Goal: Task Accomplishment & Management: Manage account settings

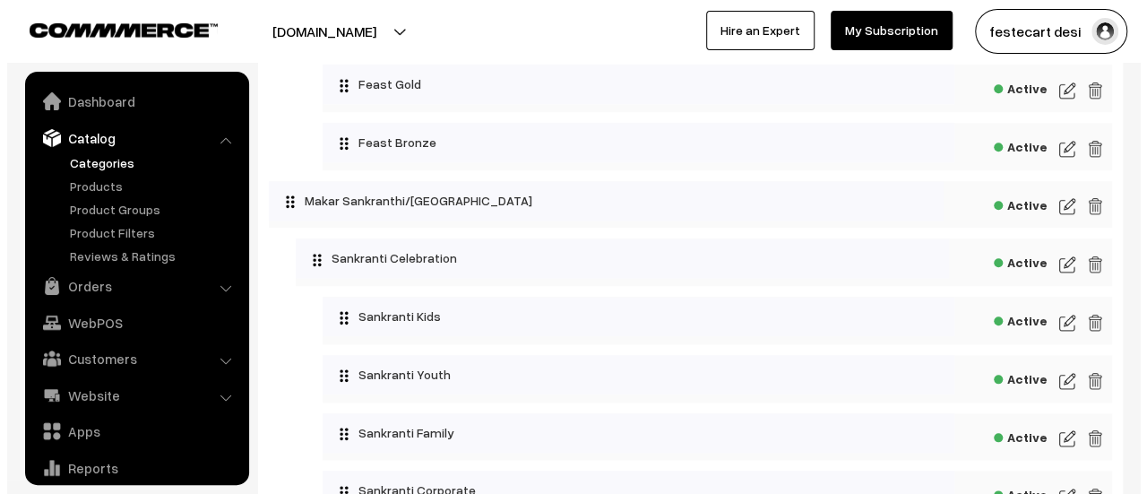
scroll to position [815, 0]
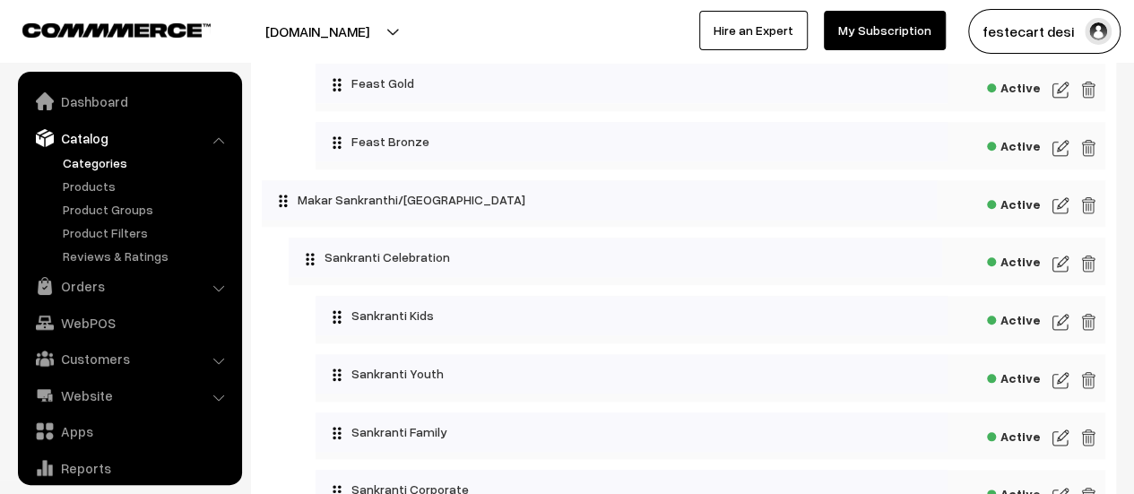
click at [1030, 268] on span "Active" at bounding box center [1014, 259] width 54 height 22
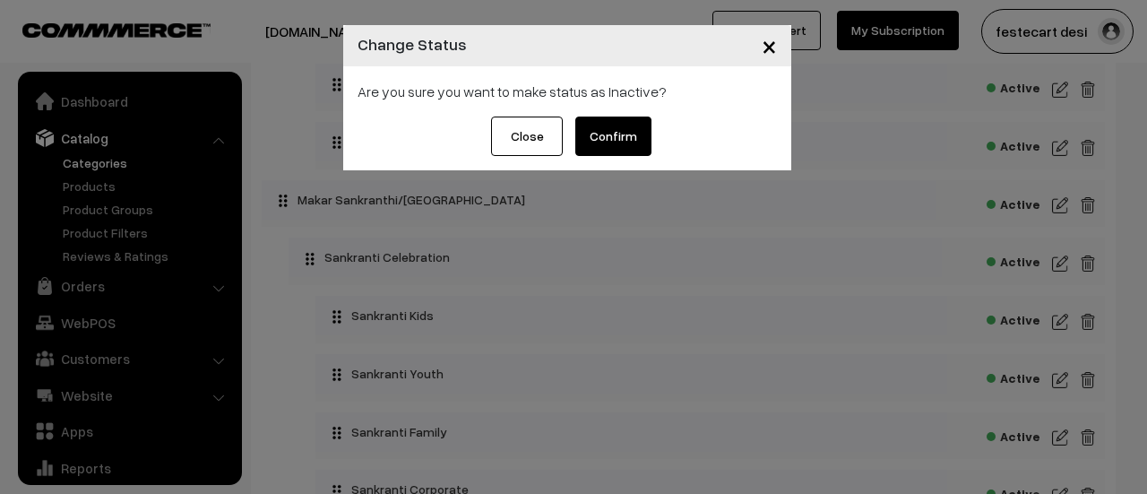
click at [633, 144] on button "Confirm" at bounding box center [613, 136] width 76 height 39
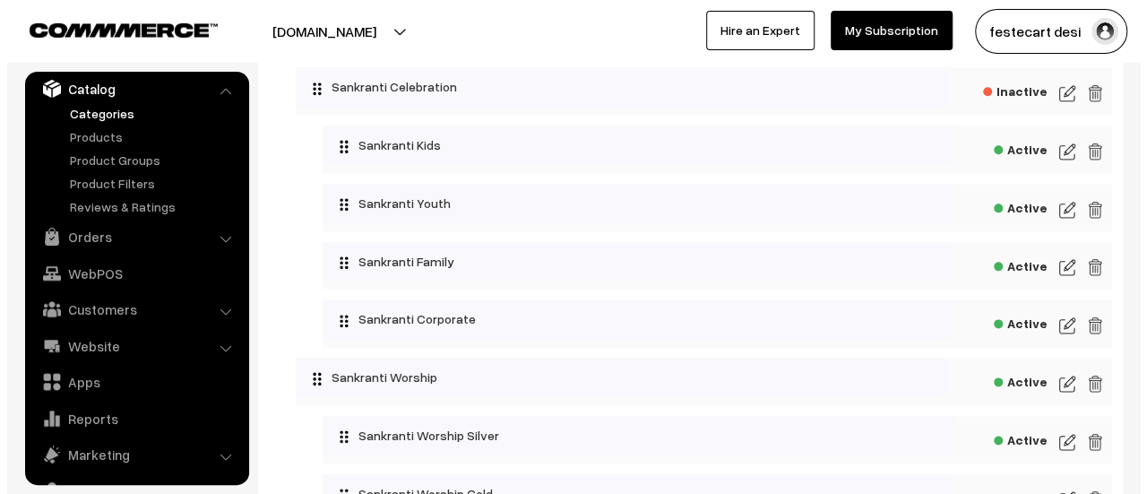
scroll to position [986, 0]
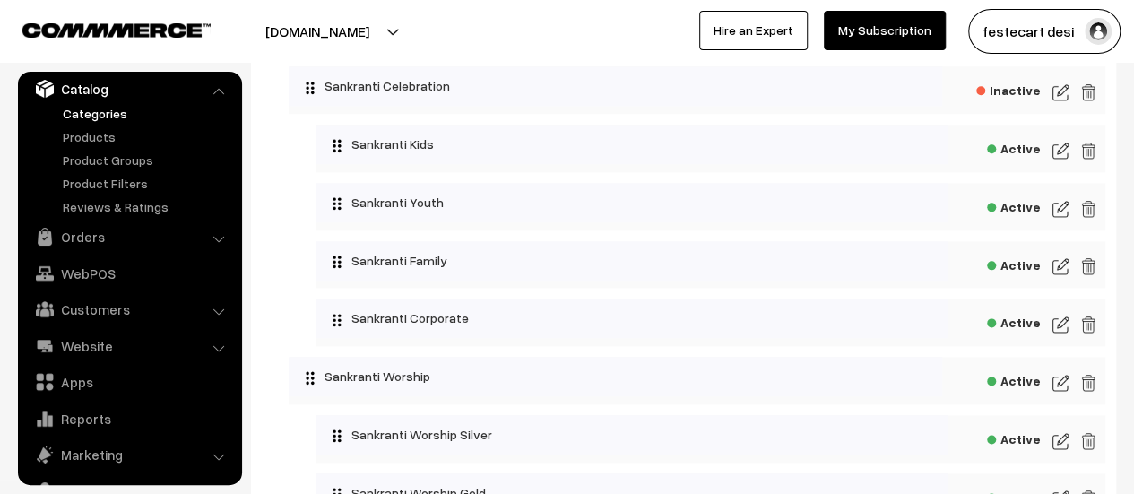
click at [1024, 386] on span "Active" at bounding box center [1014, 378] width 54 height 22
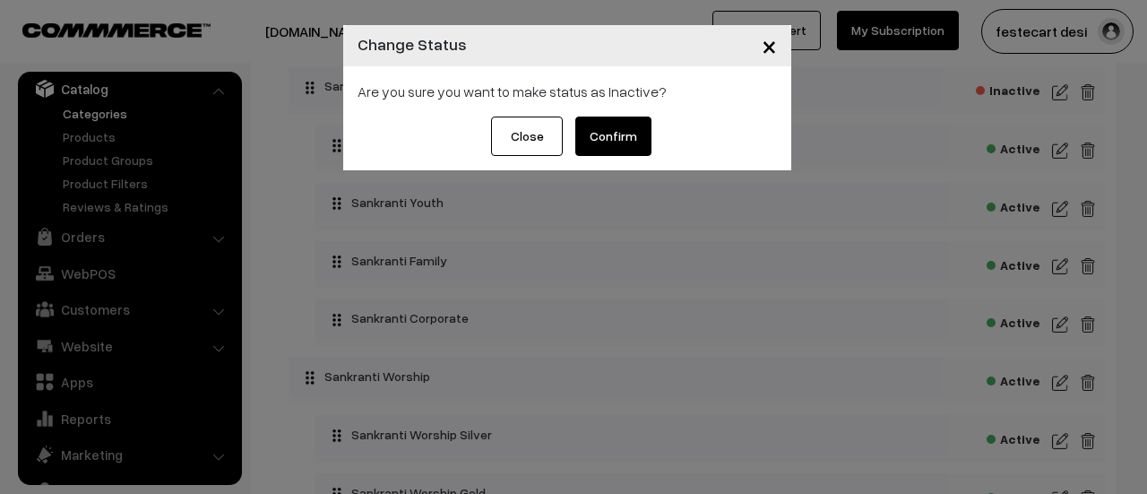
click at [596, 131] on button "Confirm" at bounding box center [613, 136] width 76 height 39
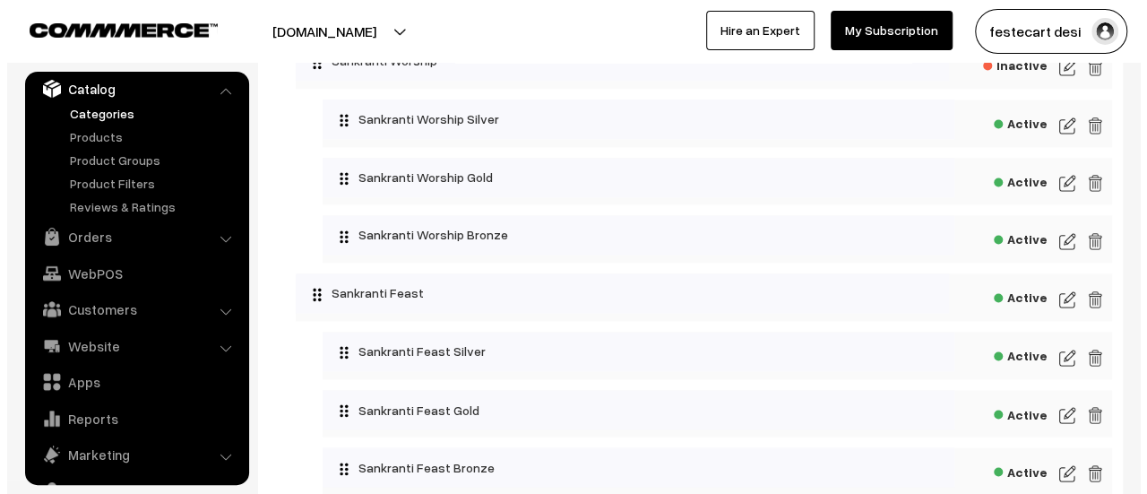
scroll to position [1303, 0]
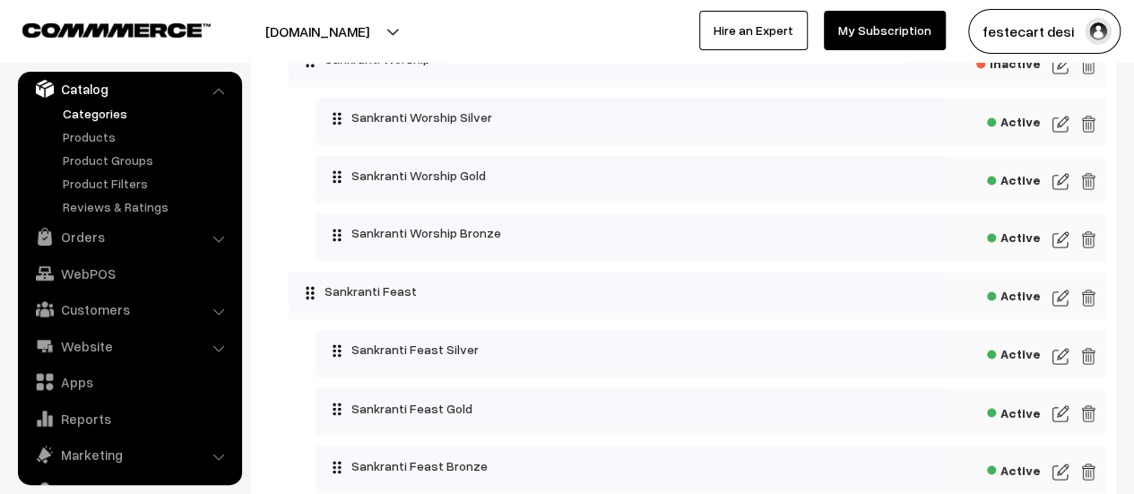
click at [1028, 303] on span "Active" at bounding box center [1014, 293] width 54 height 22
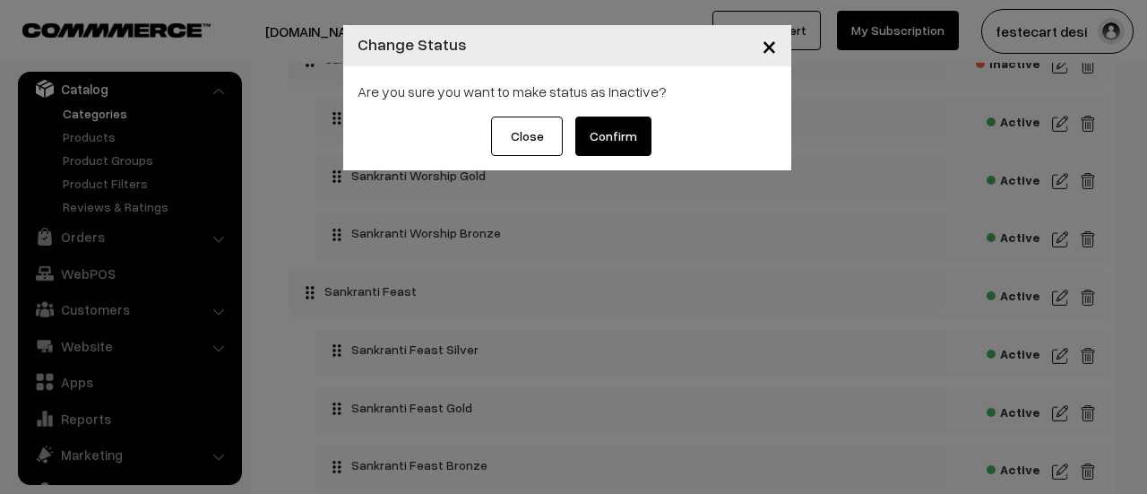
click at [614, 146] on button "Confirm" at bounding box center [613, 136] width 76 height 39
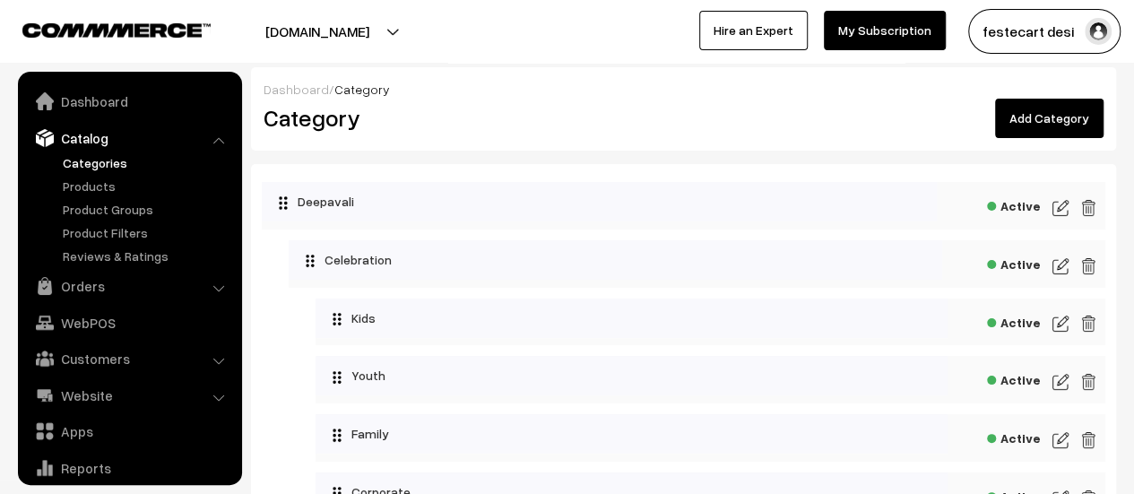
scroll to position [49, 0]
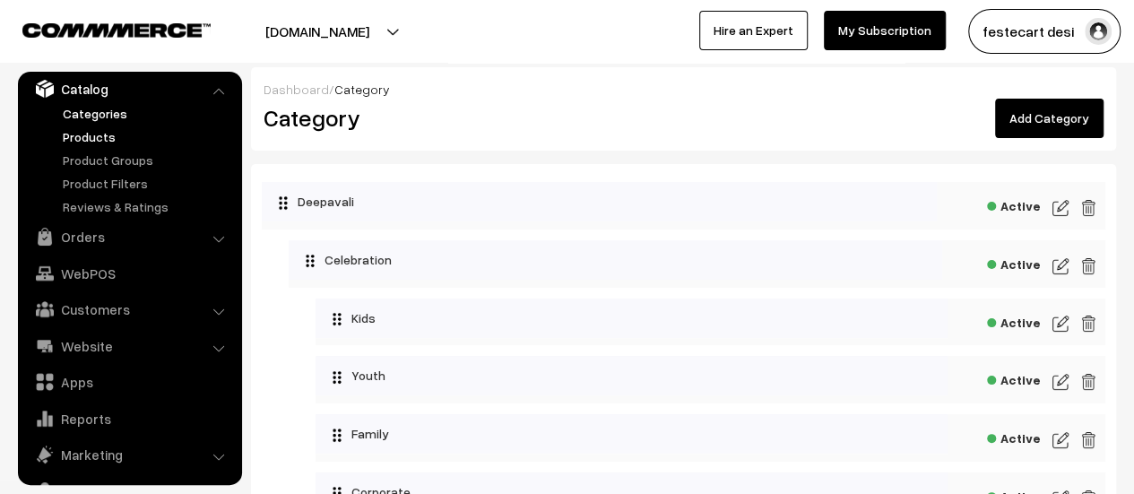
click at [105, 137] on link "Products" at bounding box center [146, 136] width 177 height 19
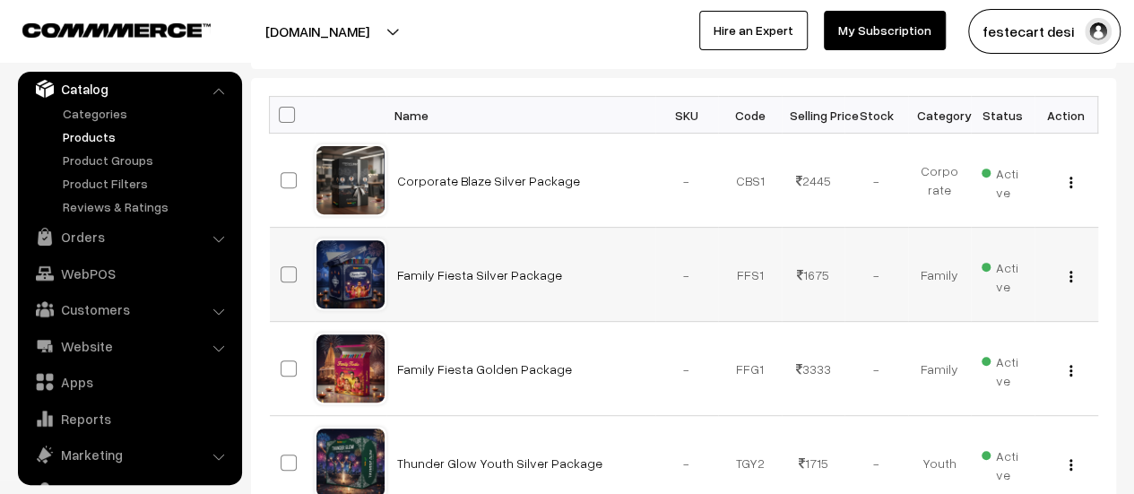
scroll to position [218, 0]
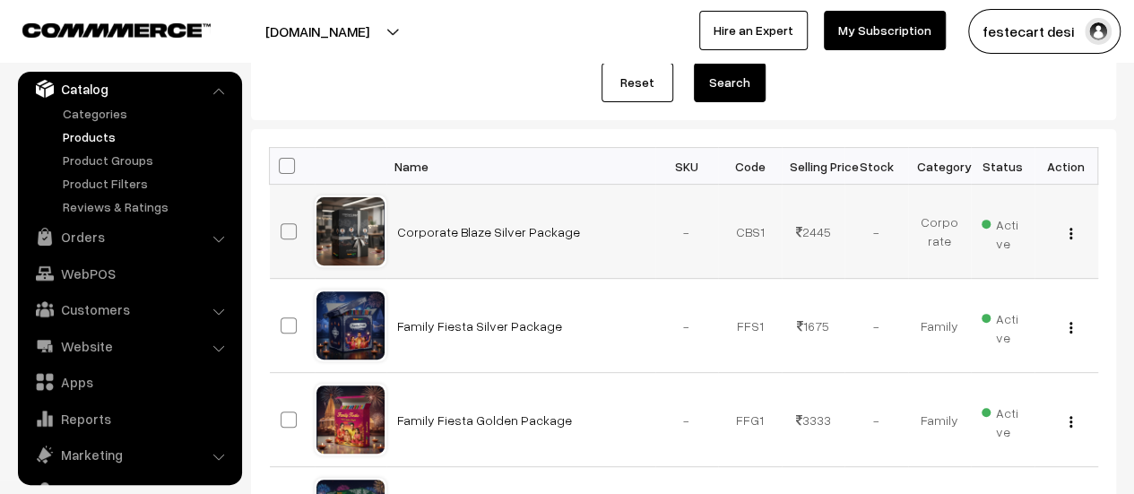
click at [1069, 237] on img "button" at bounding box center [1070, 234] width 3 height 12
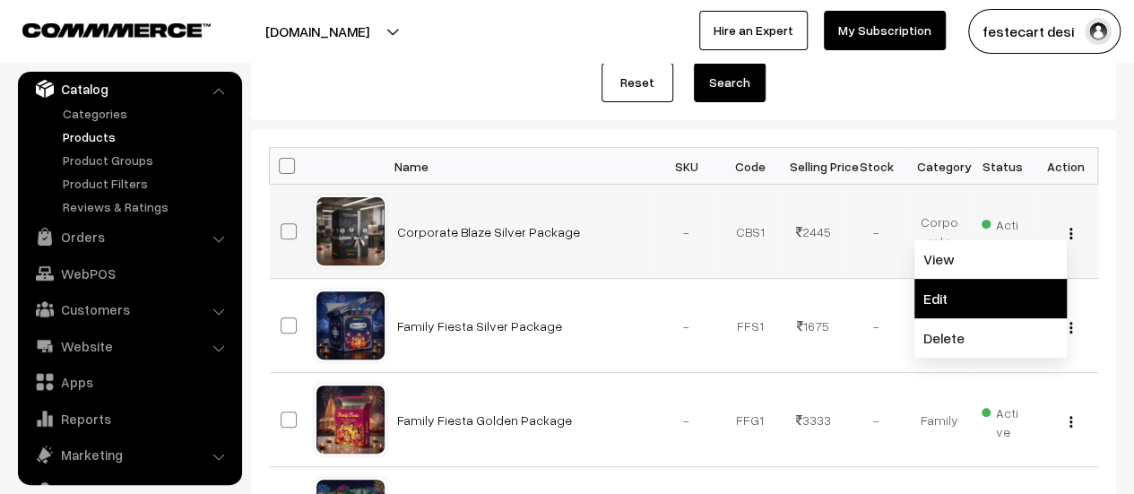
click at [970, 298] on link "Edit" at bounding box center [990, 298] width 152 height 39
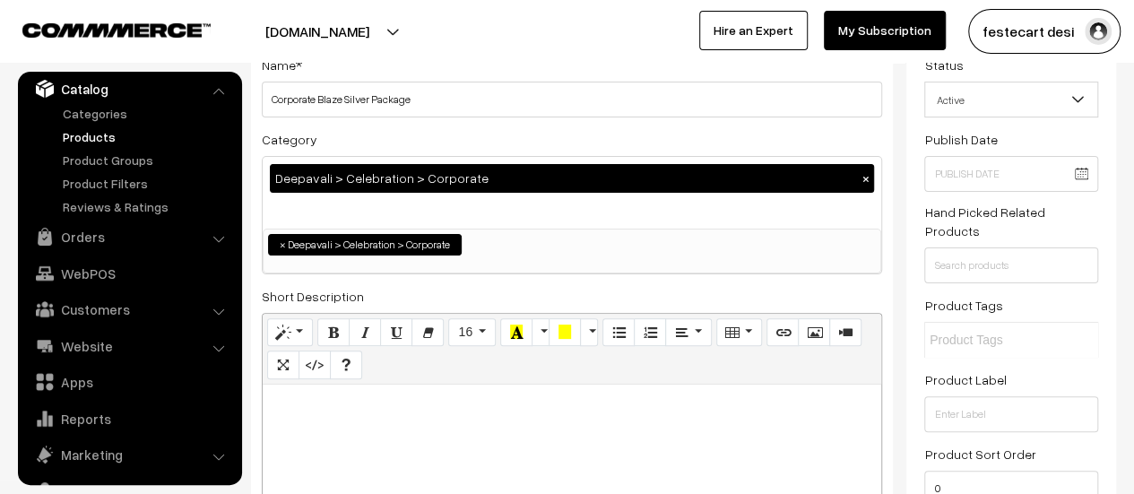
scroll to position [82, 0]
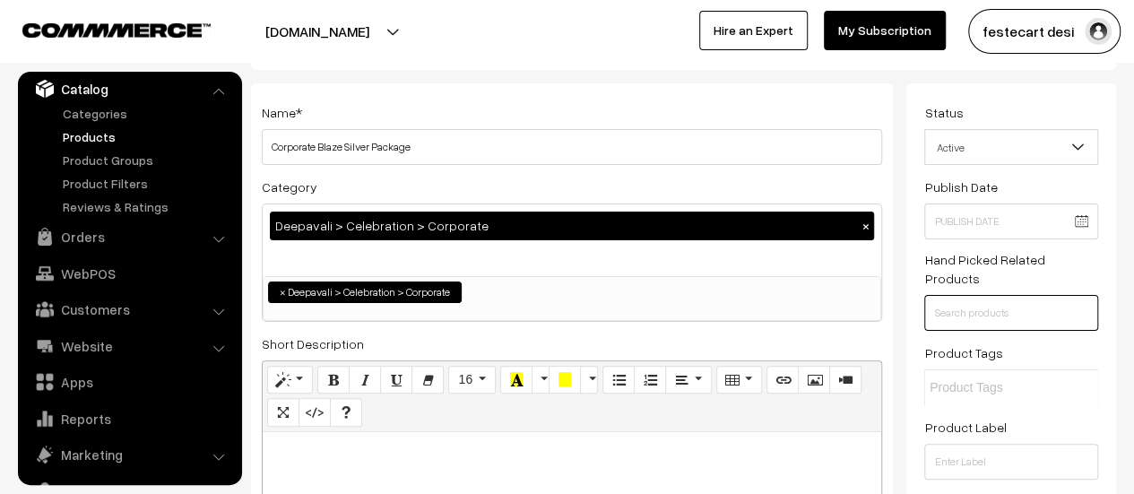
click at [984, 297] on input "text" at bounding box center [1011, 313] width 174 height 36
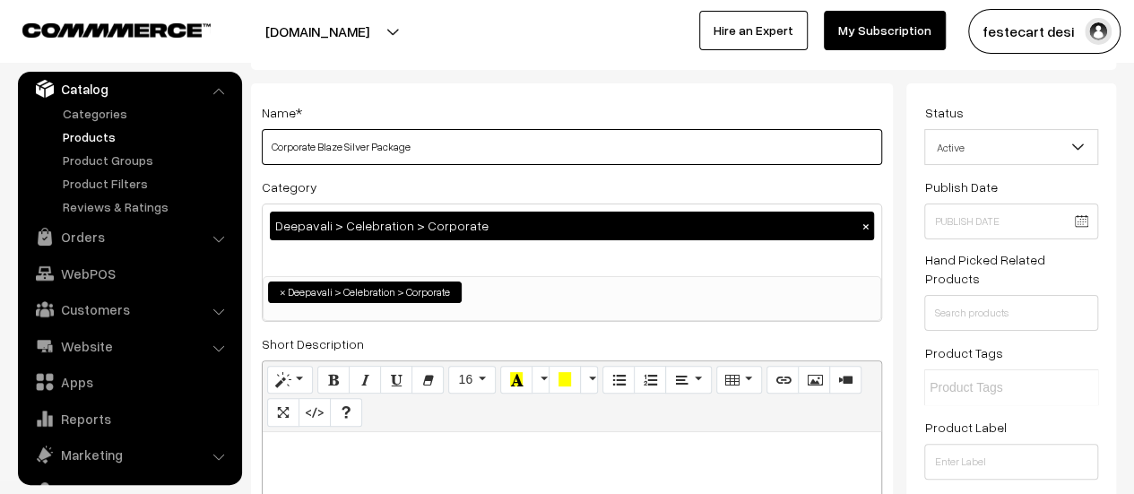
click at [585, 157] on input "Corporate Blaze Silver Package" at bounding box center [572, 147] width 620 height 36
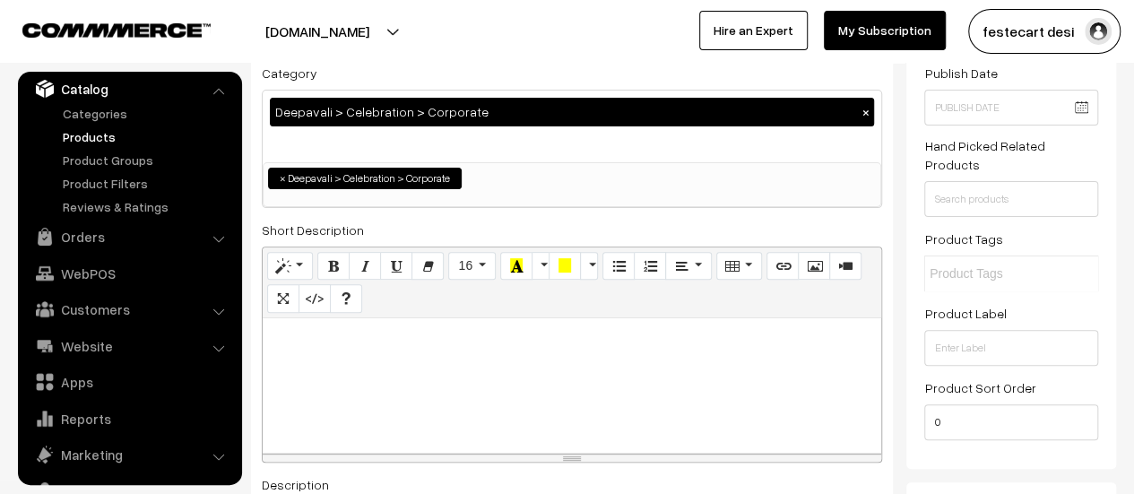
scroll to position [0, 0]
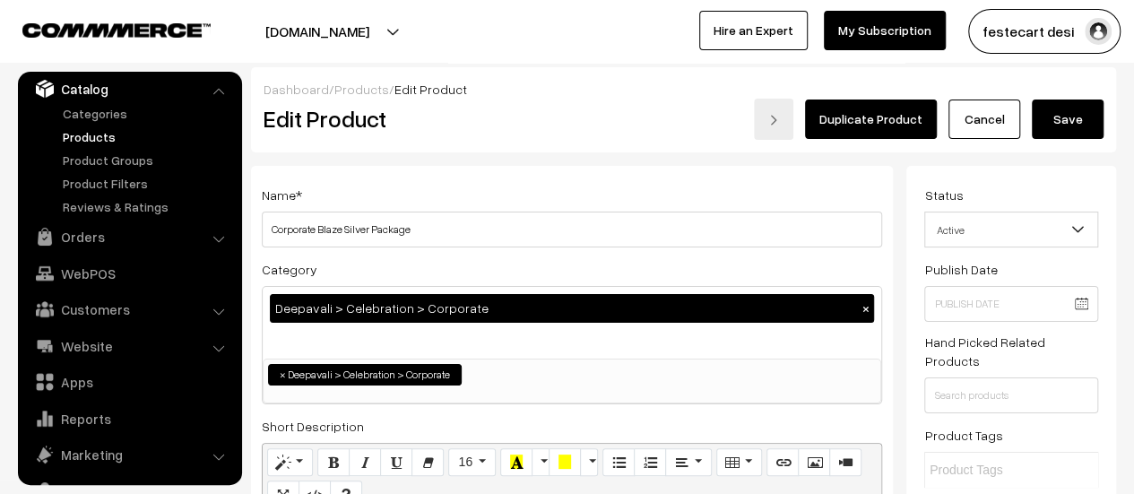
click at [1075, 126] on button "Save" at bounding box center [1068, 118] width 72 height 39
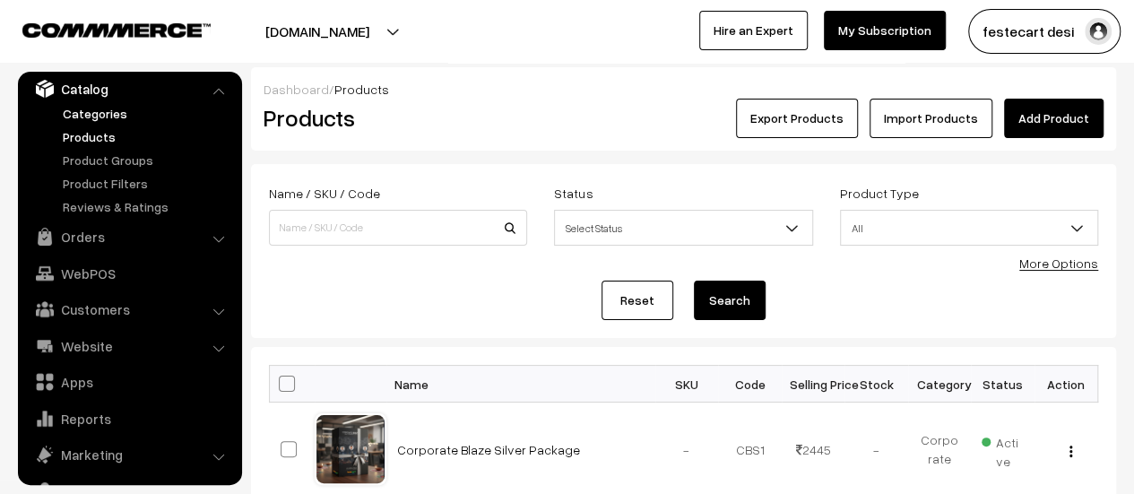
click at [75, 108] on link "Categories" at bounding box center [146, 113] width 177 height 19
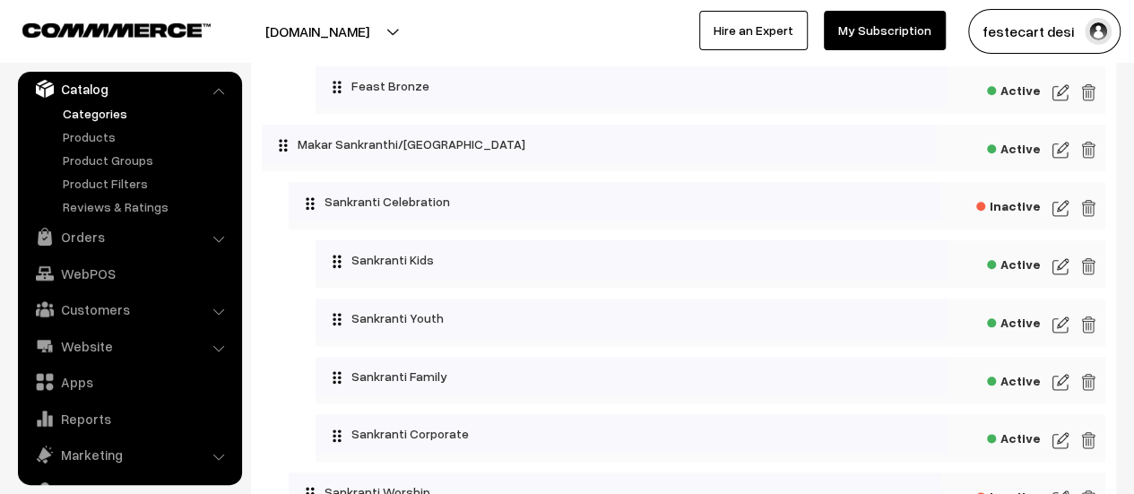
scroll to position [864, 0]
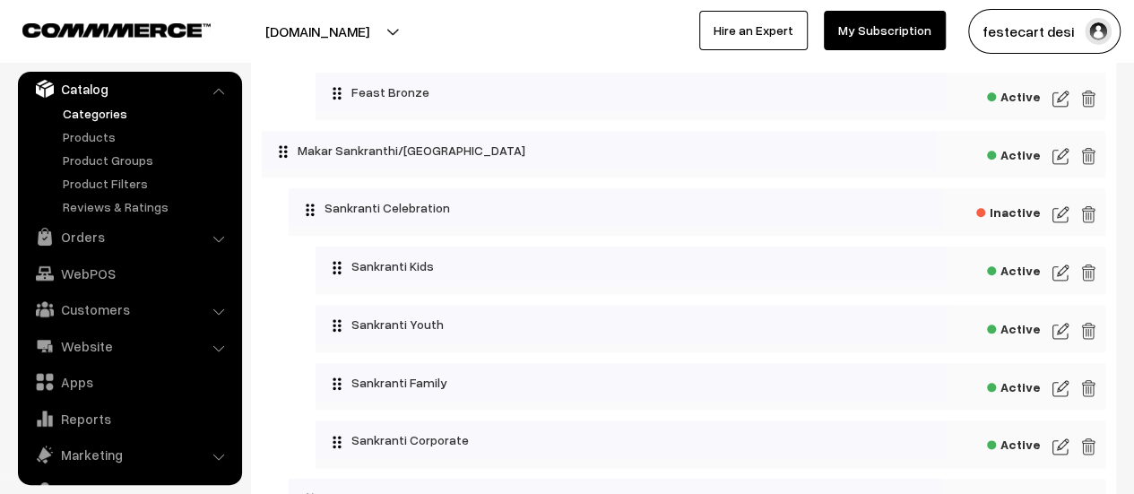
click at [1058, 277] on img at bounding box center [1060, 273] width 16 height 22
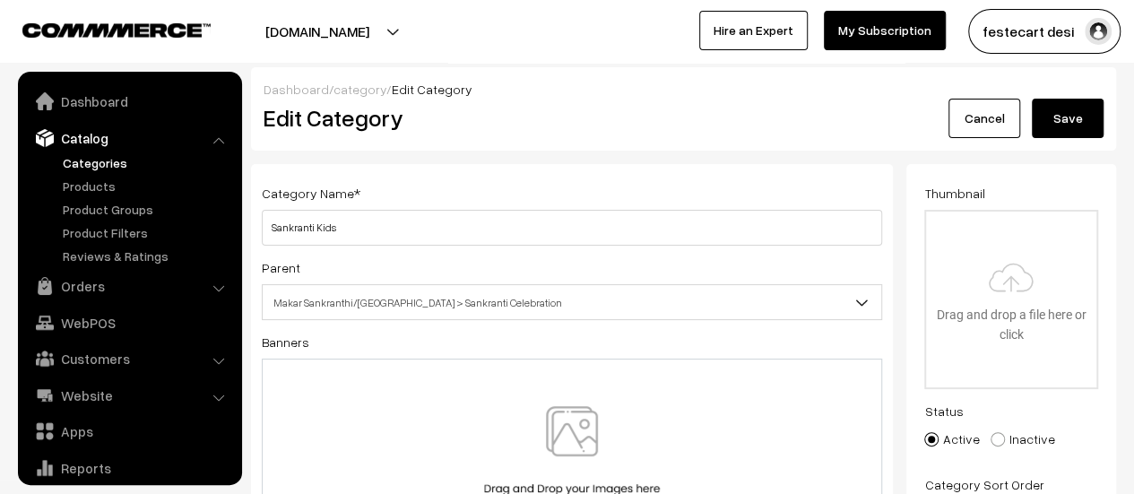
scroll to position [49, 0]
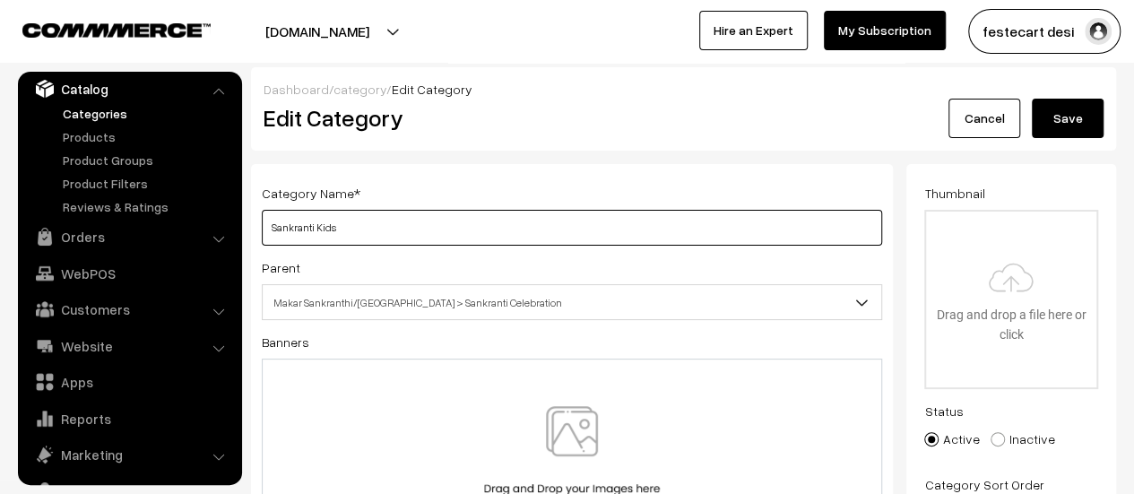
drag, startPoint x: 315, startPoint y: 231, endPoint x: 394, endPoint y: 229, distance: 79.8
click at [394, 229] on input "Sankranti Kids" at bounding box center [572, 228] width 620 height 36
type input "Sankranti Silver"
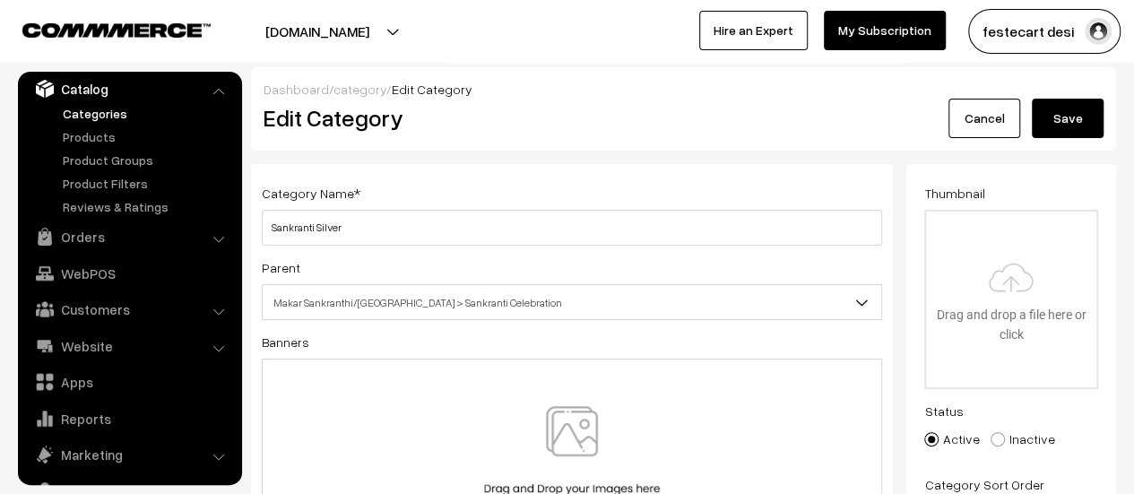
click at [1067, 123] on button "Save" at bounding box center [1068, 118] width 72 height 39
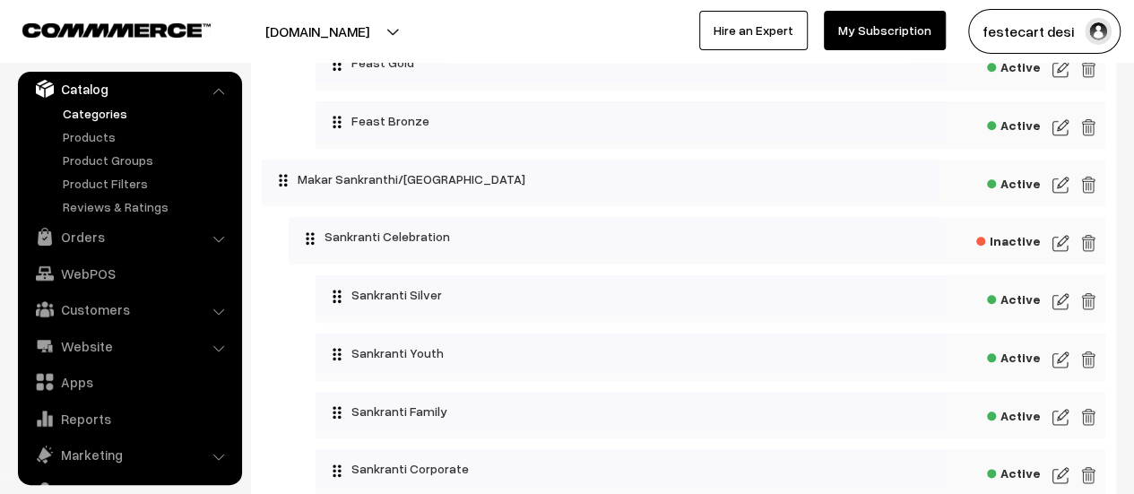
scroll to position [836, 0]
click at [1054, 369] on img at bounding box center [1060, 359] width 16 height 22
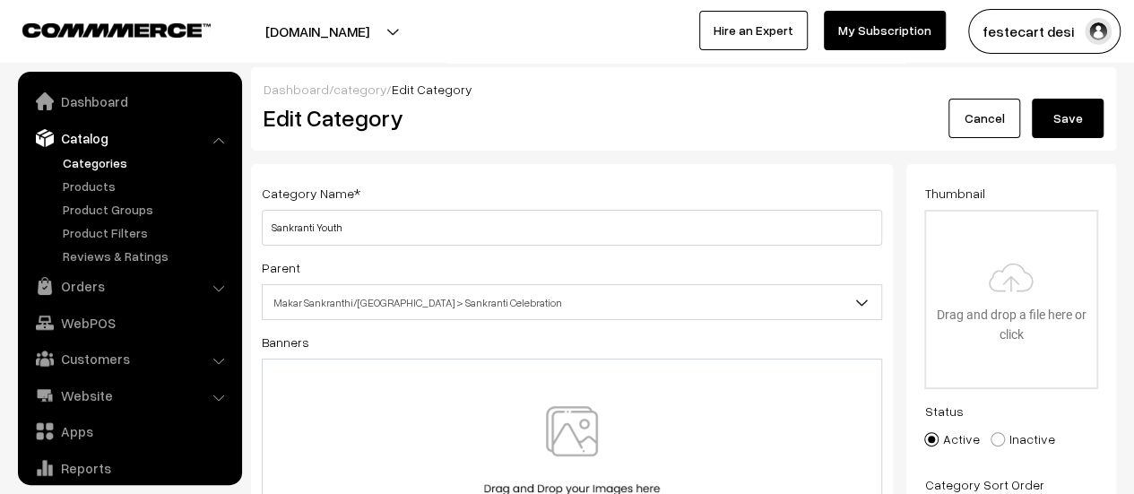
scroll to position [49, 0]
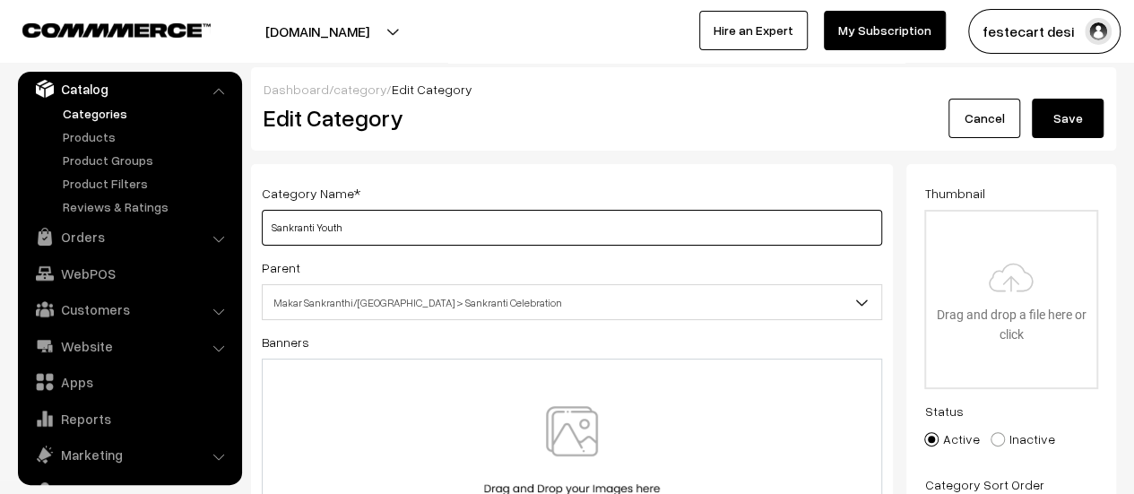
drag, startPoint x: 316, startPoint y: 230, endPoint x: 359, endPoint y: 222, distance: 43.8
click at [359, 222] on input "Sankranti Youth" at bounding box center [572, 228] width 620 height 36
type input "Sankranti Gold"
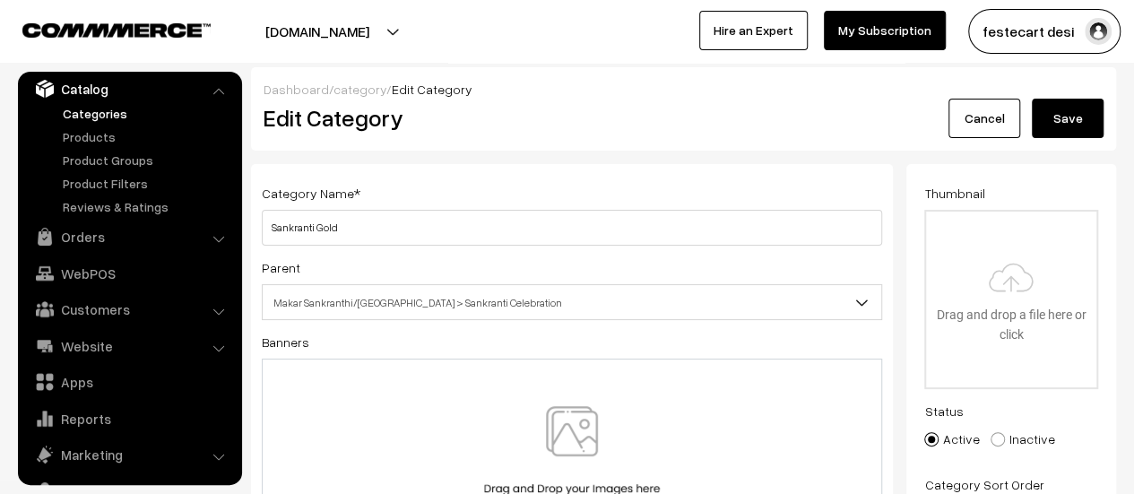
click at [1070, 112] on button "Save" at bounding box center [1068, 118] width 72 height 39
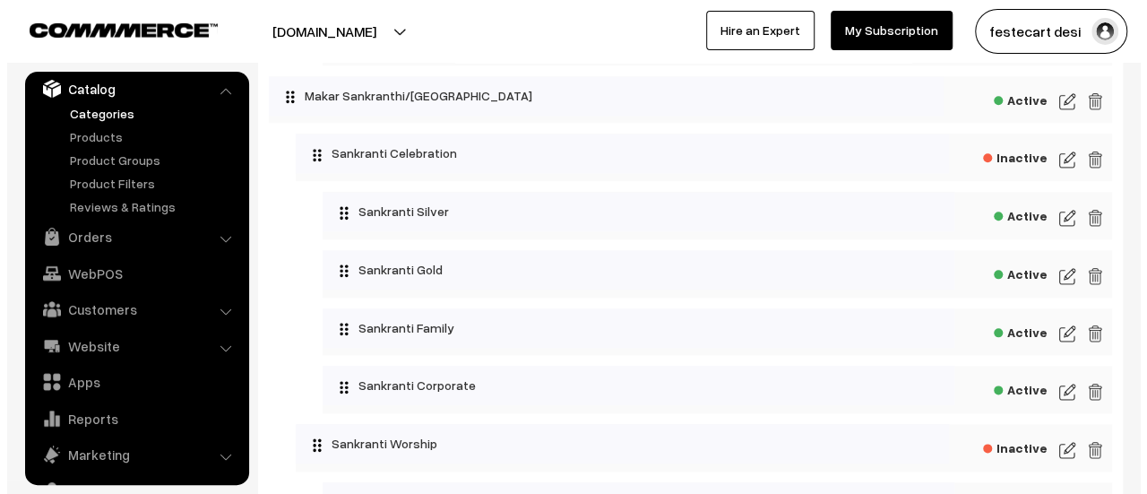
scroll to position [921, 0]
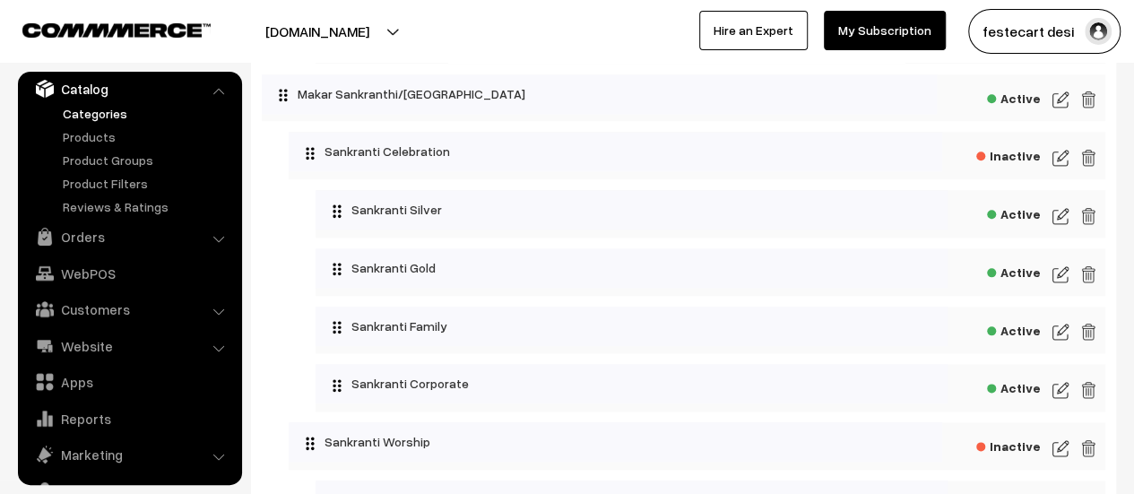
click at [1092, 398] on img at bounding box center [1088, 390] width 16 height 22
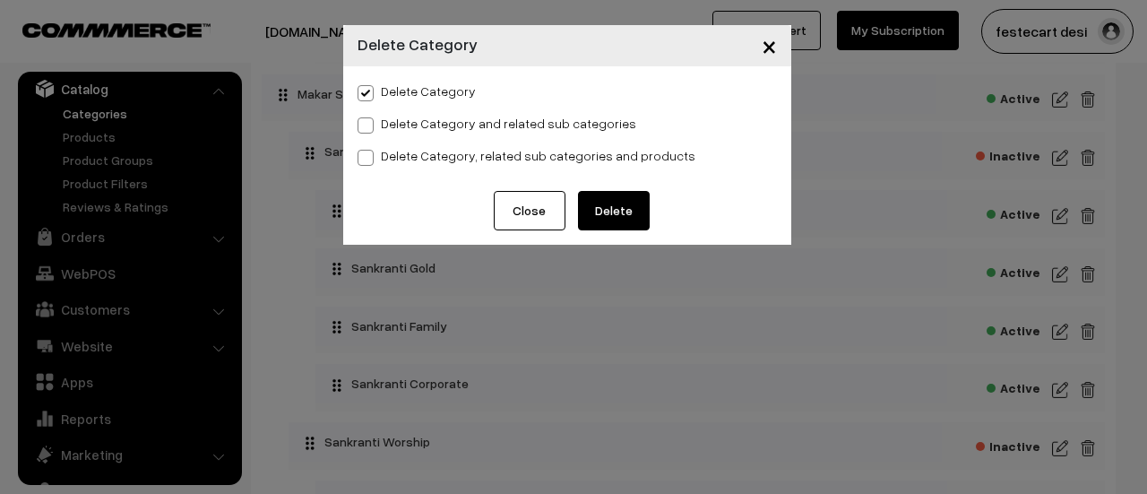
click at [618, 212] on button "Delete" at bounding box center [614, 210] width 72 height 39
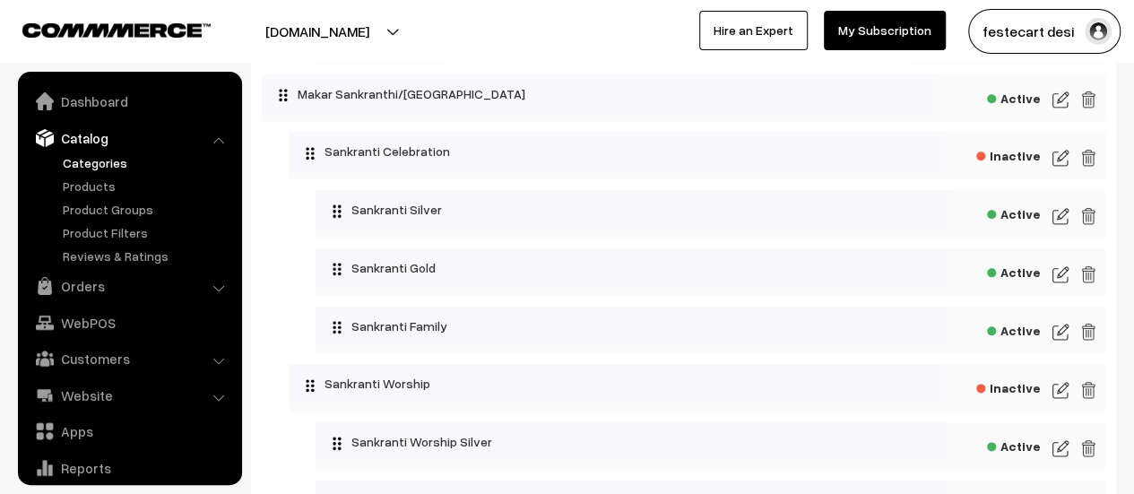
scroll to position [49, 0]
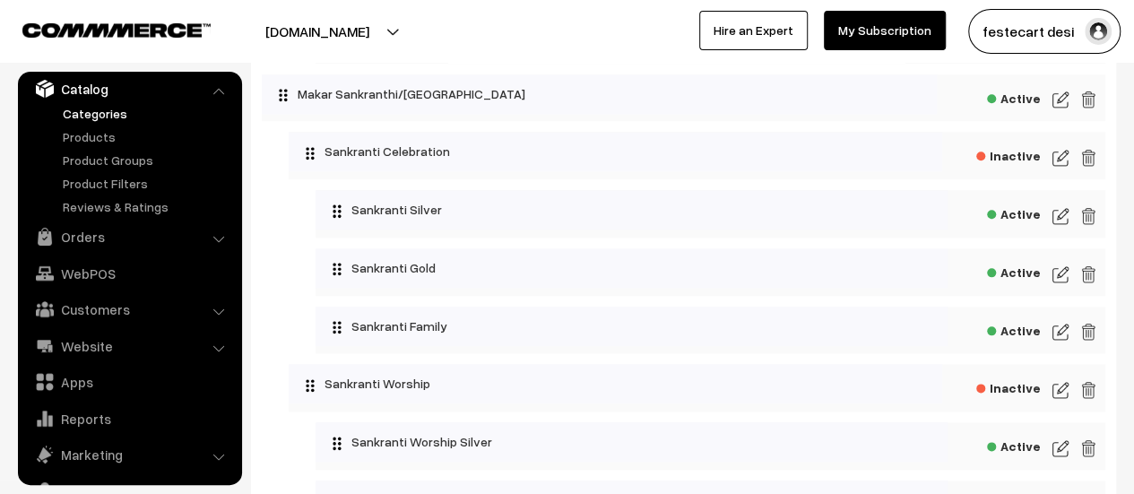
click at [1060, 341] on img at bounding box center [1060, 332] width 16 height 22
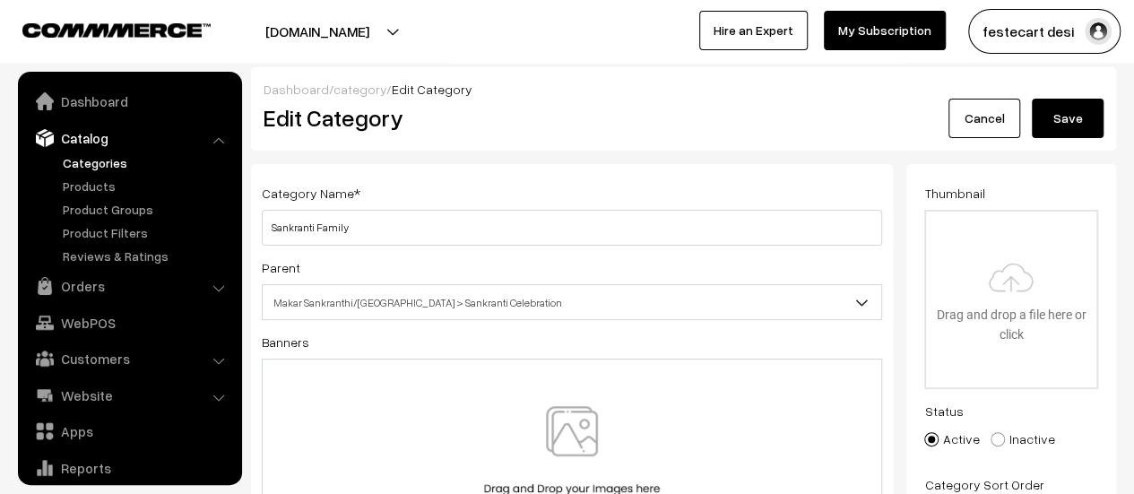
scroll to position [49, 0]
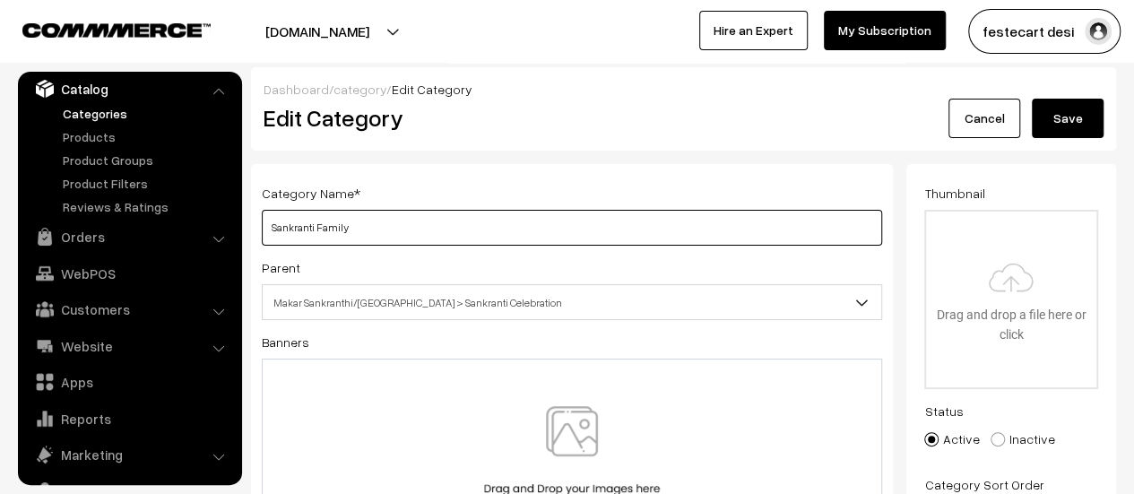
drag, startPoint x: 312, startPoint y: 230, endPoint x: 376, endPoint y: 229, distance: 64.6
click at [376, 229] on input "Sankranti Family" at bounding box center [572, 228] width 620 height 36
type input "Sankranti Bronze"
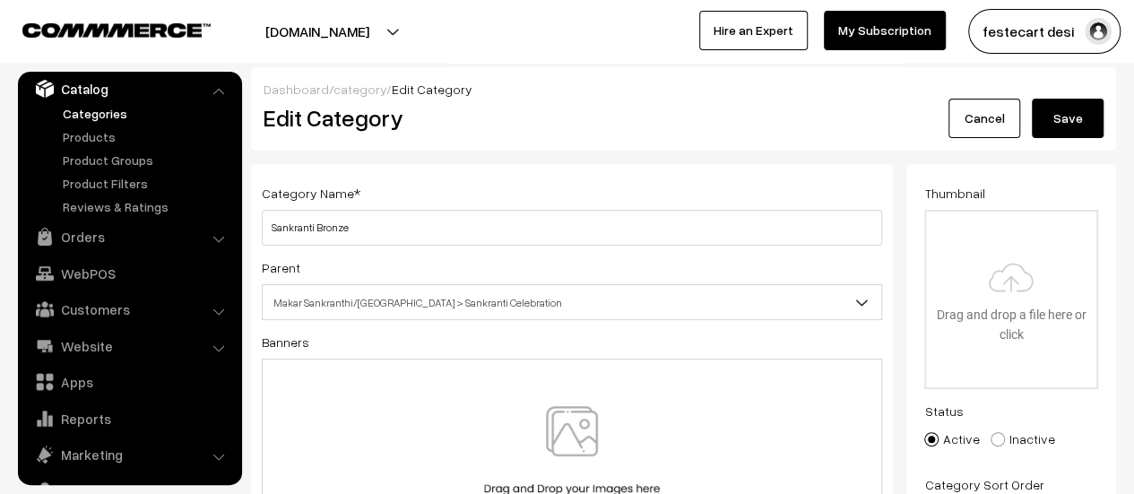
click at [1090, 109] on button "Save" at bounding box center [1068, 118] width 72 height 39
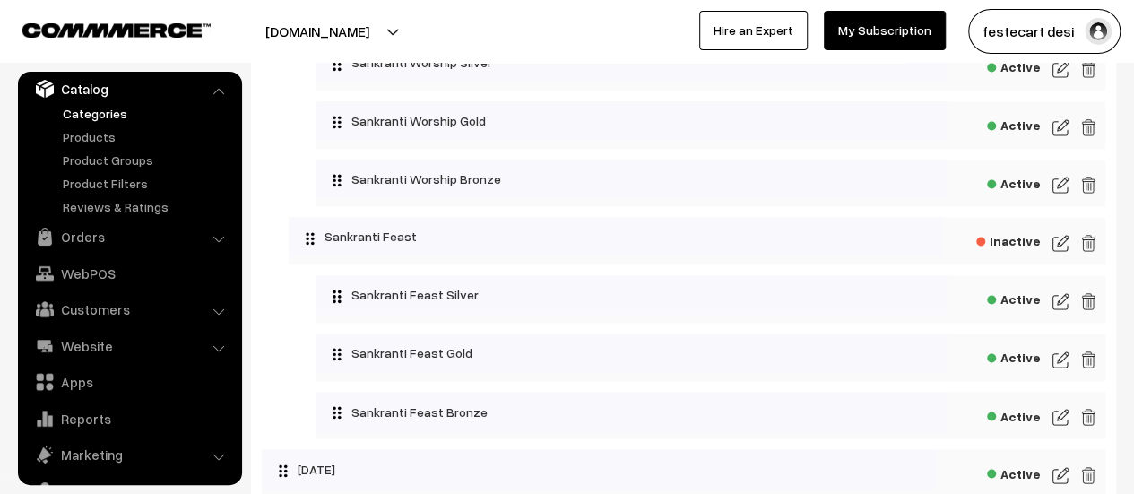
scroll to position [1301, 0]
click at [1068, 251] on div "Inactive" at bounding box center [697, 240] width 817 height 48
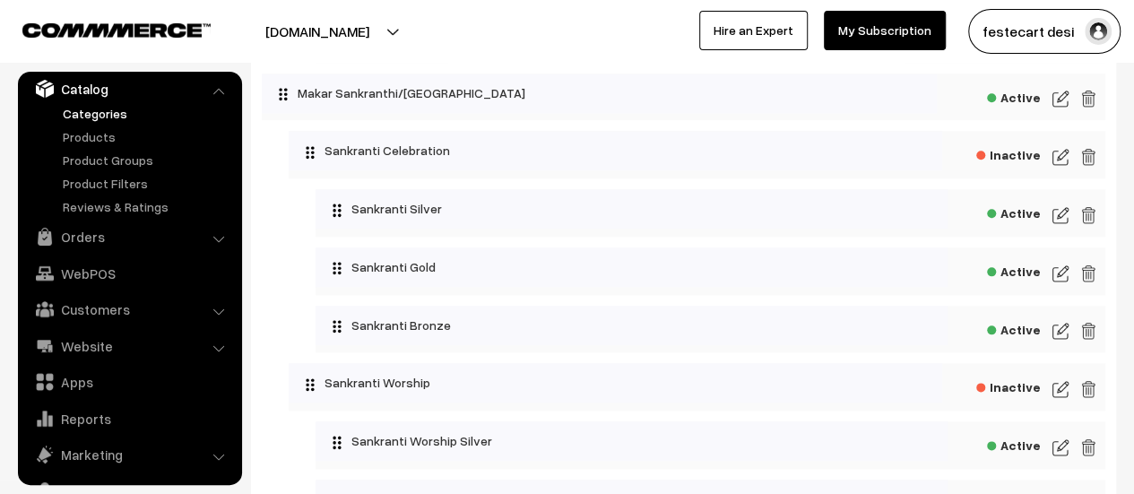
scroll to position [920, 0]
click at [1058, 162] on img at bounding box center [1060, 159] width 16 height 22
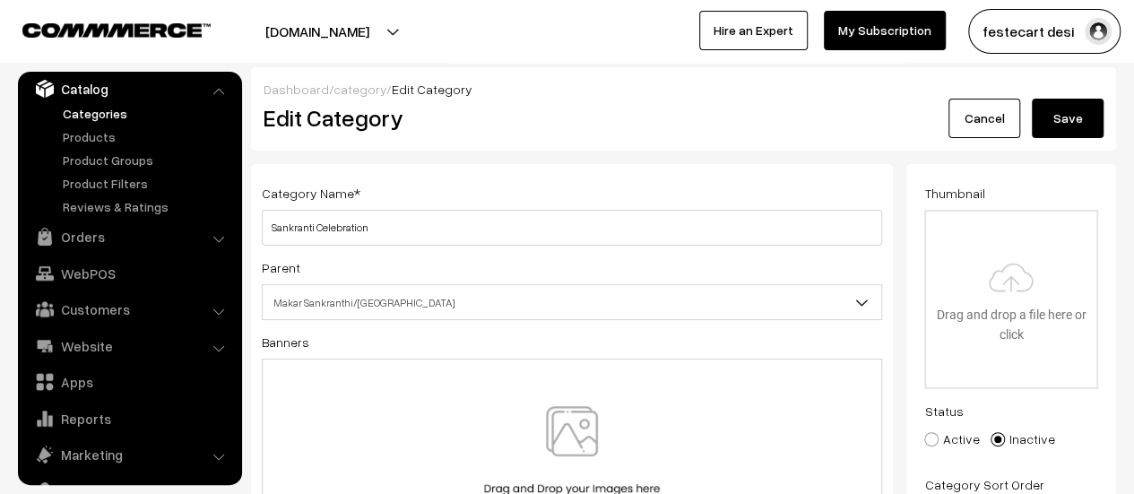
click at [974, 114] on link "Cancel" at bounding box center [984, 118] width 72 height 39
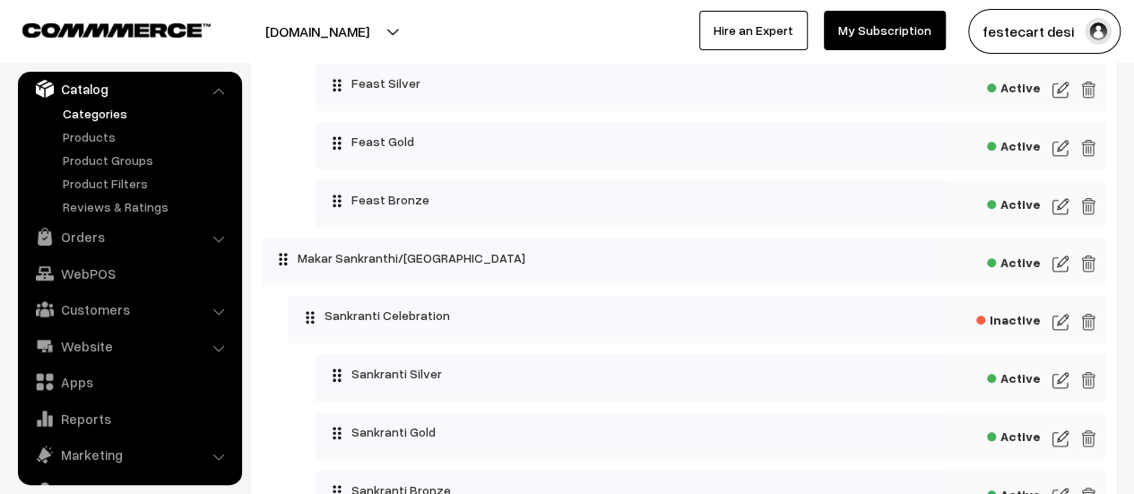
scroll to position [783, 0]
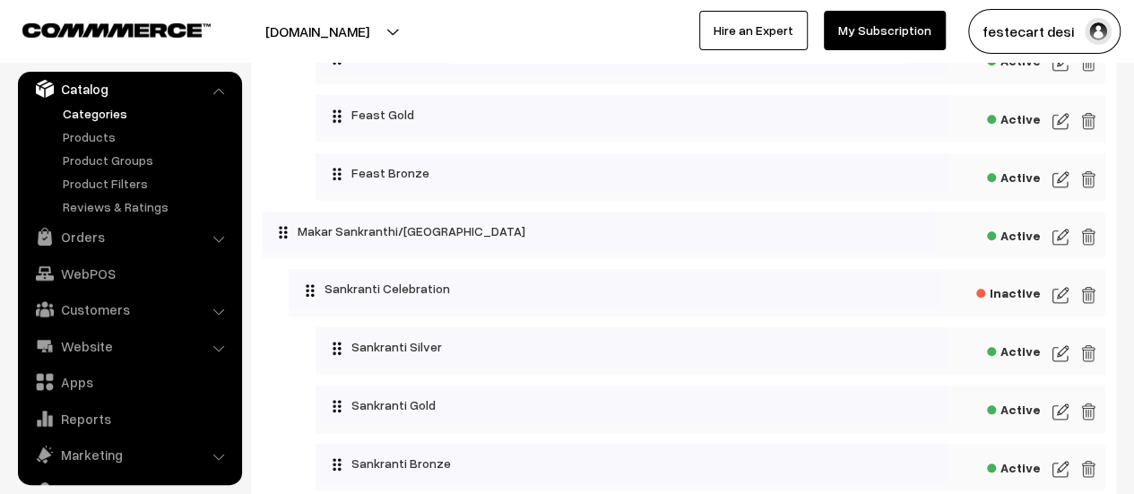
click at [1059, 238] on img at bounding box center [1060, 237] width 16 height 22
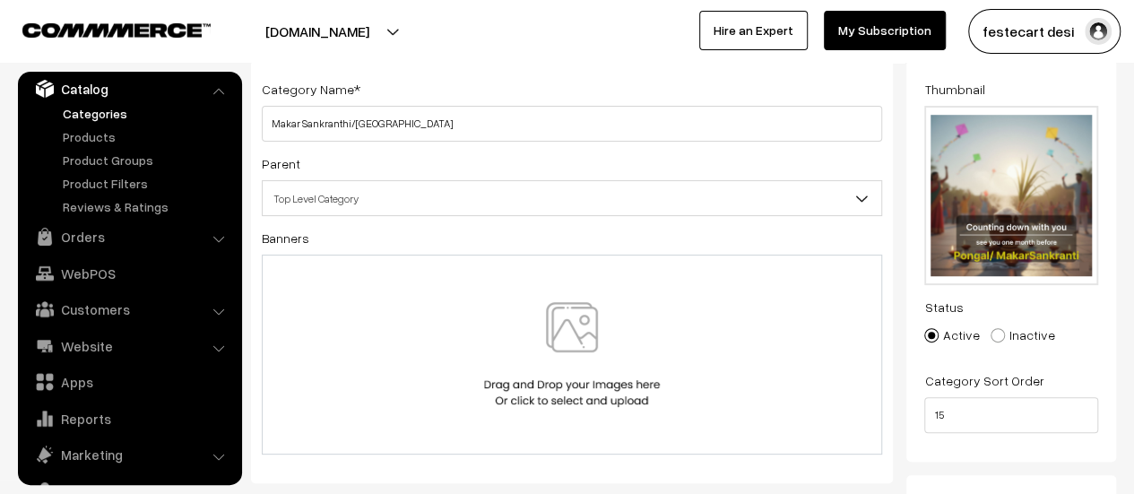
scroll to position [100, 0]
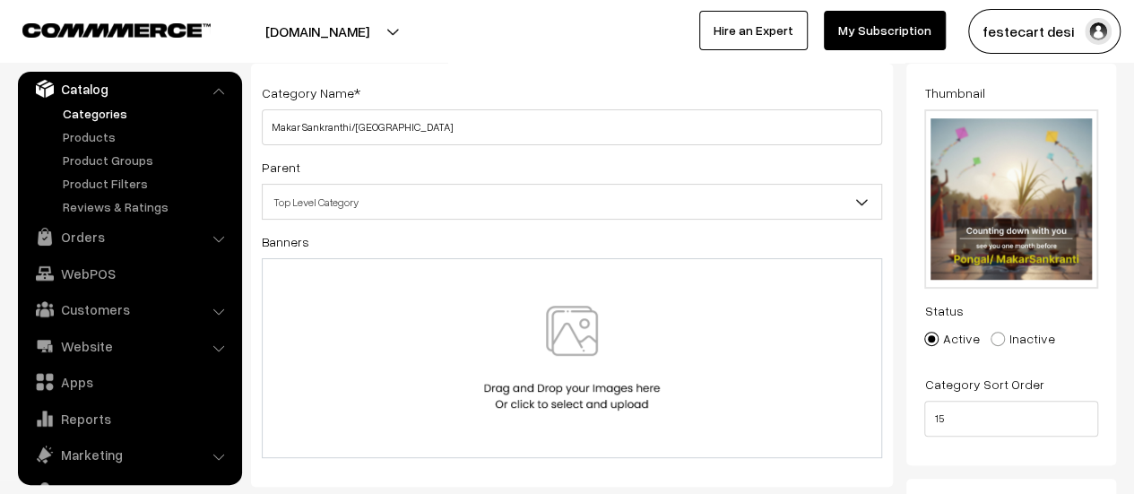
click at [593, 361] on img at bounding box center [572, 358] width 185 height 105
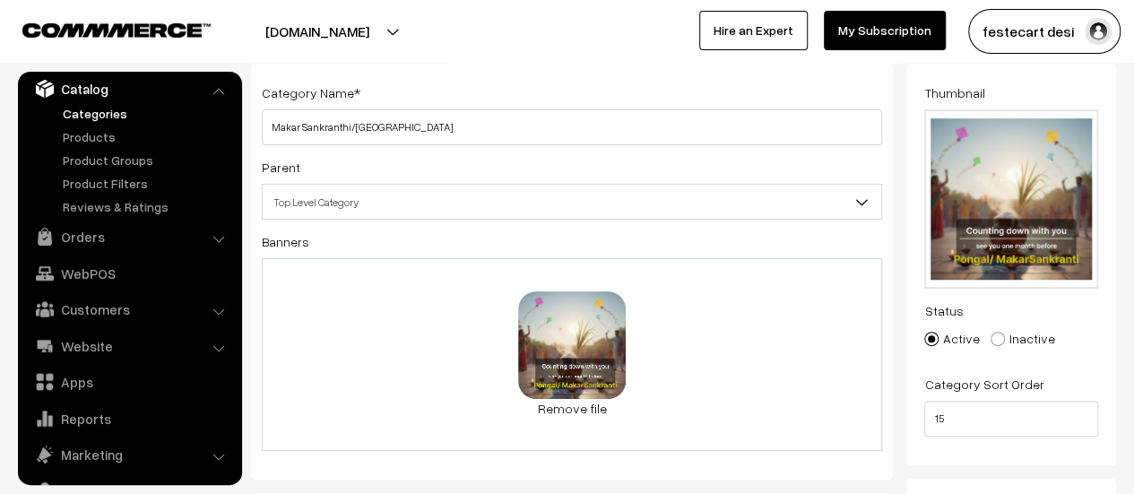
scroll to position [0, 0]
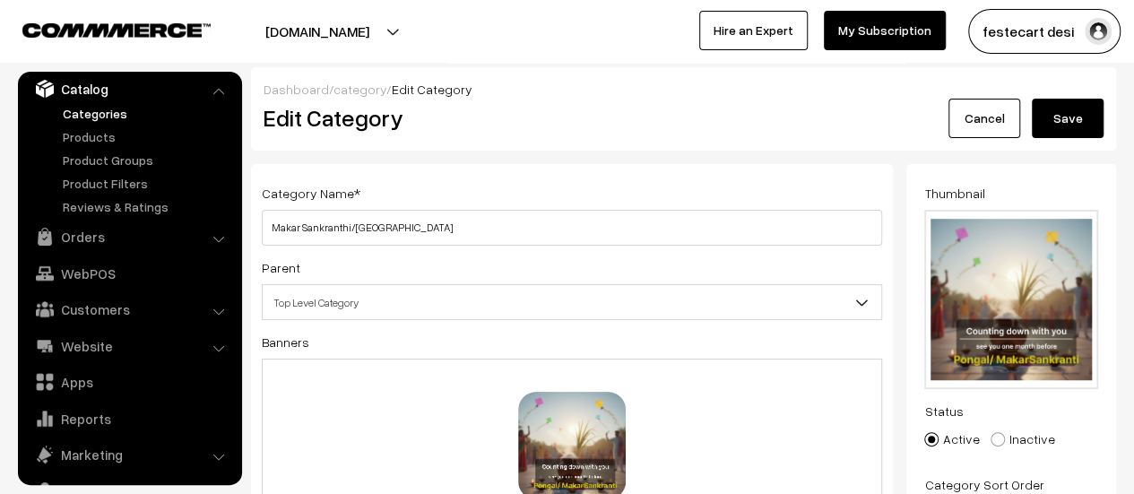
click at [1063, 120] on button "Save" at bounding box center [1068, 118] width 72 height 39
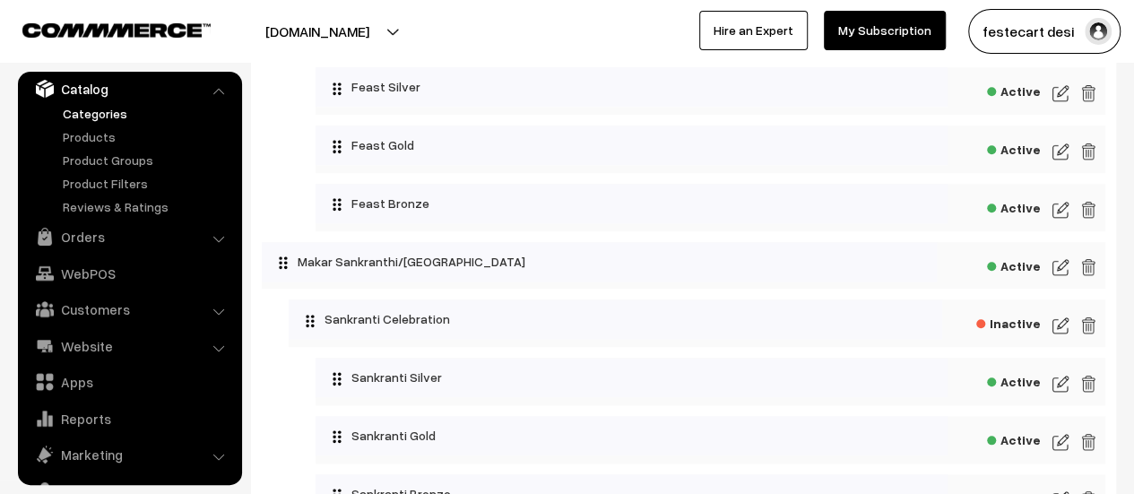
scroll to position [757, 0]
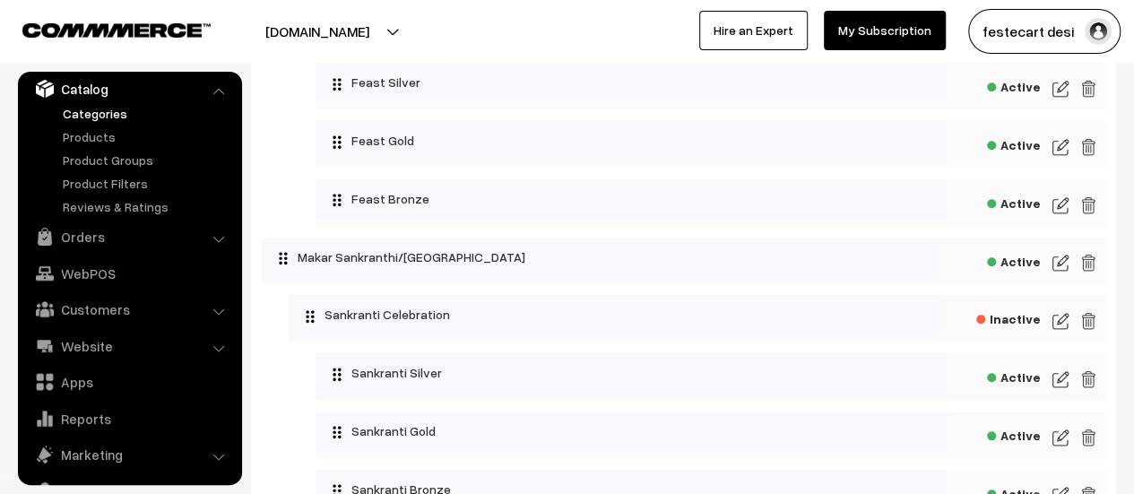
click at [1053, 268] on img at bounding box center [1060, 263] width 16 height 22
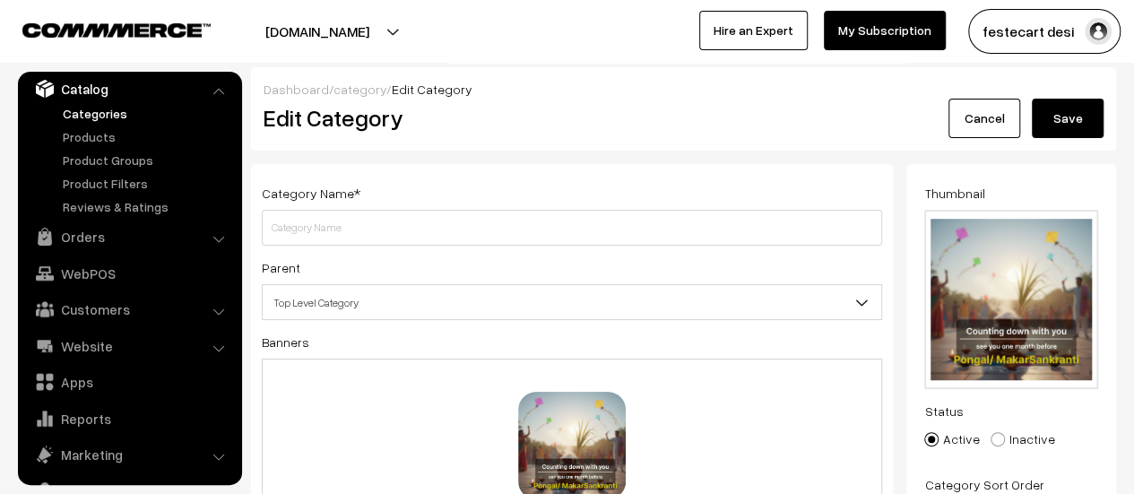
click at [1053, 112] on button "Save" at bounding box center [1068, 118] width 72 height 39
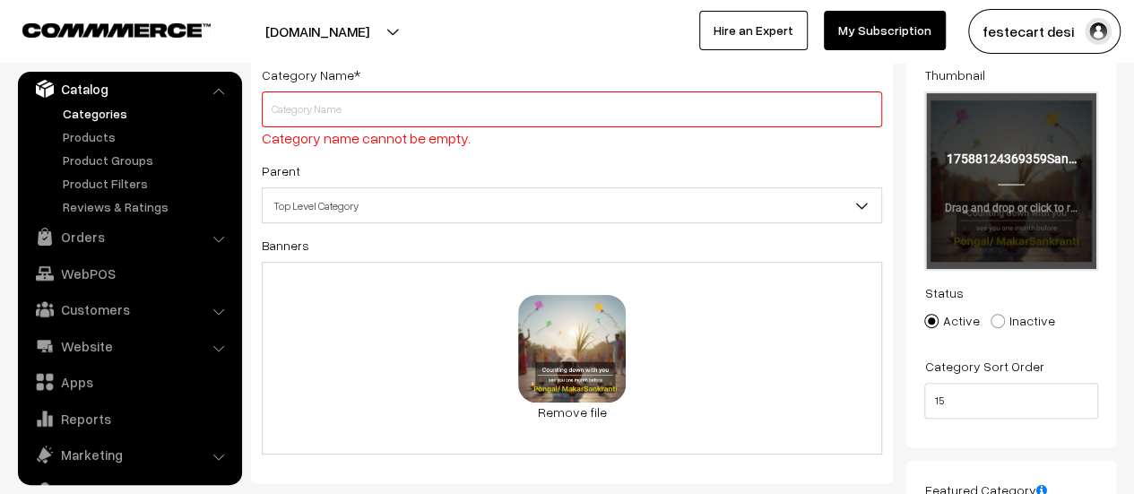
scroll to position [120, 0]
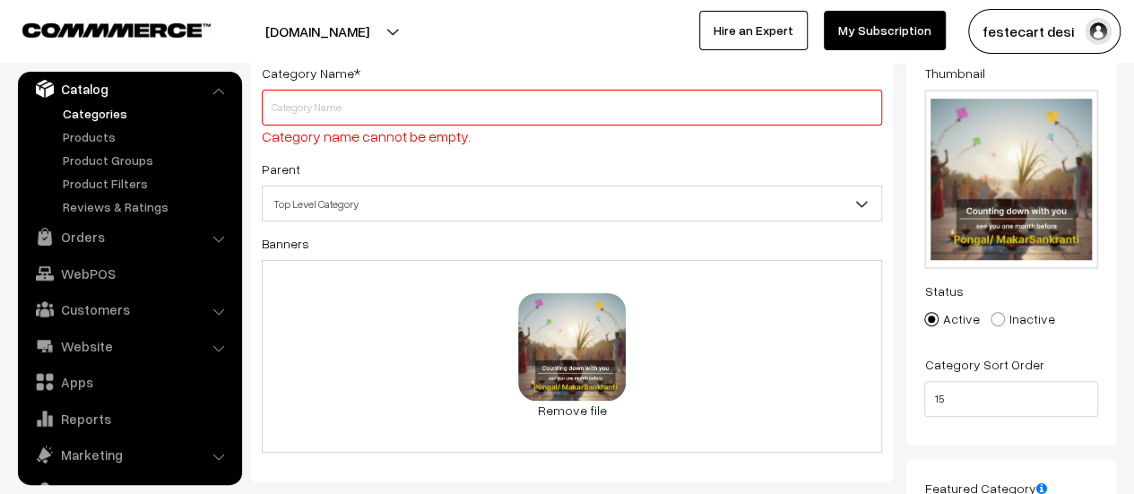
click at [377, 109] on input "text" at bounding box center [572, 108] width 620 height 36
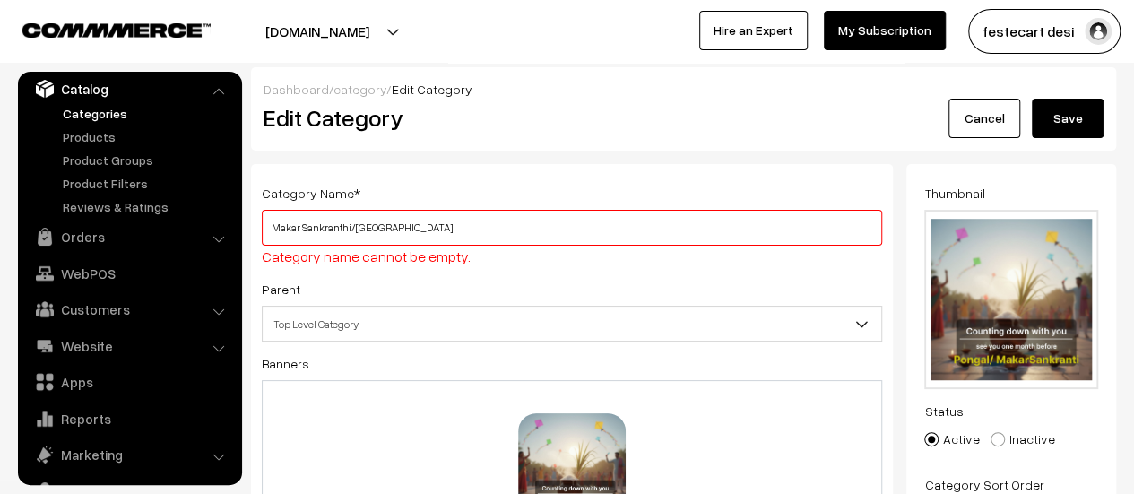
type input "Makar Sankranthi/[GEOGRAPHIC_DATA]"
click at [1068, 125] on button "Save" at bounding box center [1068, 118] width 72 height 39
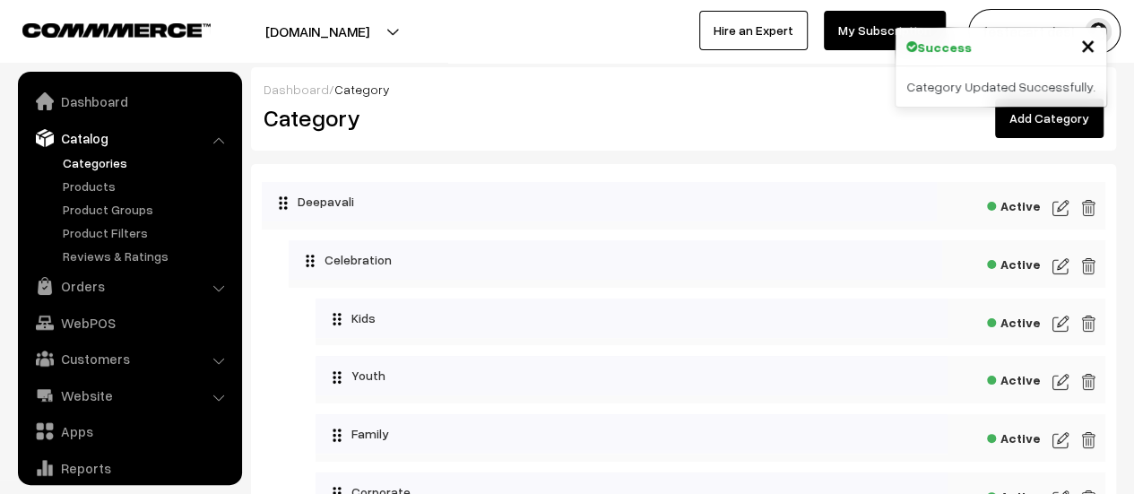
scroll to position [49, 0]
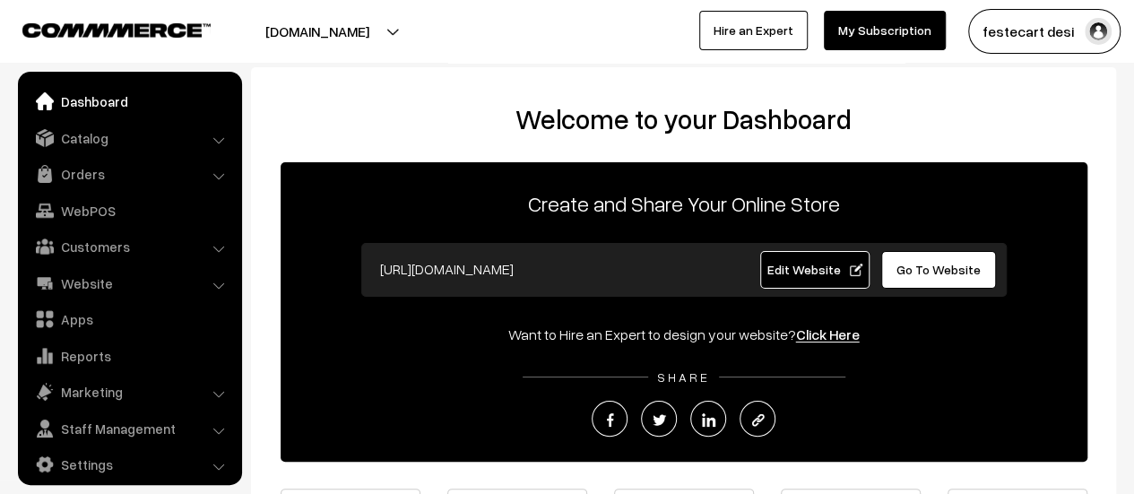
scroll to position [13, 0]
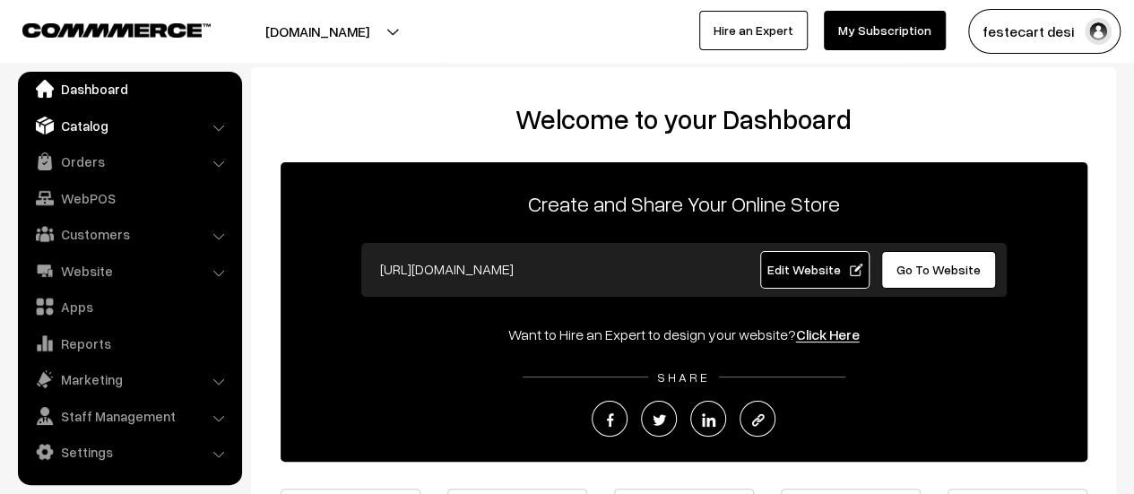
click at [82, 112] on link "Catalog" at bounding box center [128, 125] width 213 height 32
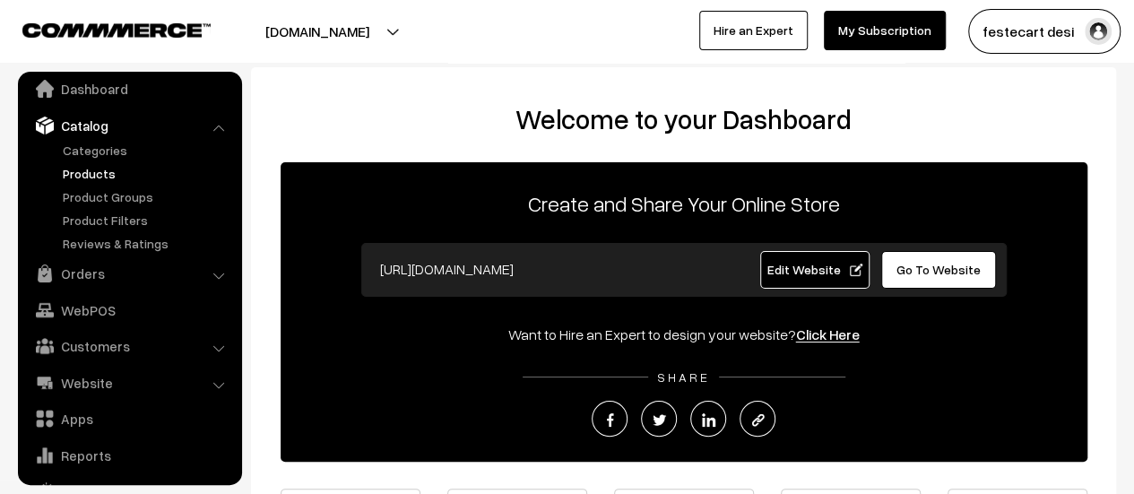
click at [102, 174] on link "Products" at bounding box center [146, 173] width 177 height 19
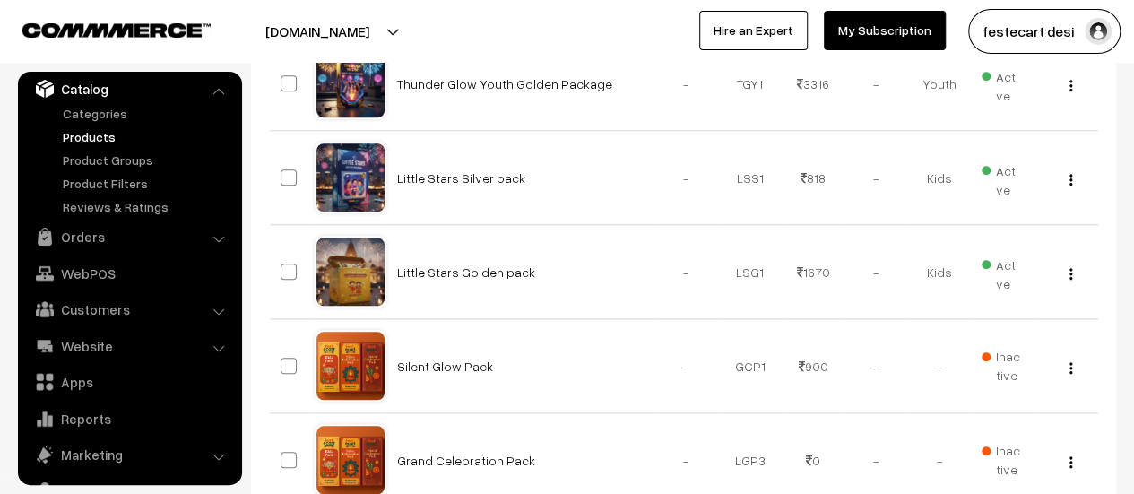
scroll to position [740, 0]
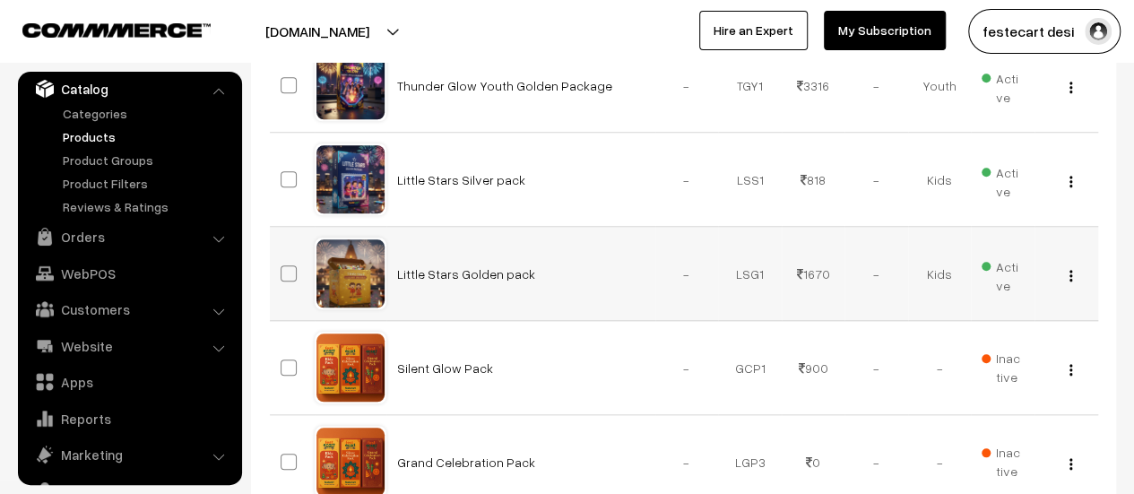
click at [1072, 275] on button "button" at bounding box center [1070, 275] width 4 height 14
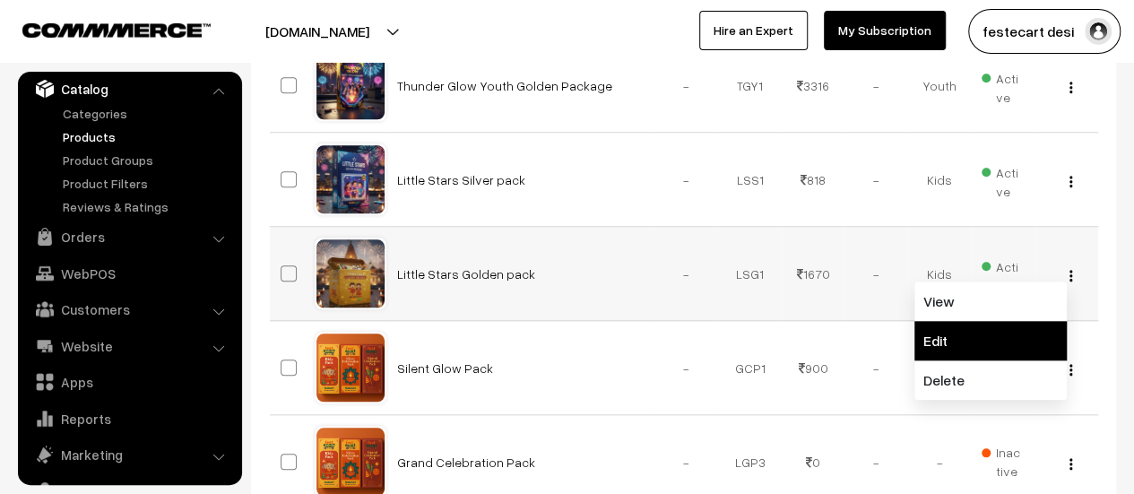
click at [993, 347] on link "Edit" at bounding box center [990, 340] width 152 height 39
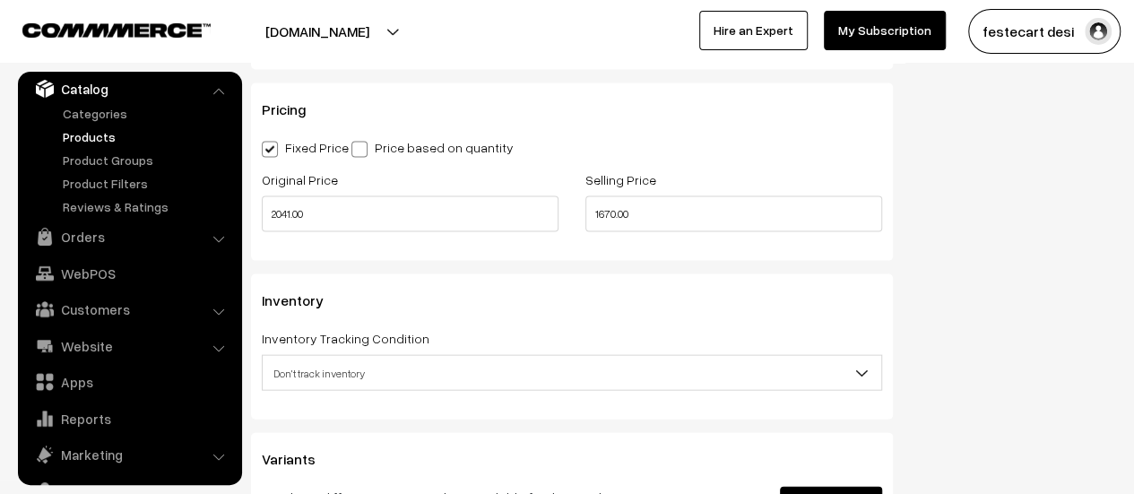
scroll to position [1797, 0]
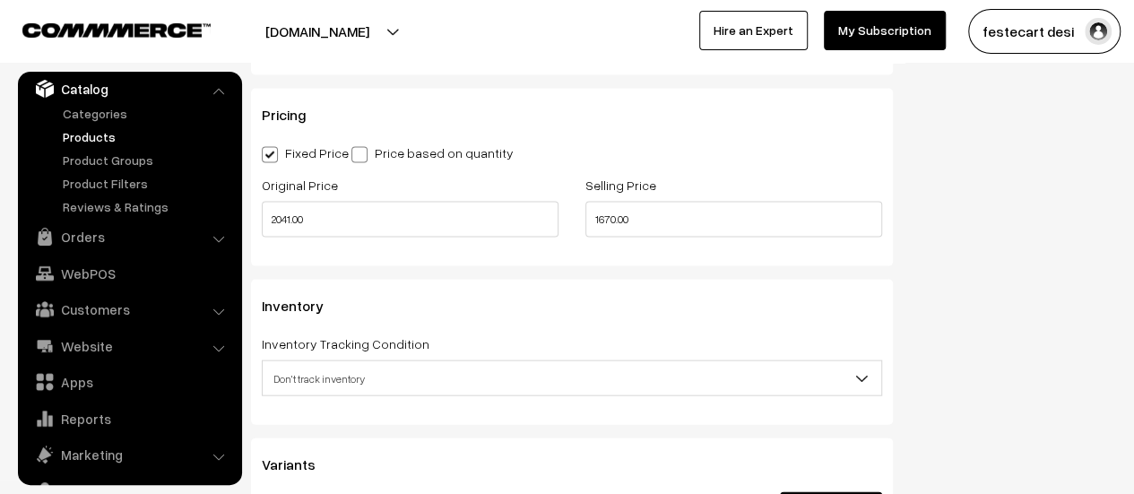
click at [384, 244] on div "Original Price 2041.00" at bounding box center [410, 211] width 324 height 74
click at [375, 234] on input "2041.00" at bounding box center [410, 220] width 297 height 36
type input "3712.00"
click at [678, 202] on div "Selling Price 1670.00" at bounding box center [733, 206] width 297 height 64
drag, startPoint x: 579, startPoint y: 217, endPoint x: 564, endPoint y: 217, distance: 15.2
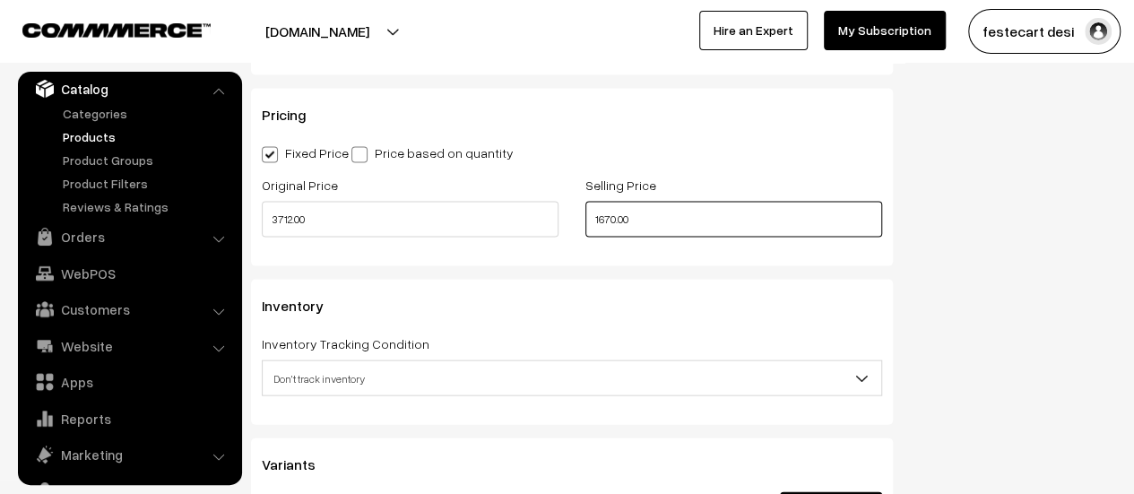
click at [564, 217] on div "Original Price 3712.00 Selling Price 1670.00" at bounding box center [571, 211] width 647 height 74
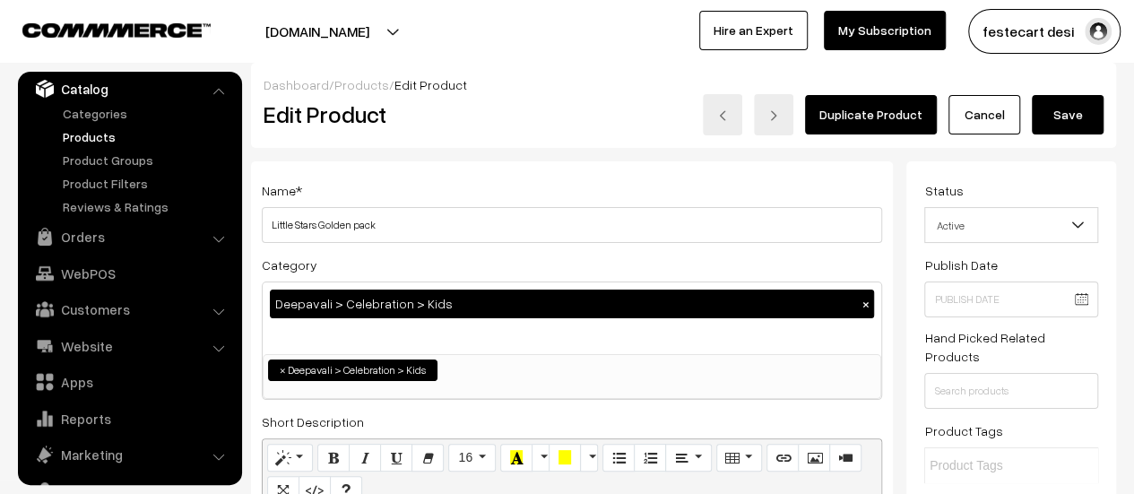
scroll to position [0, 0]
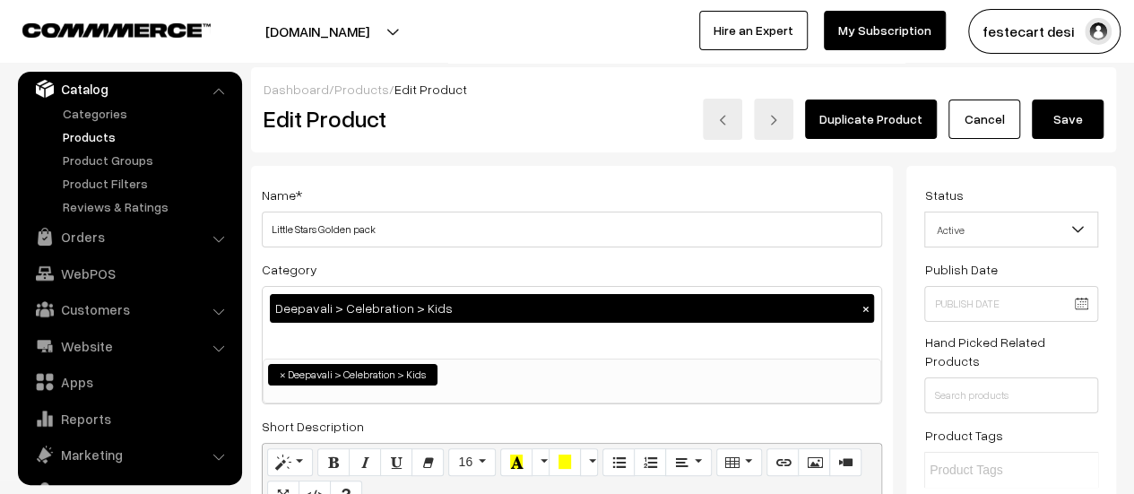
type input "1999.00"
click at [1059, 135] on button "Save" at bounding box center [1068, 118] width 72 height 39
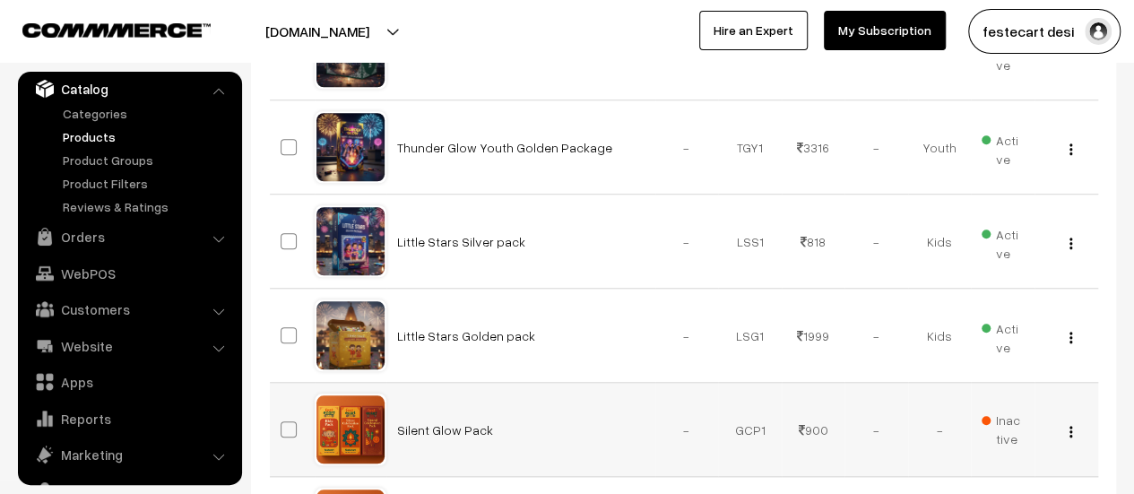
scroll to position [678, 0]
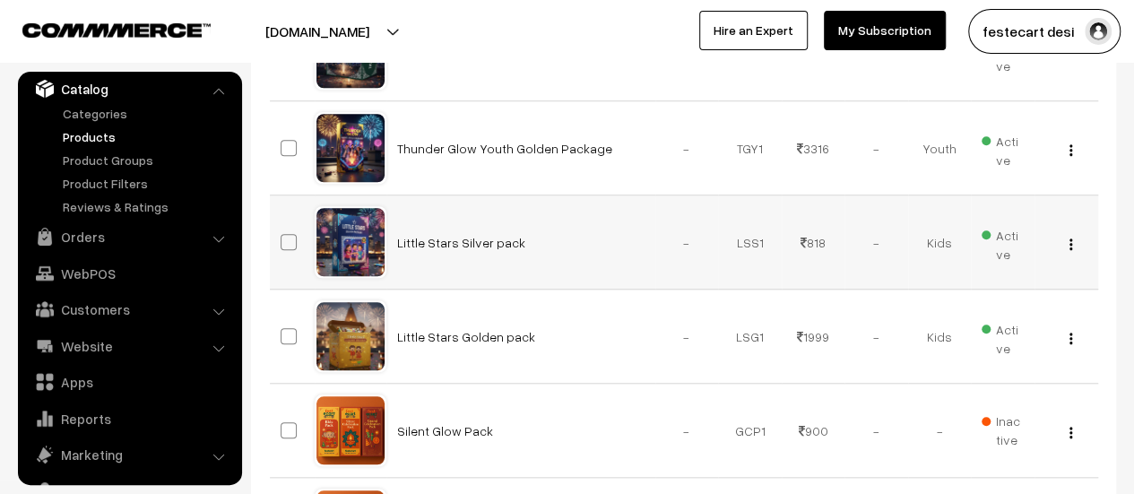
click at [1072, 246] on button "button" at bounding box center [1070, 244] width 4 height 14
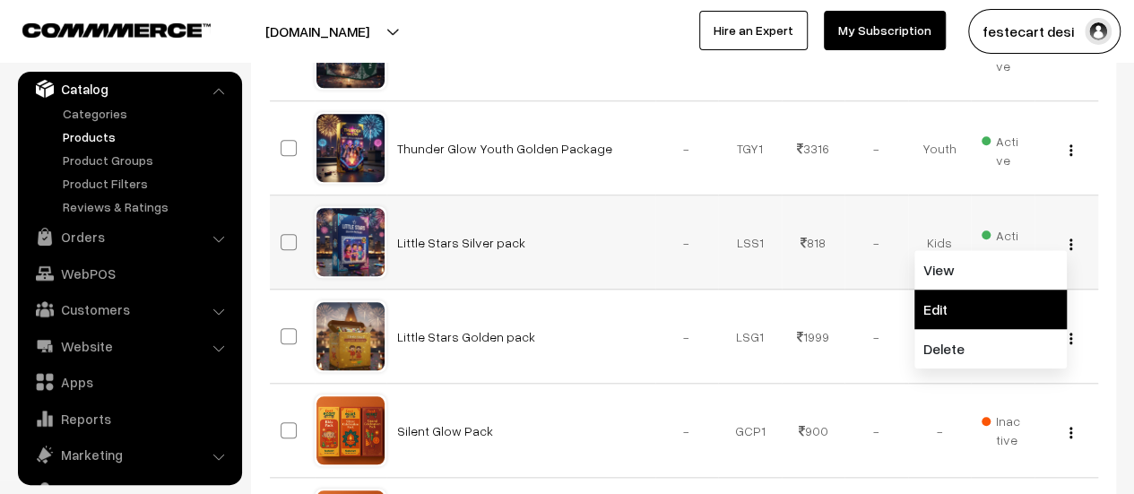
click at [967, 312] on link "Edit" at bounding box center [990, 309] width 152 height 39
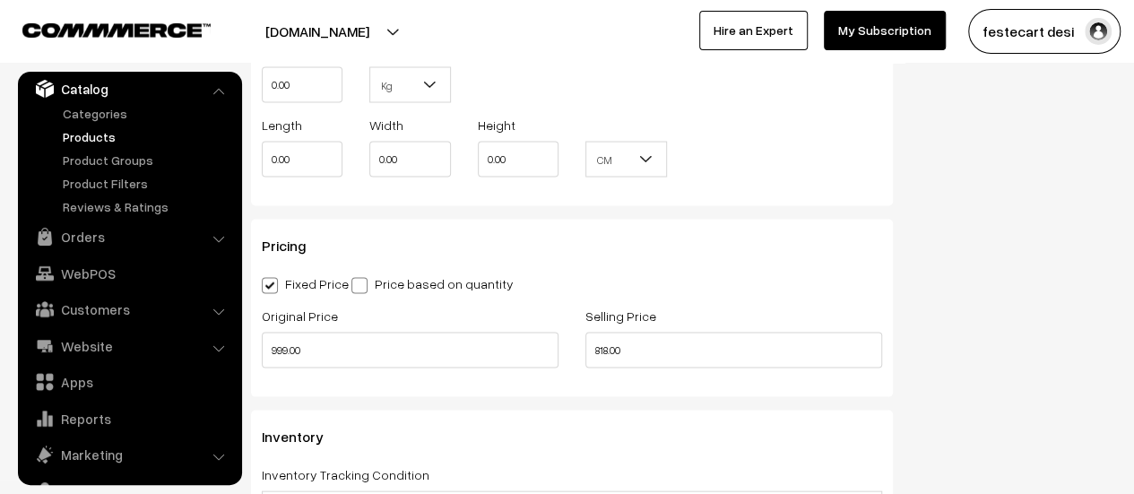
scroll to position [1664, 0]
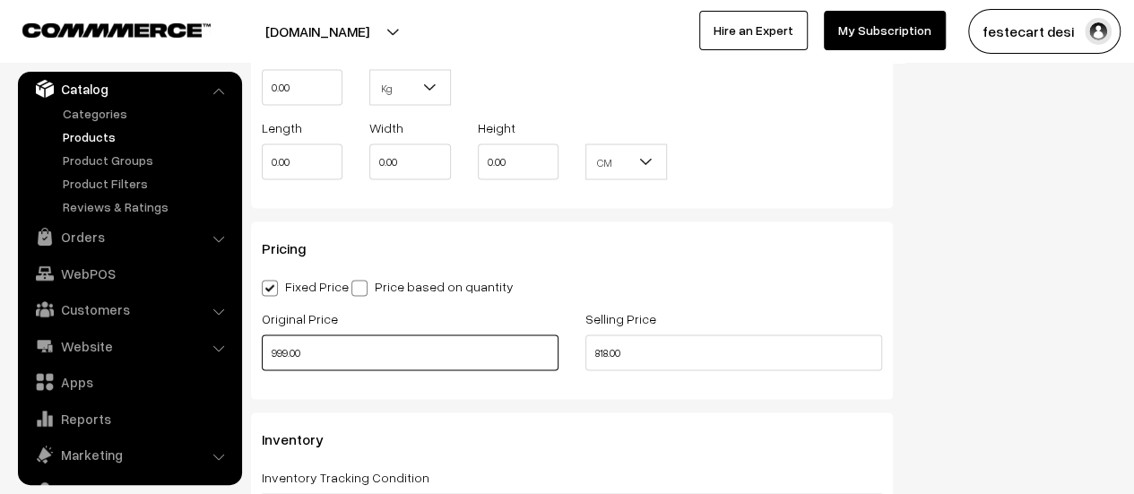
drag, startPoint x: 491, startPoint y: 350, endPoint x: 247, endPoint y: 337, distance: 244.2
type input "3712.00"
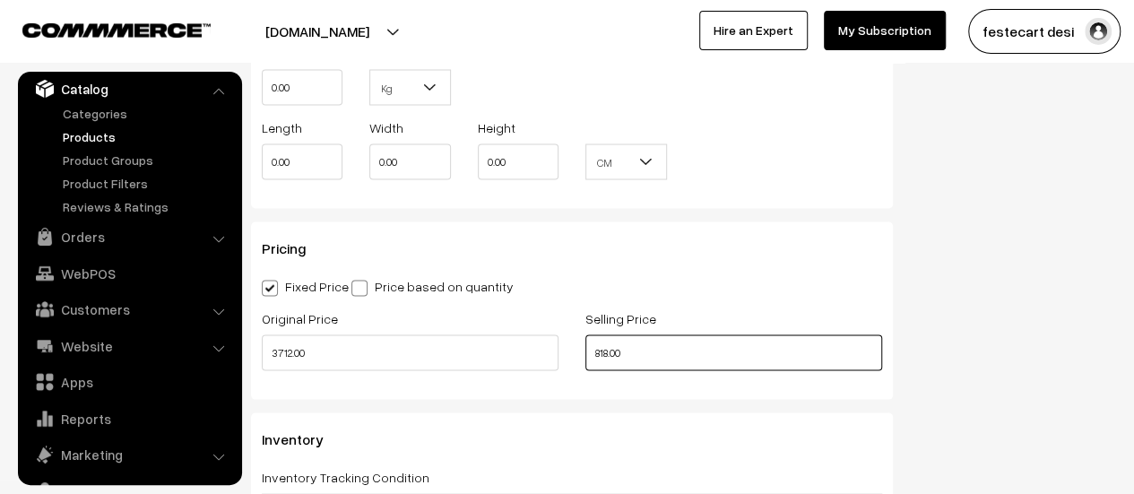
drag, startPoint x: 484, startPoint y: 341, endPoint x: 411, endPoint y: 341, distance: 73.5
click at [411, 341] on div "Original Price 3712.00 Selling Price 818.00" at bounding box center [571, 344] width 647 height 74
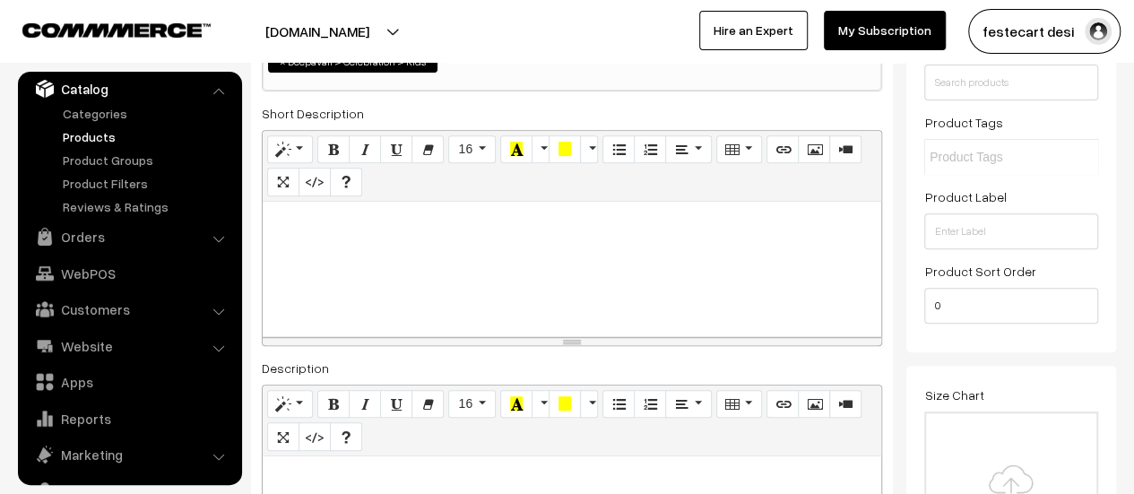
scroll to position [0, 0]
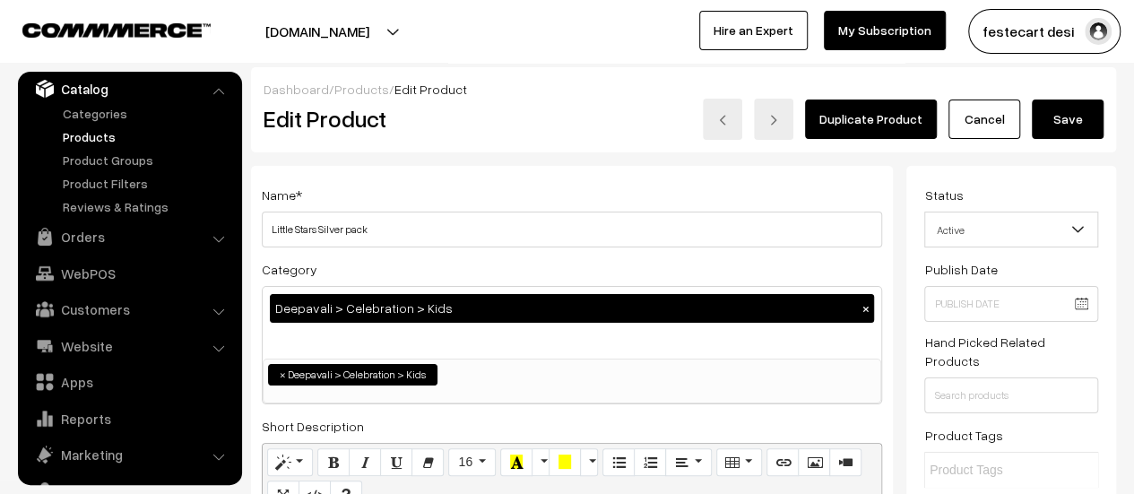
type input "1999.00"
click at [1055, 129] on button "Save" at bounding box center [1068, 118] width 72 height 39
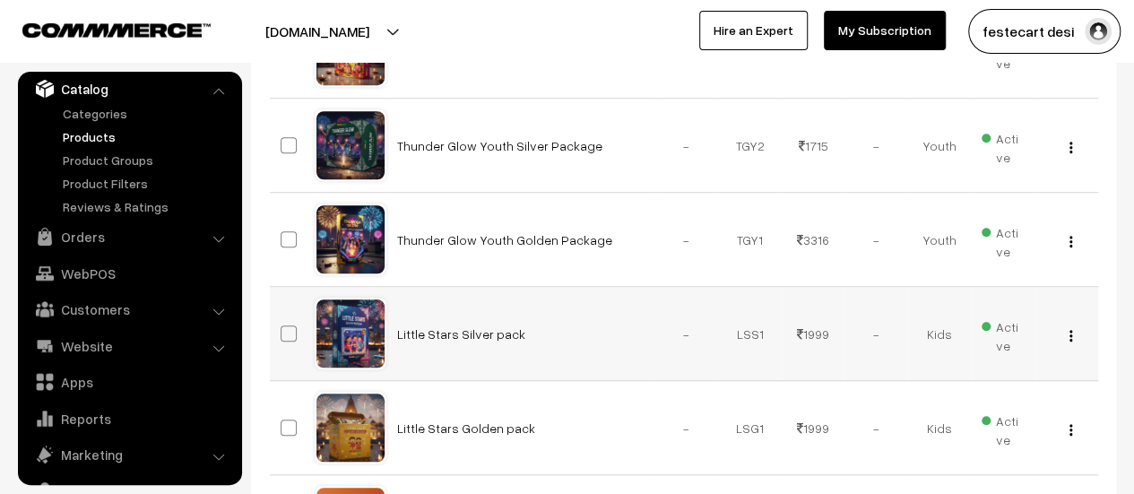
scroll to position [585, 0]
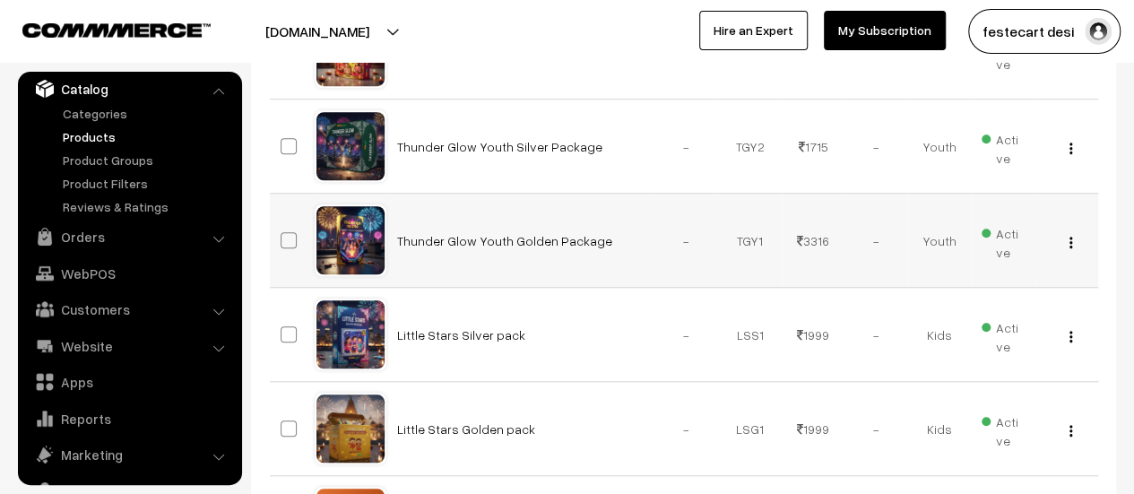
click at [1069, 237] on img "button" at bounding box center [1070, 243] width 3 height 12
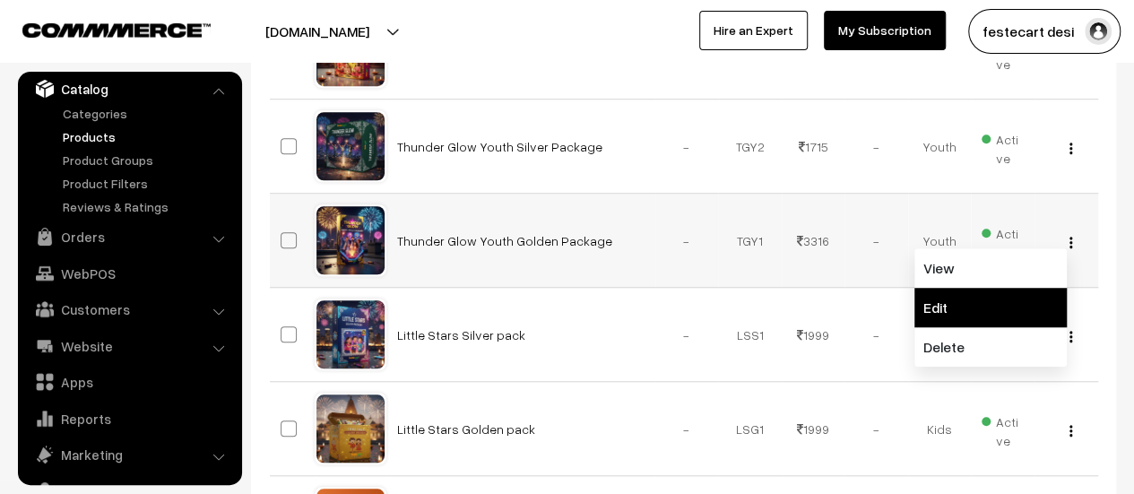
click at [975, 305] on link "Edit" at bounding box center [990, 307] width 152 height 39
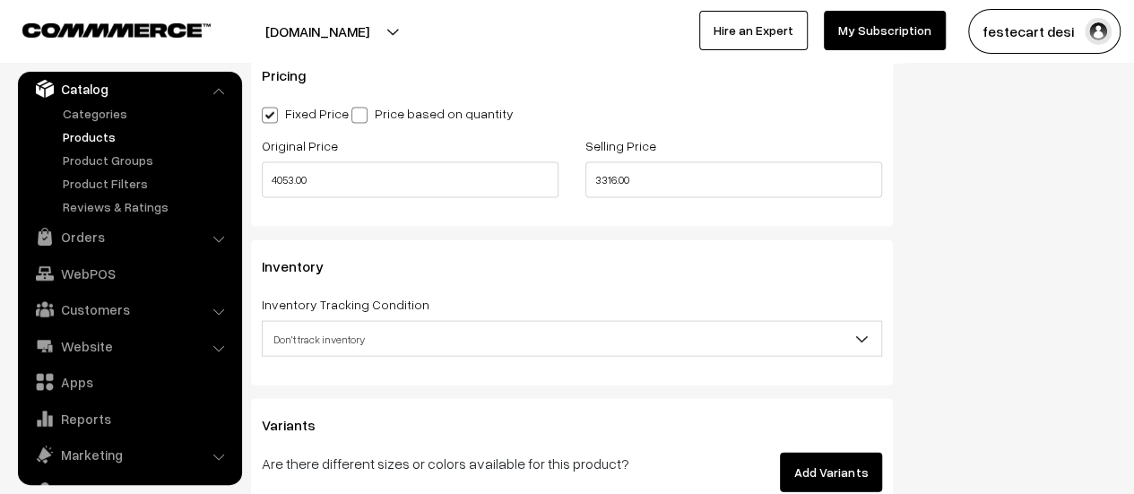
scroll to position [1673, 0]
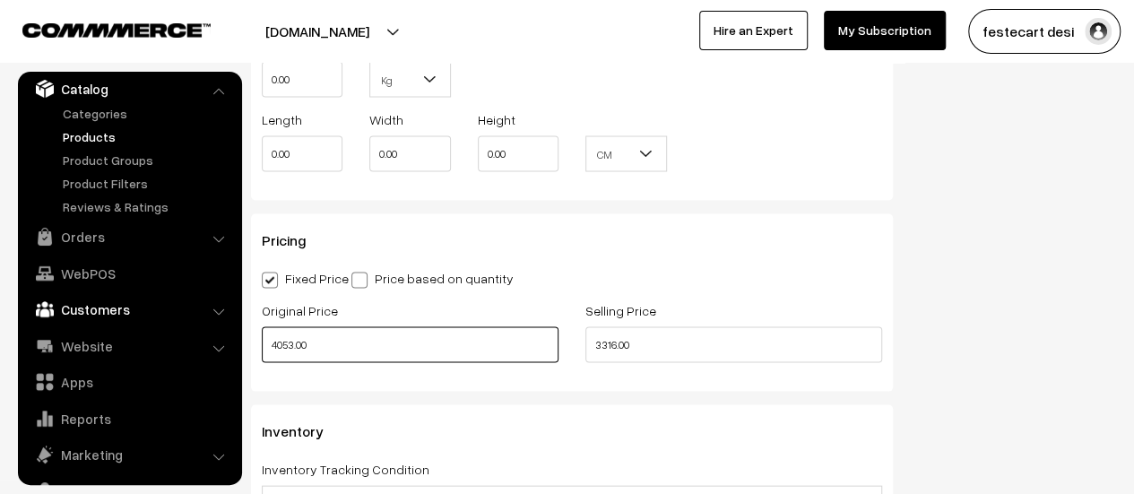
drag, startPoint x: 415, startPoint y: 356, endPoint x: 325, endPoint y: 129, distance: 243.8
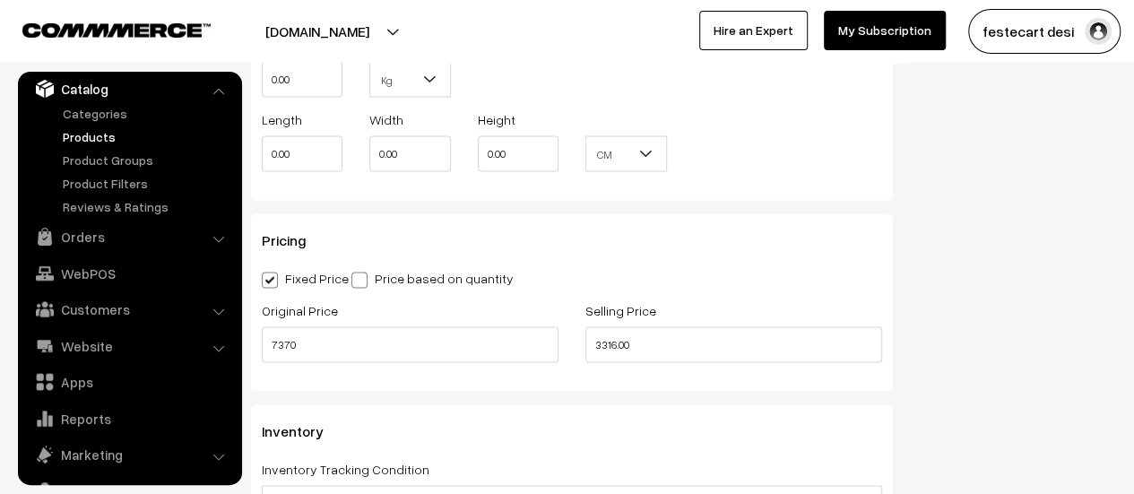
type input "7370.00"
drag, startPoint x: 672, startPoint y: 343, endPoint x: 412, endPoint y: 300, distance: 263.5
click at [411, 311] on div "Original Price 7370.00 Selling Price 3316.00" at bounding box center [571, 335] width 647 height 74
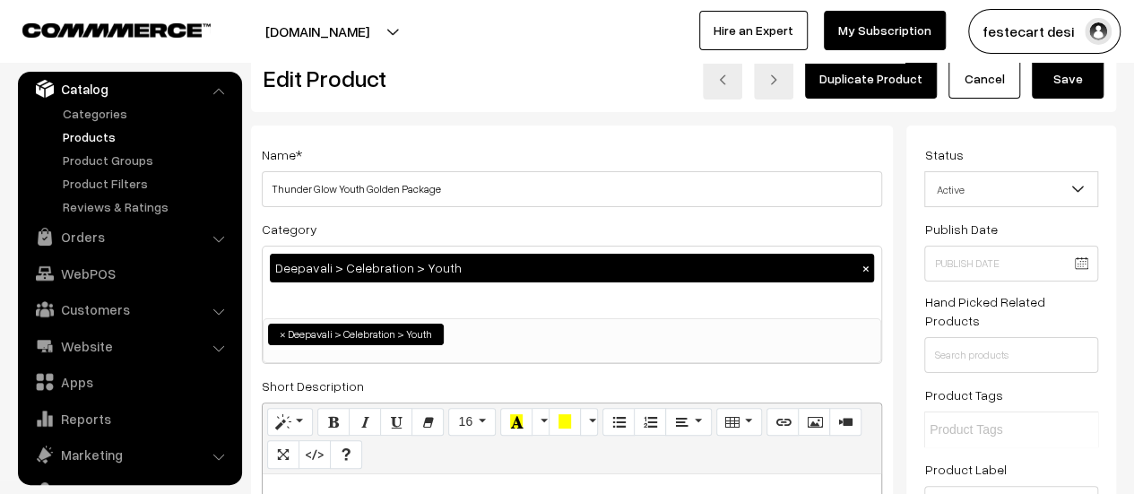
scroll to position [0, 0]
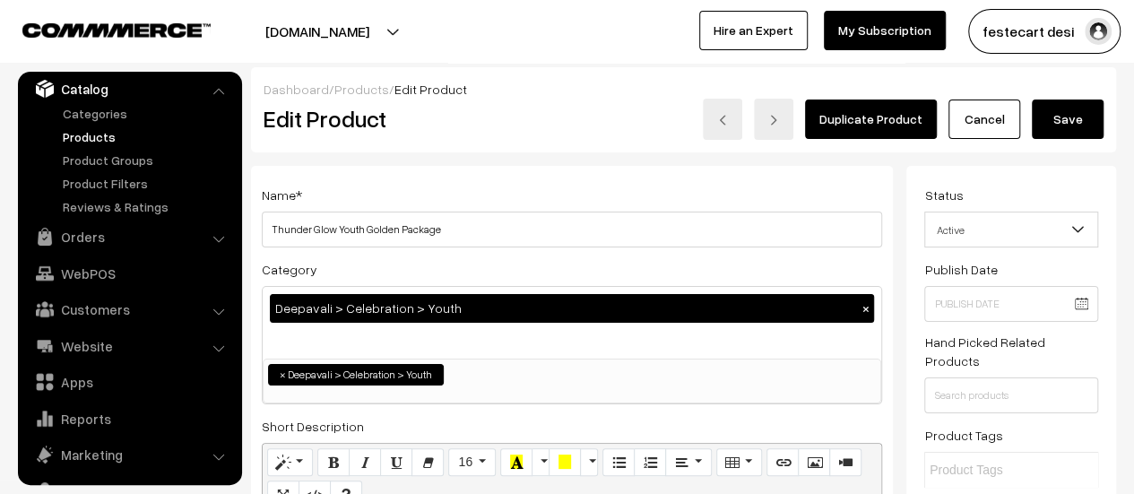
type input "4053.00"
click at [1043, 121] on button "Save" at bounding box center [1068, 118] width 72 height 39
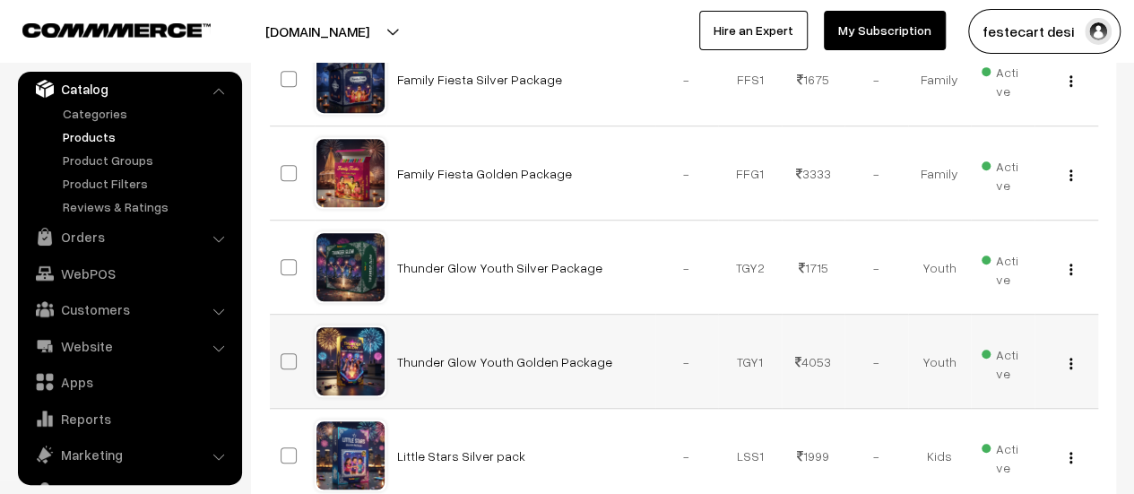
scroll to position [462, 0]
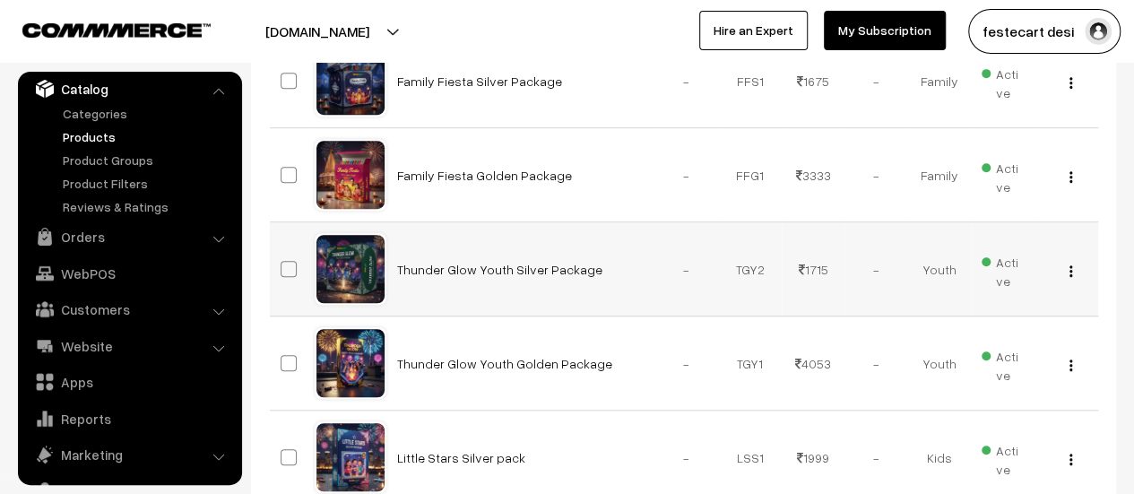
click at [1070, 270] on img "button" at bounding box center [1070, 271] width 3 height 12
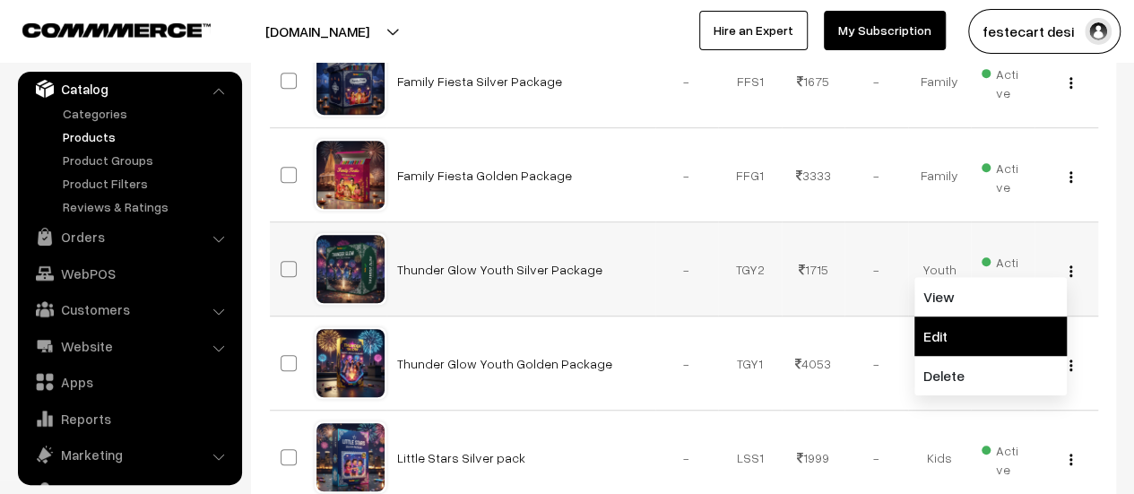
click at [976, 331] on link "Edit" at bounding box center [990, 335] width 152 height 39
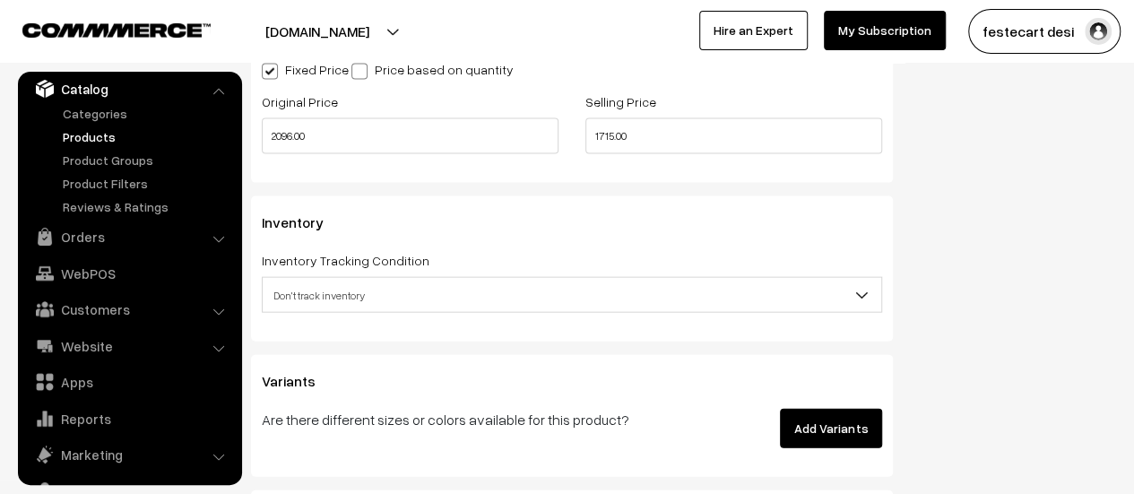
scroll to position [1695, 0]
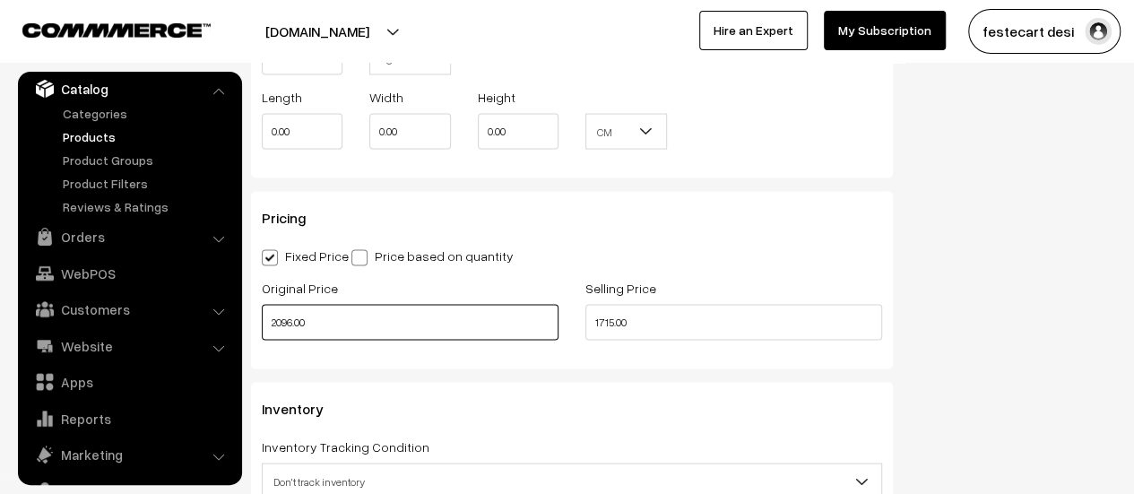
drag, startPoint x: 29, startPoint y: 303, endPoint x: 18, endPoint y: 303, distance: 10.8
type input "3812.00"
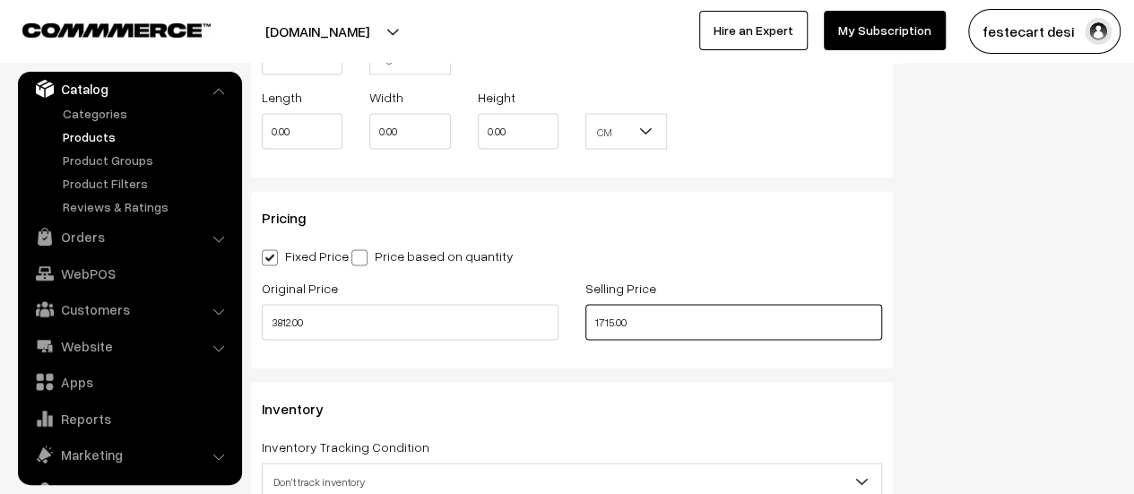
click at [375, 315] on div "Original Price 3812.00 Selling Price 1715.00" at bounding box center [571, 313] width 647 height 74
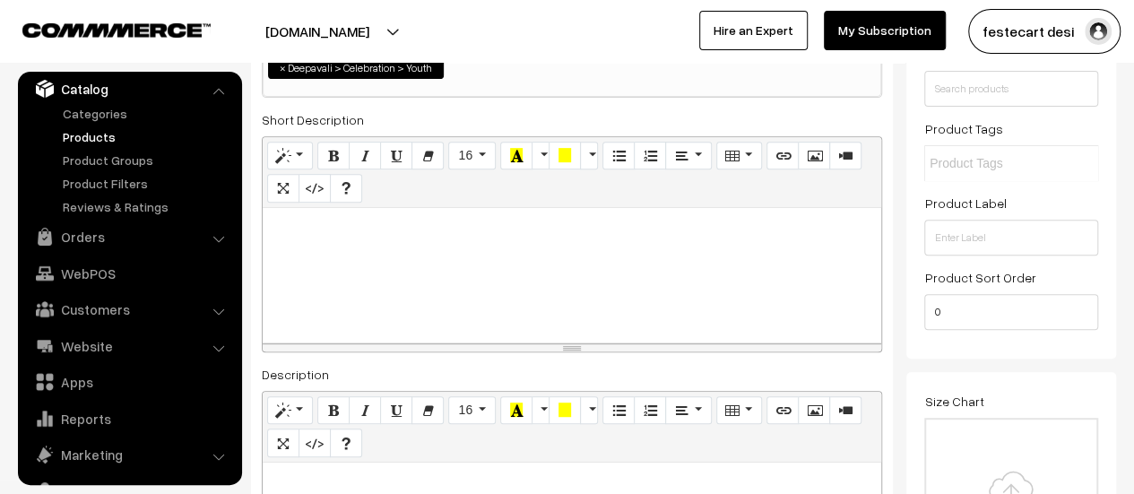
scroll to position [0, 0]
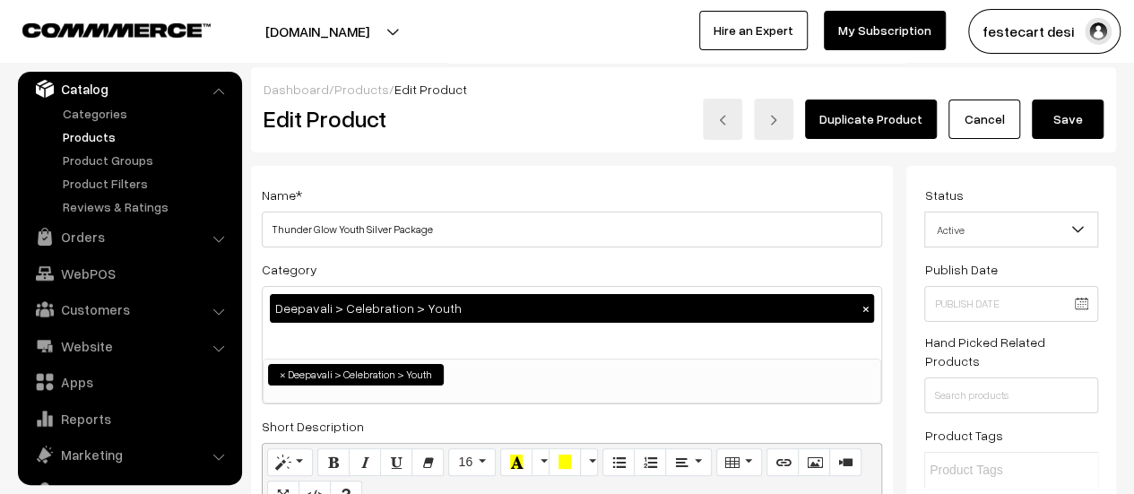
type input "2099.00"
click at [1067, 132] on button "Save" at bounding box center [1068, 118] width 72 height 39
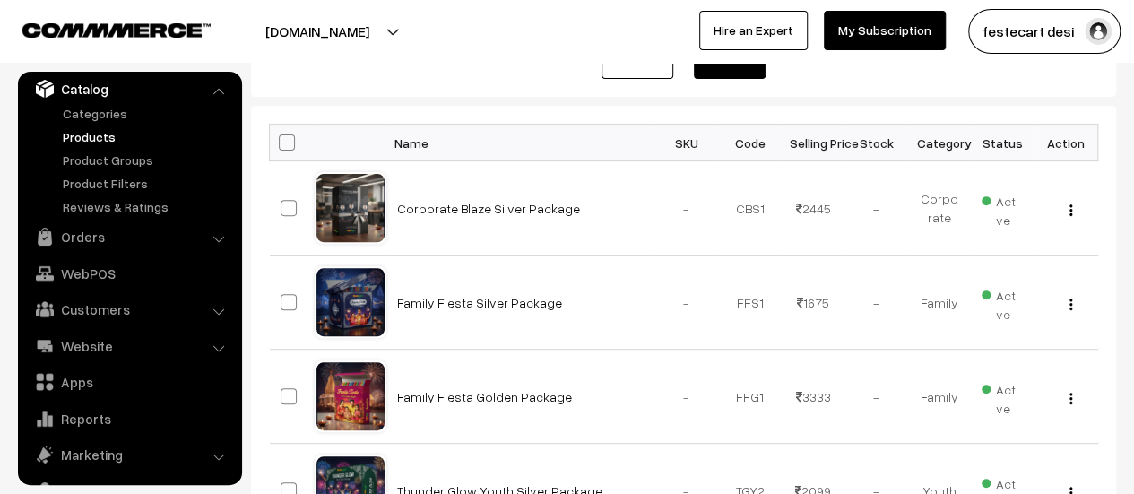
scroll to position [242, 0]
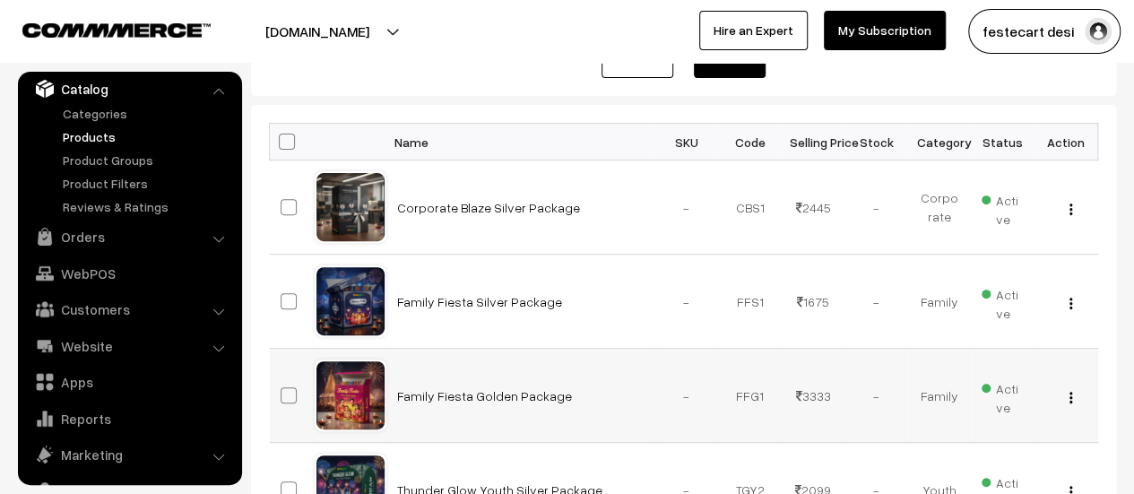
click at [1069, 395] on img "button" at bounding box center [1070, 398] width 3 height 12
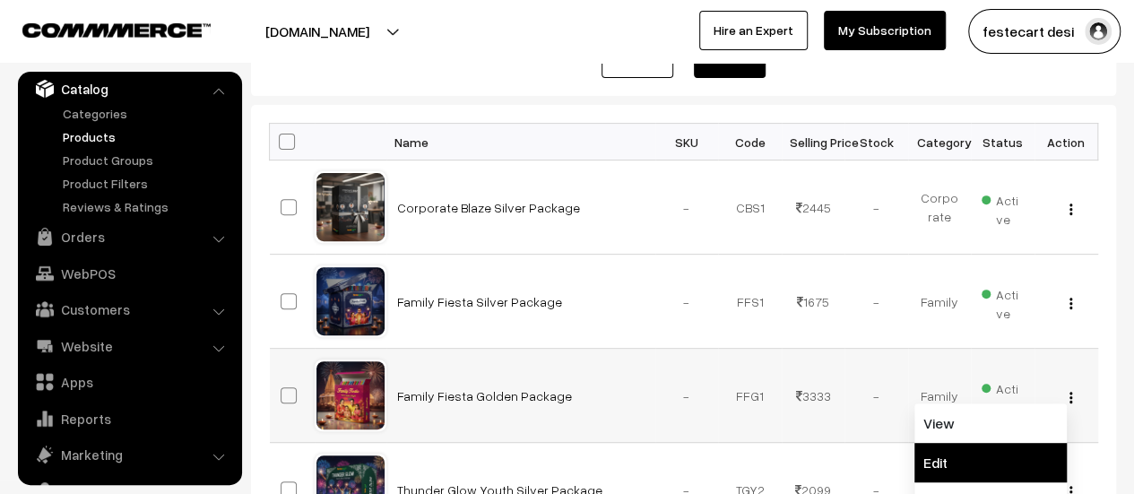
click at [950, 454] on link "Edit" at bounding box center [990, 462] width 152 height 39
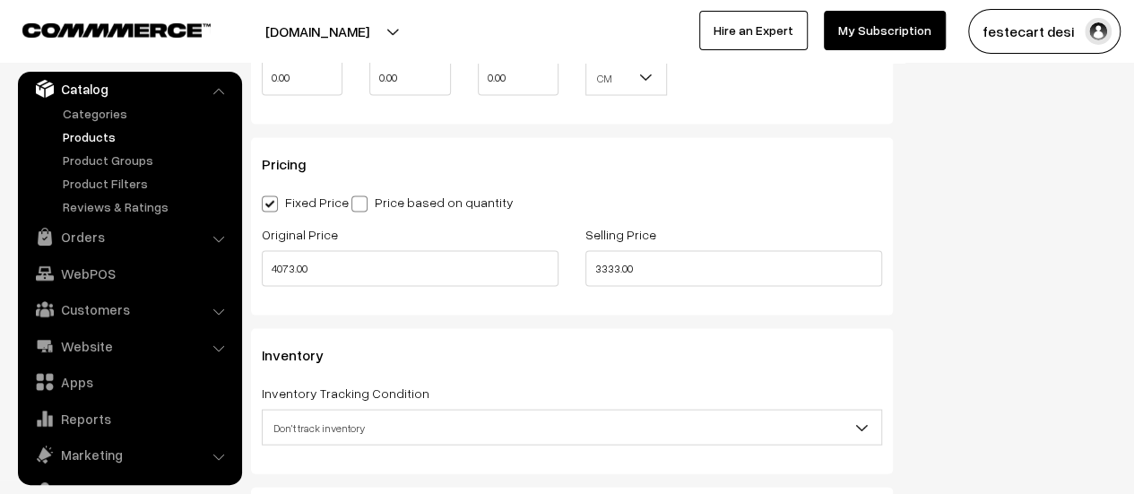
scroll to position [1747, 0]
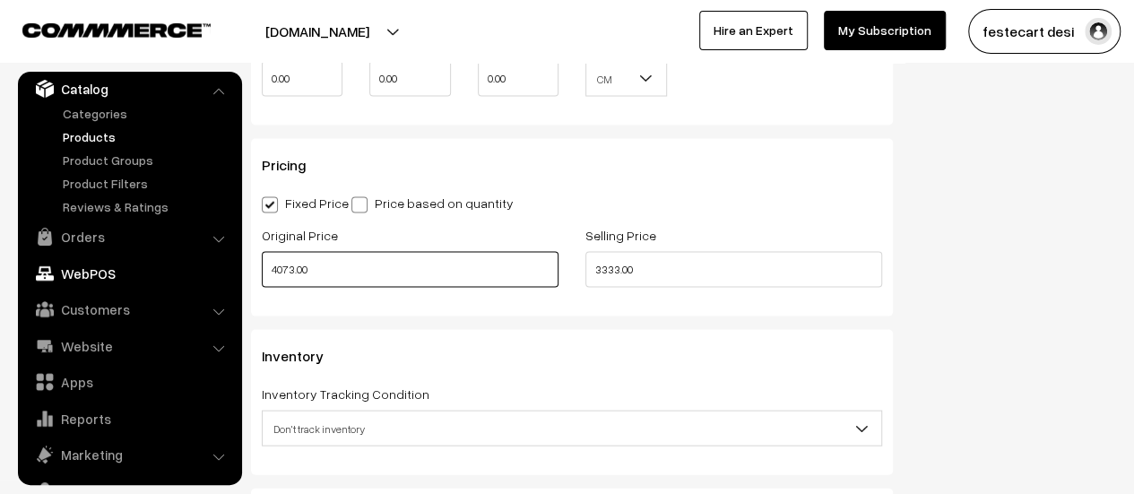
drag, startPoint x: 471, startPoint y: 272, endPoint x: 208, endPoint y: 268, distance: 262.6
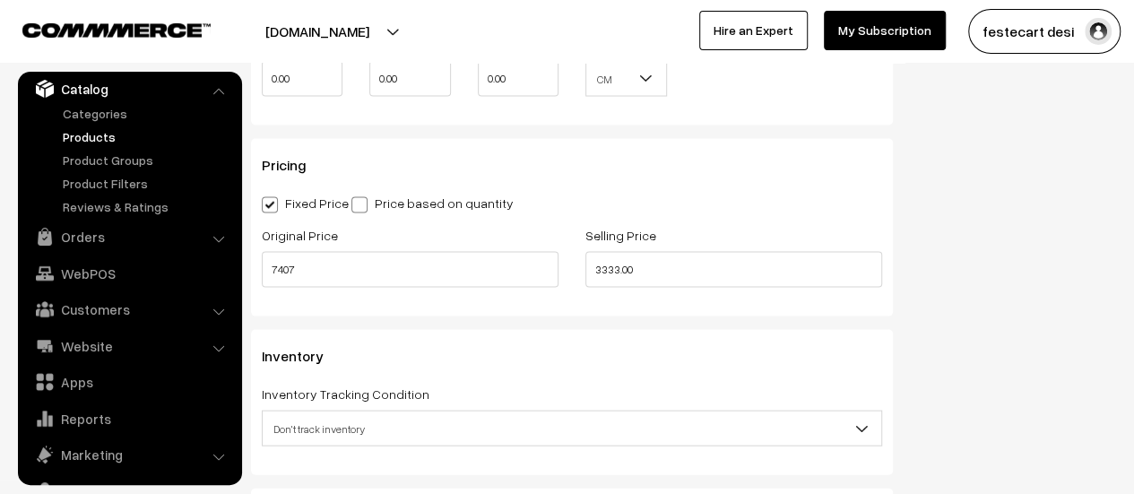
type input "7407.00"
drag, startPoint x: 572, startPoint y: 275, endPoint x: 552, endPoint y: 275, distance: 19.7
click at [552, 275] on div "Original Price 7407.00 Selling Price 3333.00" at bounding box center [571, 261] width 647 height 74
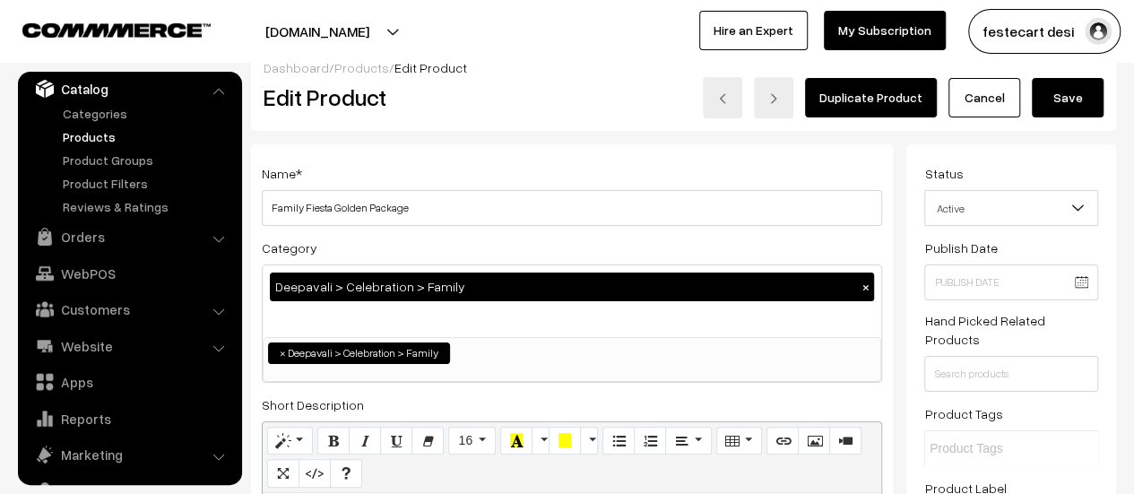
scroll to position [0, 0]
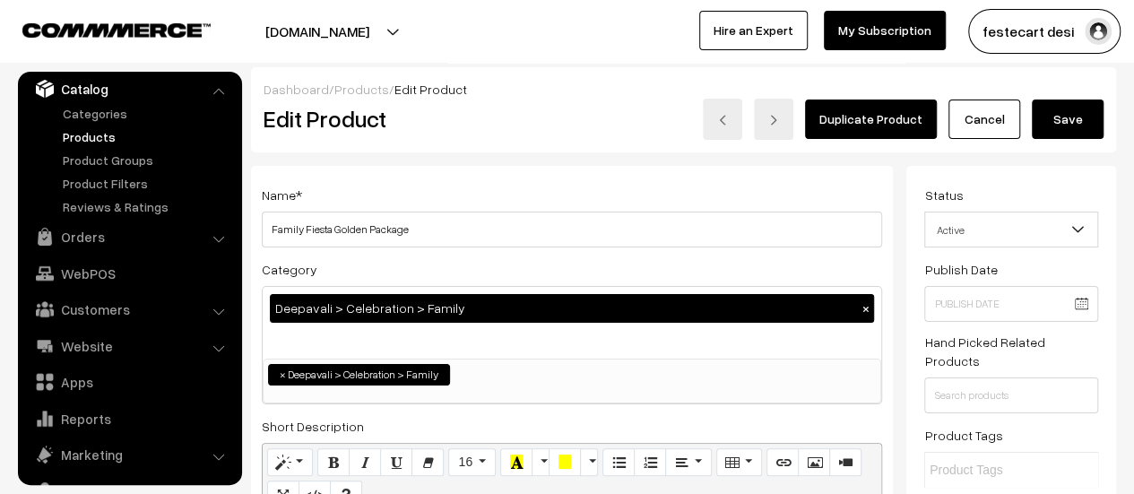
type input "4073.00"
click at [1052, 123] on button "Save" at bounding box center [1068, 118] width 72 height 39
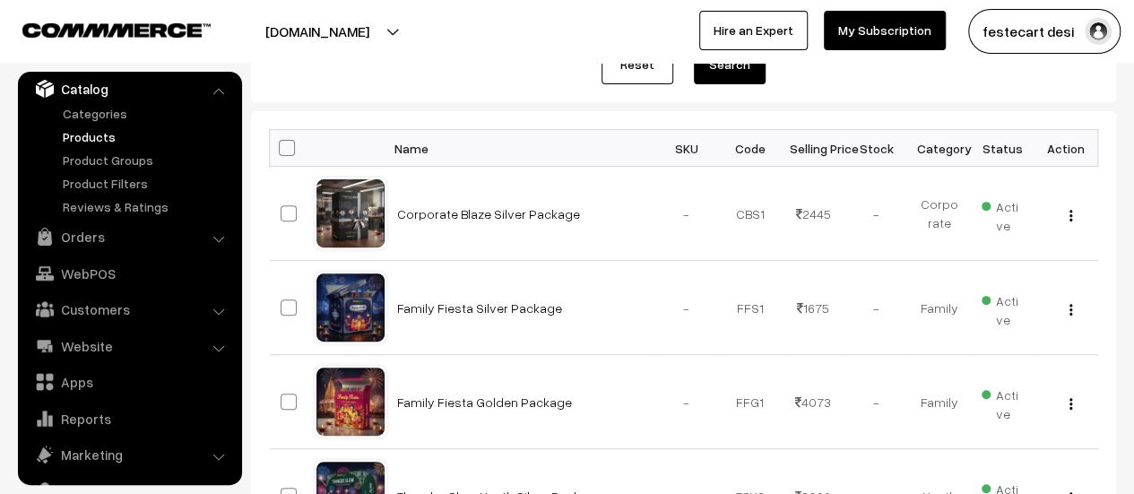
scroll to position [238, 0]
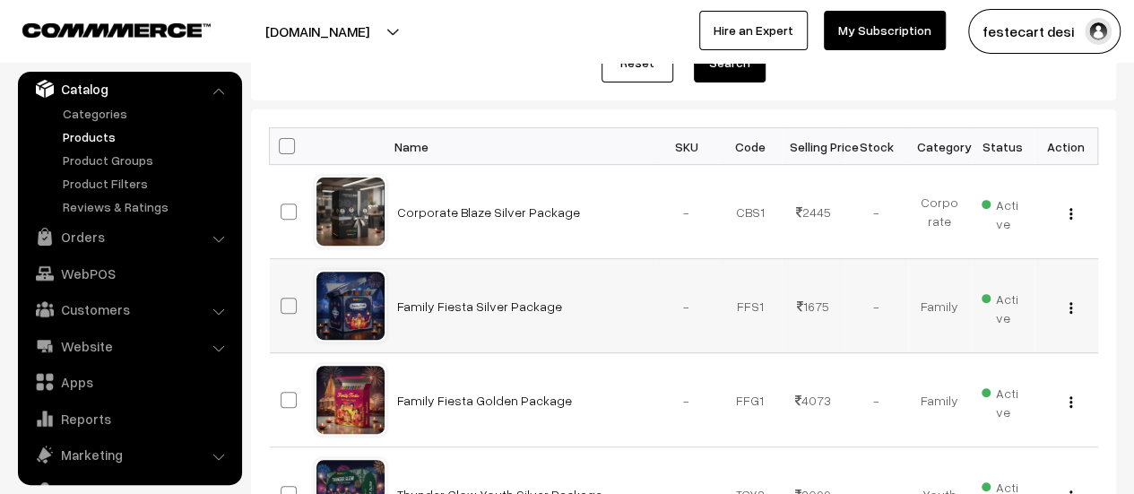
click at [1070, 306] on img "button" at bounding box center [1070, 308] width 3 height 12
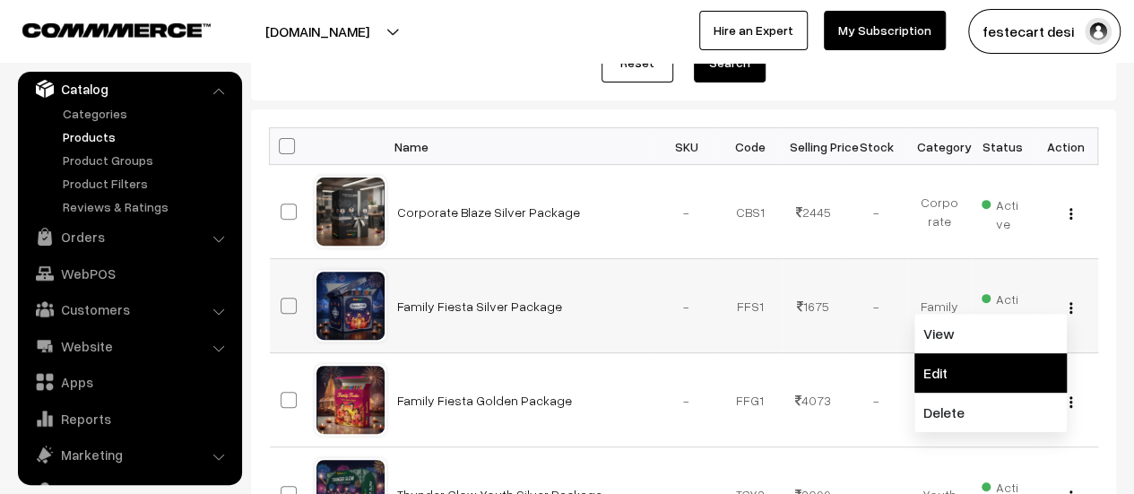
click at [963, 376] on link "Edit" at bounding box center [990, 372] width 152 height 39
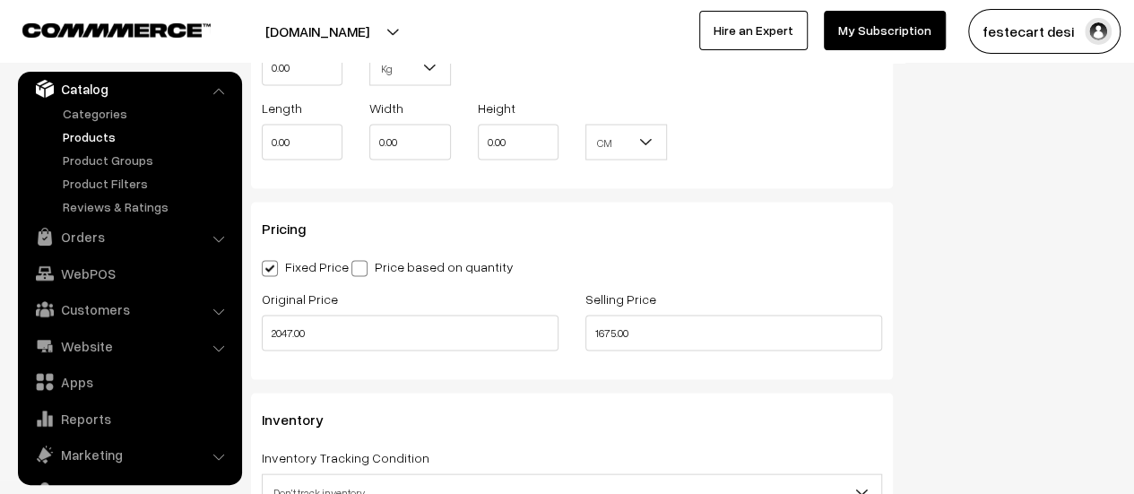
scroll to position [1683, 0]
drag, startPoint x: 301, startPoint y: 316, endPoint x: 173, endPoint y: 301, distance: 129.0
type input "3723.00"
drag, startPoint x: 676, startPoint y: 343, endPoint x: 497, endPoint y: 333, distance: 179.6
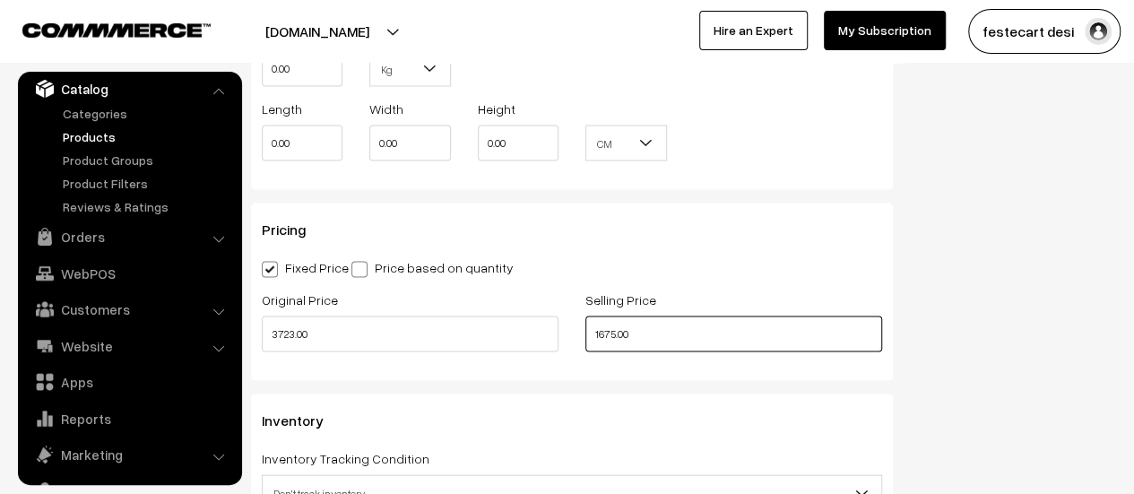
click at [504, 333] on div "Original Price 3723.00 Selling Price 1675.00" at bounding box center [571, 325] width 647 height 74
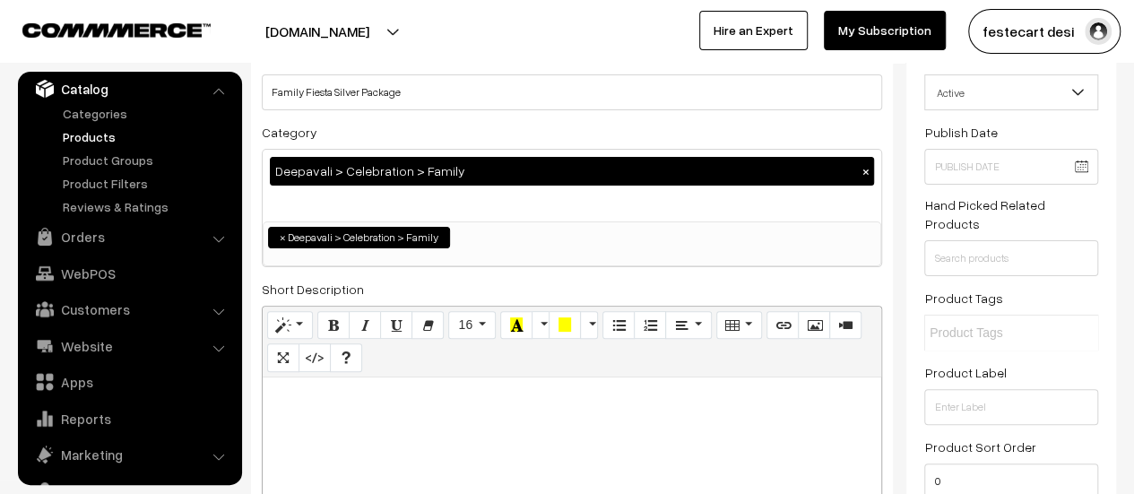
scroll to position [0, 0]
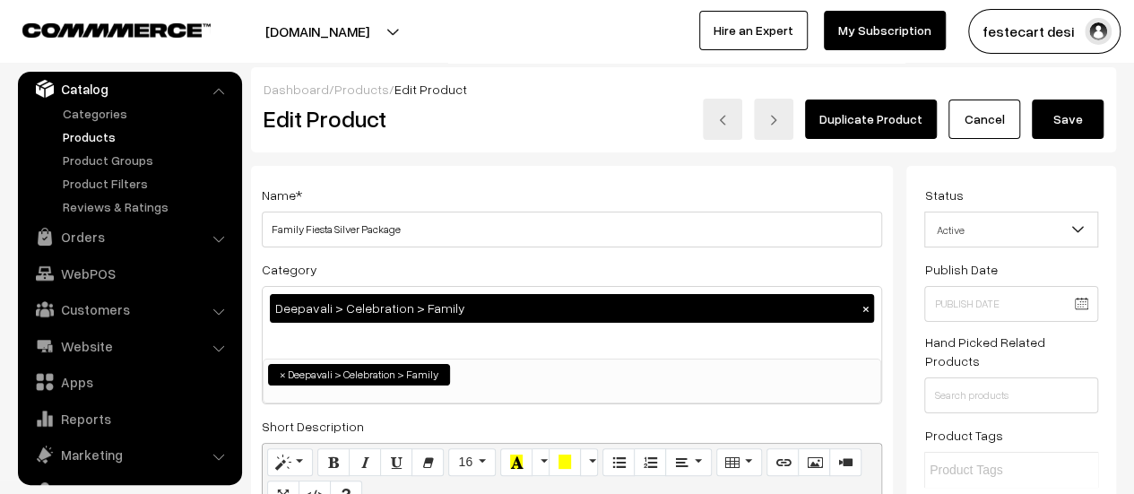
type input "2047.00"
click at [1076, 134] on button "Save" at bounding box center [1068, 118] width 72 height 39
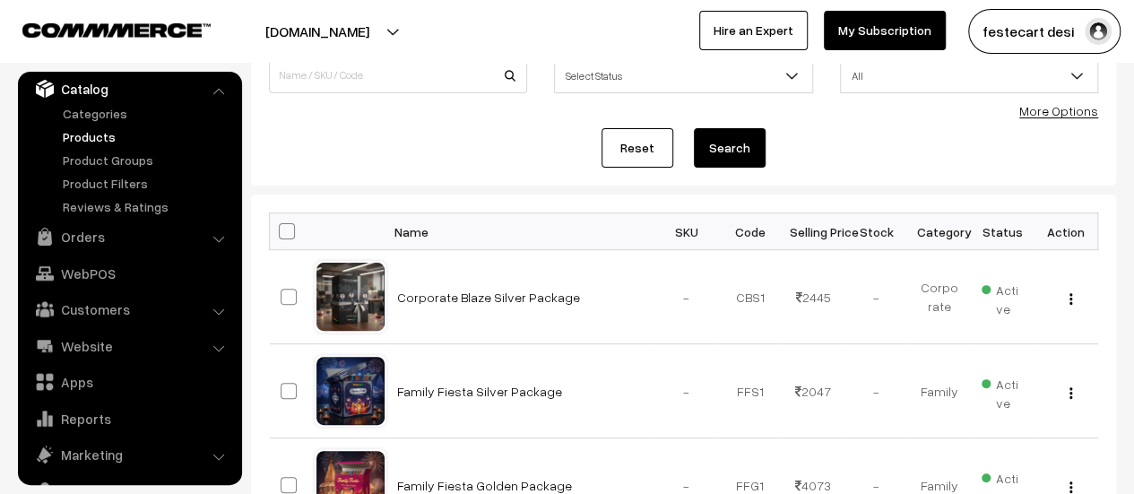
scroll to position [160, 0]
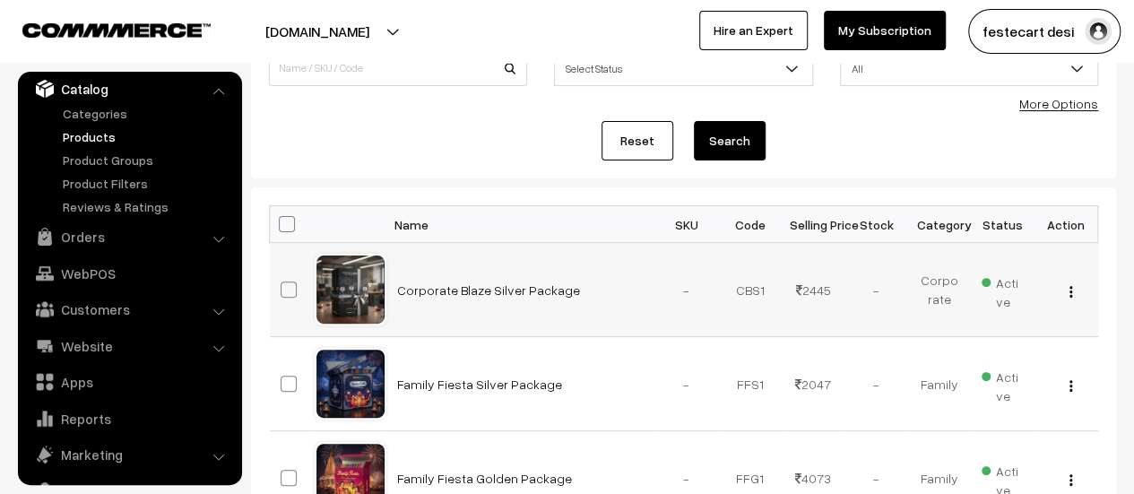
click at [1069, 290] on img "button" at bounding box center [1070, 292] width 3 height 12
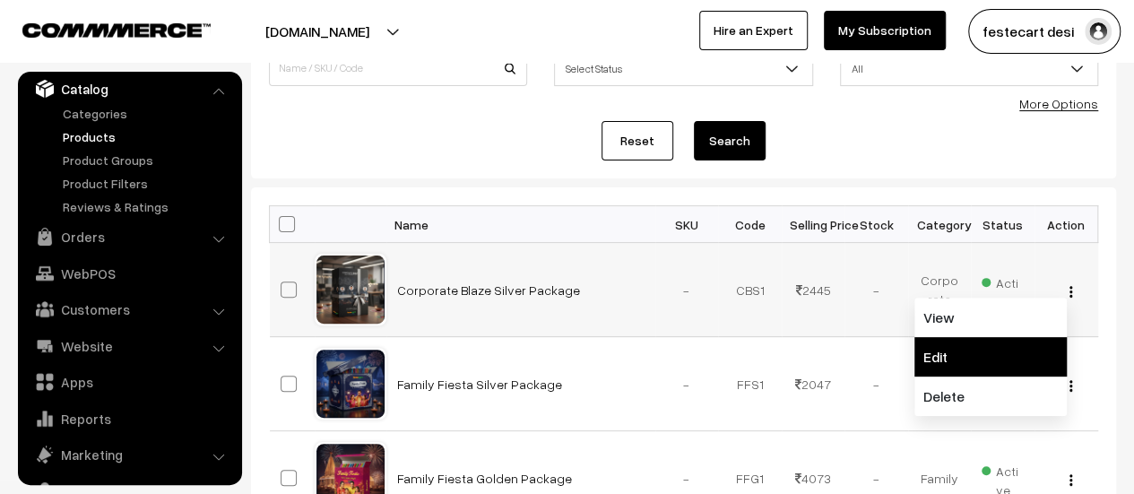
click at [964, 348] on link "Edit" at bounding box center [990, 356] width 152 height 39
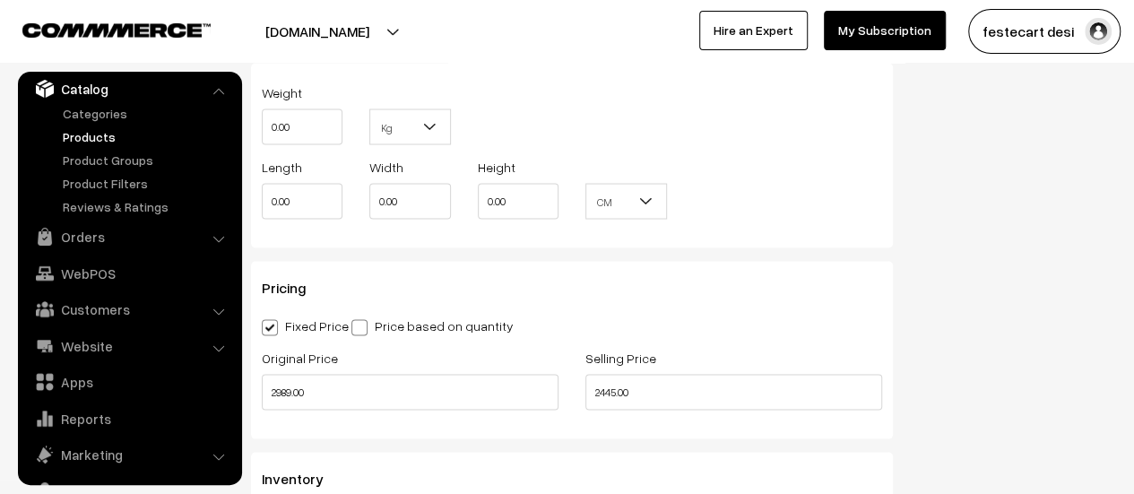
scroll to position [1678, 0]
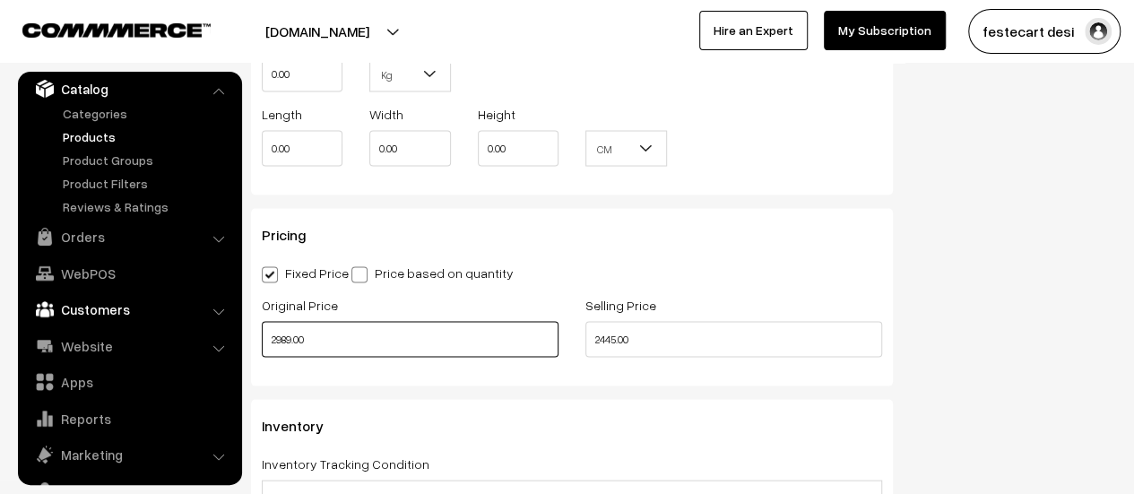
drag, startPoint x: 189, startPoint y: 311, endPoint x: 35, endPoint y: 298, distance: 154.8
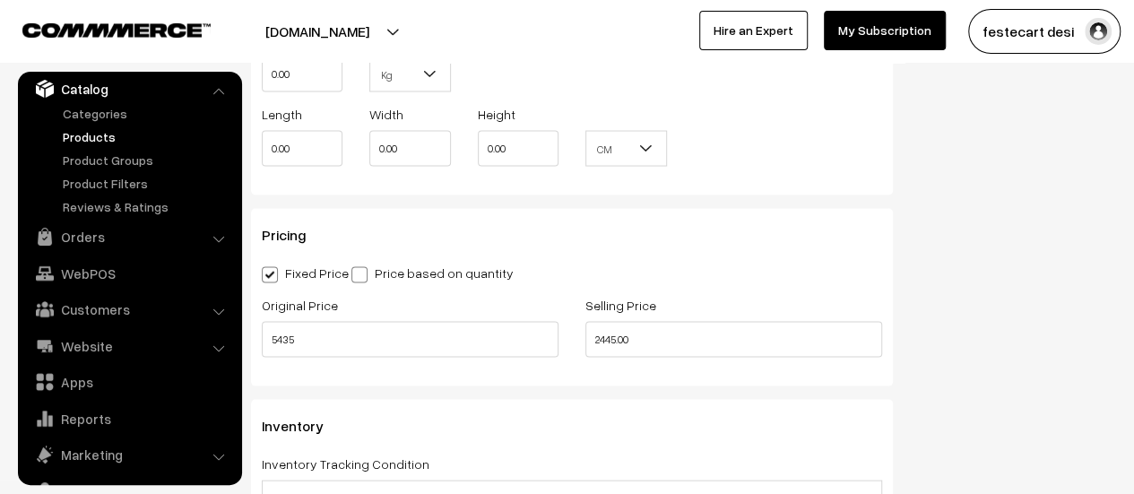
type input "5435.00"
click at [570, 345] on div "Original Price 5435.00 Selling Price 2445.00" at bounding box center [571, 330] width 647 height 74
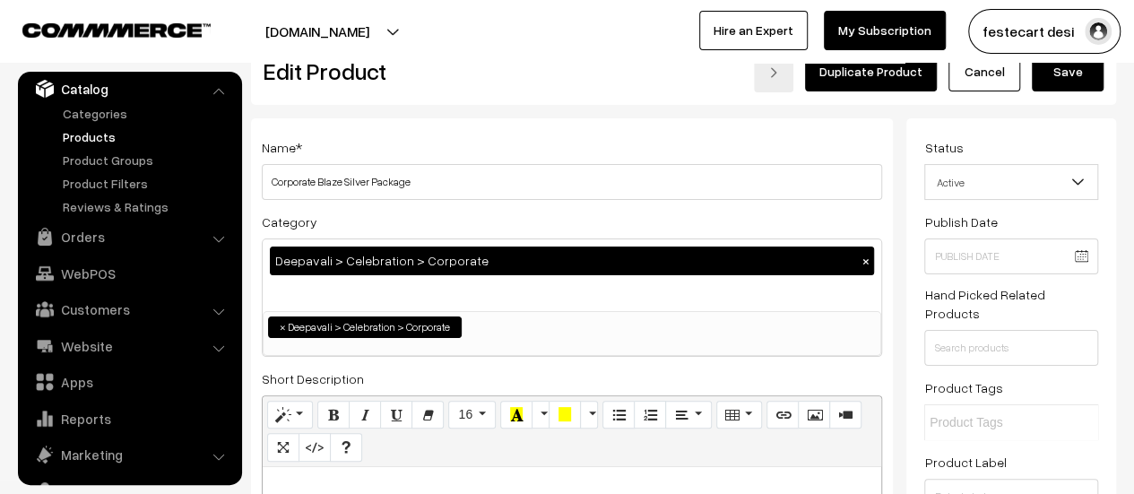
scroll to position [0, 0]
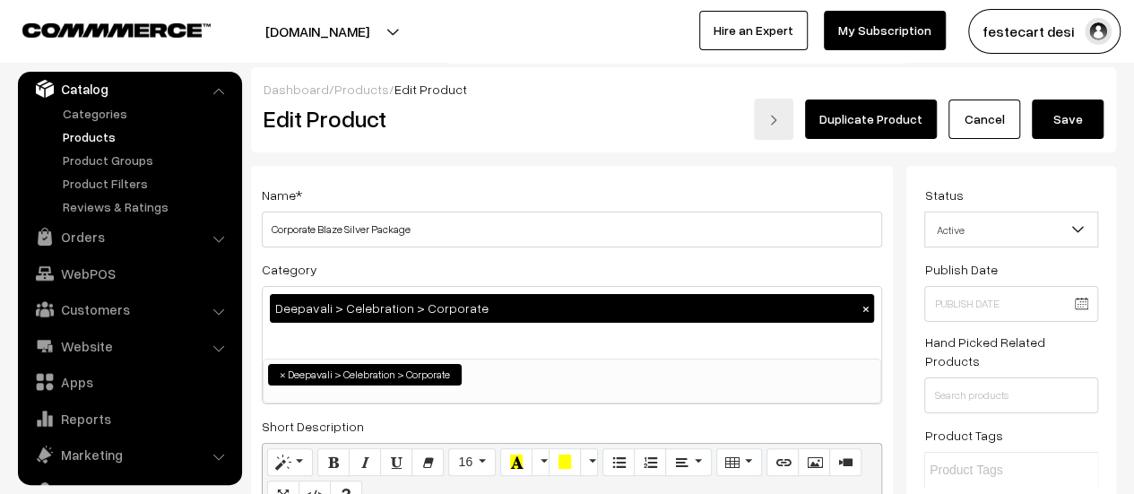
type input "2989.00"
click at [1068, 120] on button "Save" at bounding box center [1068, 118] width 72 height 39
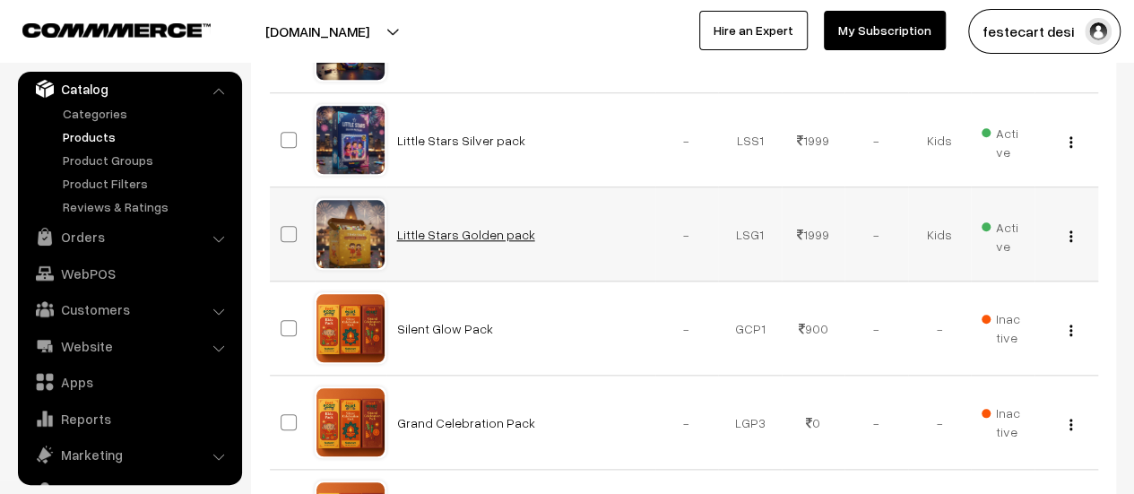
scroll to position [779, 0]
click at [1070, 238] on img "button" at bounding box center [1070, 237] width 3 height 12
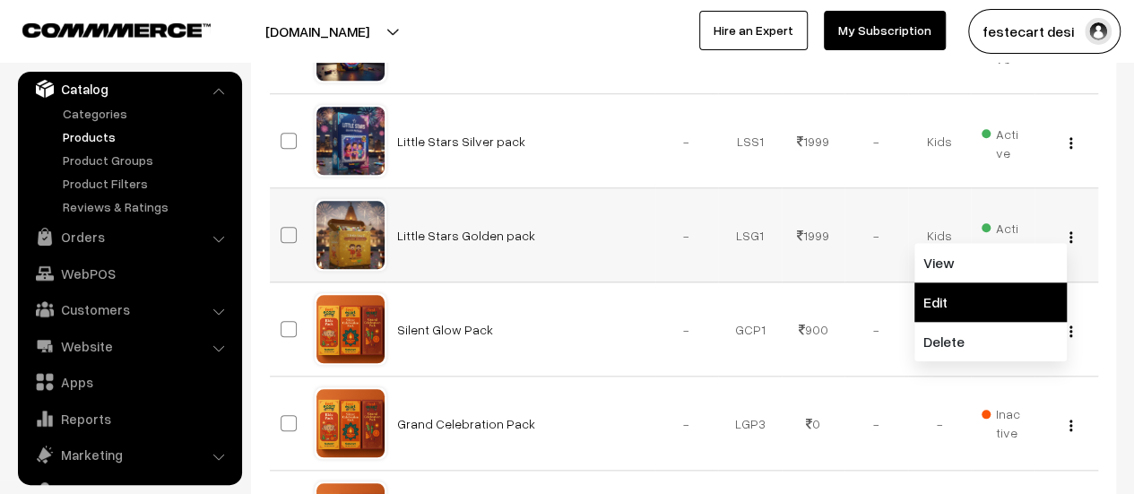
click at [973, 309] on link "Edit" at bounding box center [990, 301] width 152 height 39
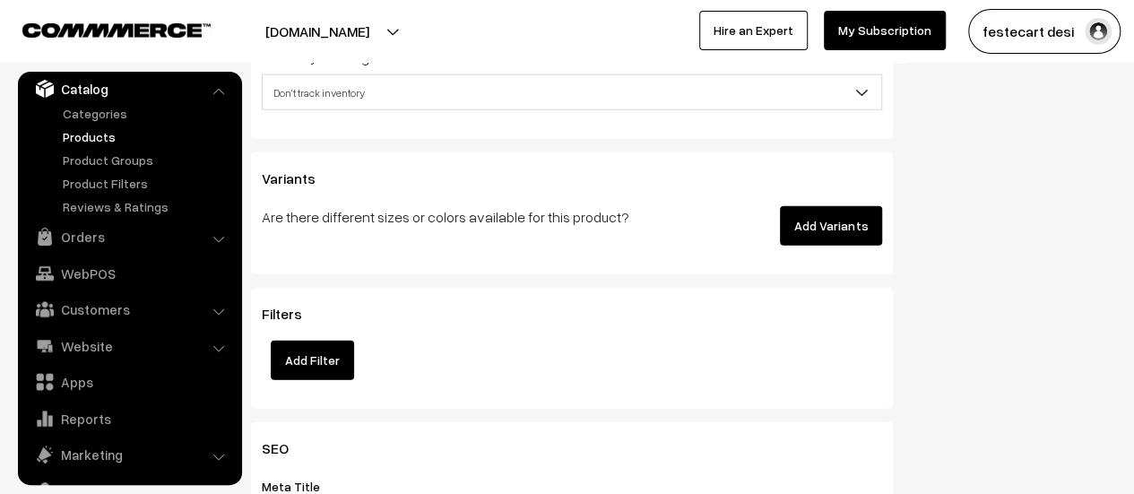
scroll to position [1834, 0]
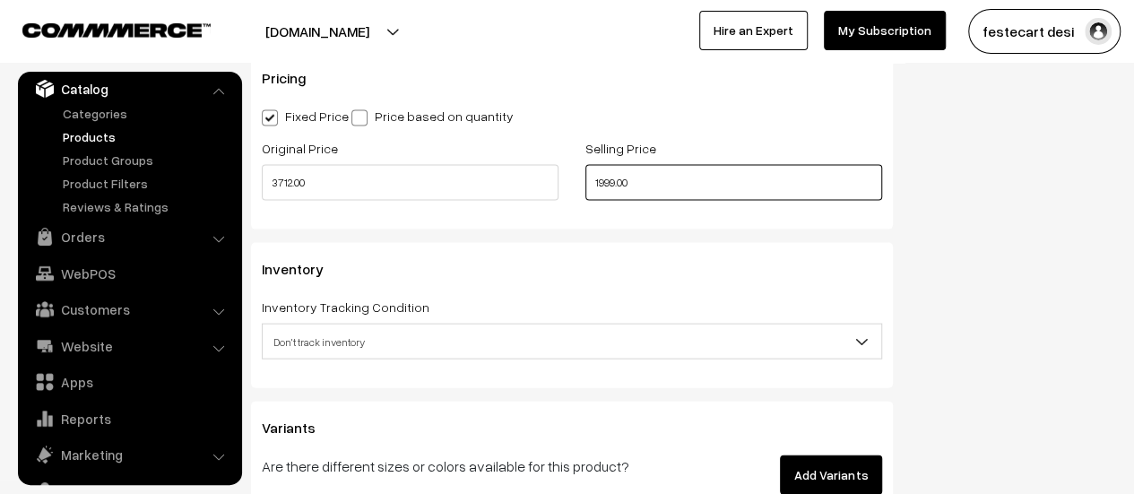
click at [610, 189] on input "1999.00" at bounding box center [733, 183] width 297 height 36
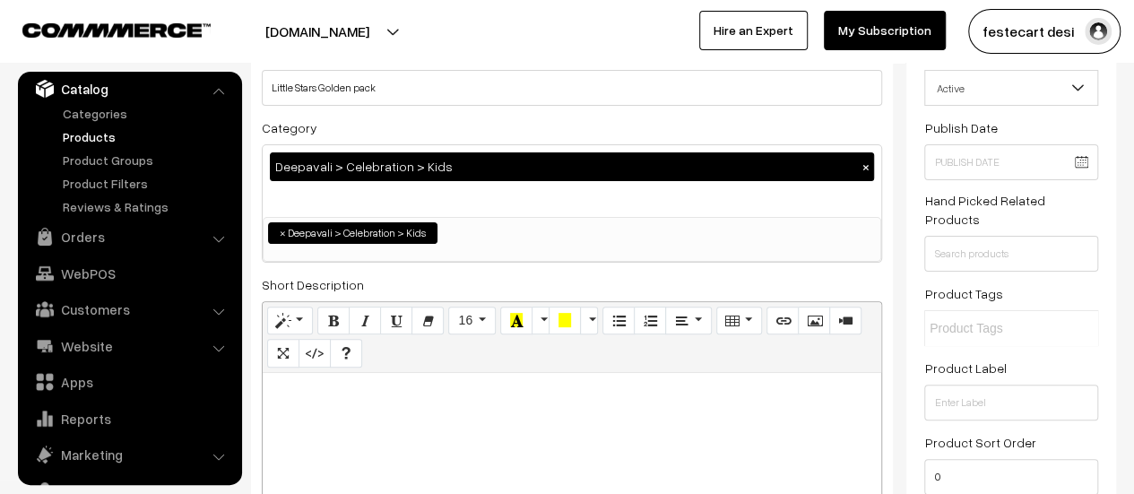
scroll to position [0, 0]
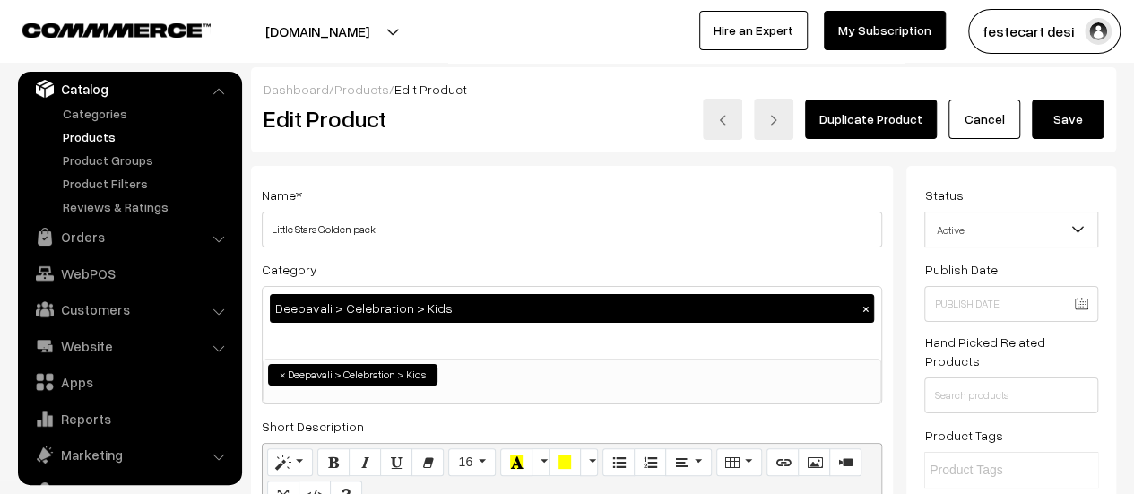
type input "1994.00"
click at [1072, 93] on div "Dashboard / Products / Edit Product" at bounding box center [684, 89] width 840 height 19
click at [1067, 112] on button "Save" at bounding box center [1068, 118] width 72 height 39
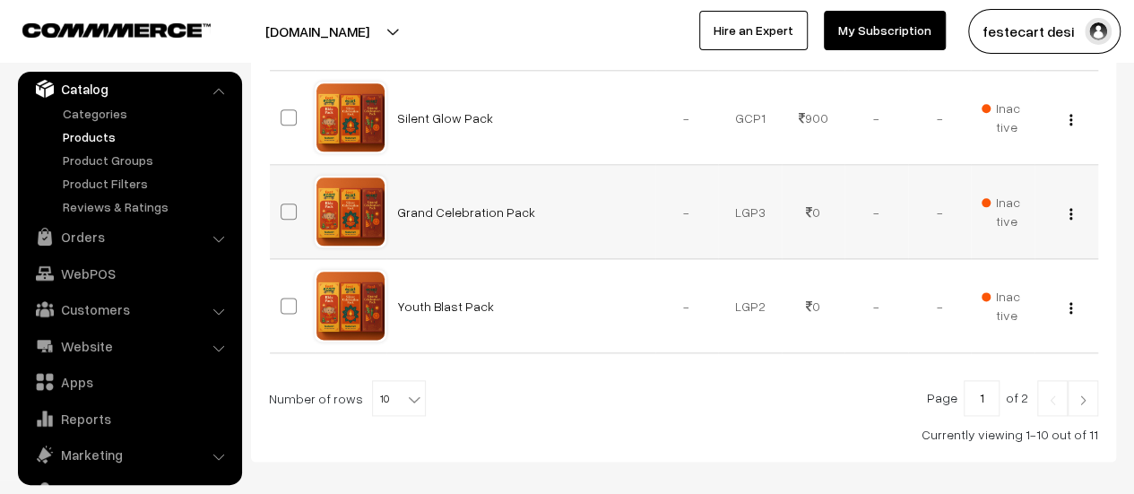
scroll to position [811, 0]
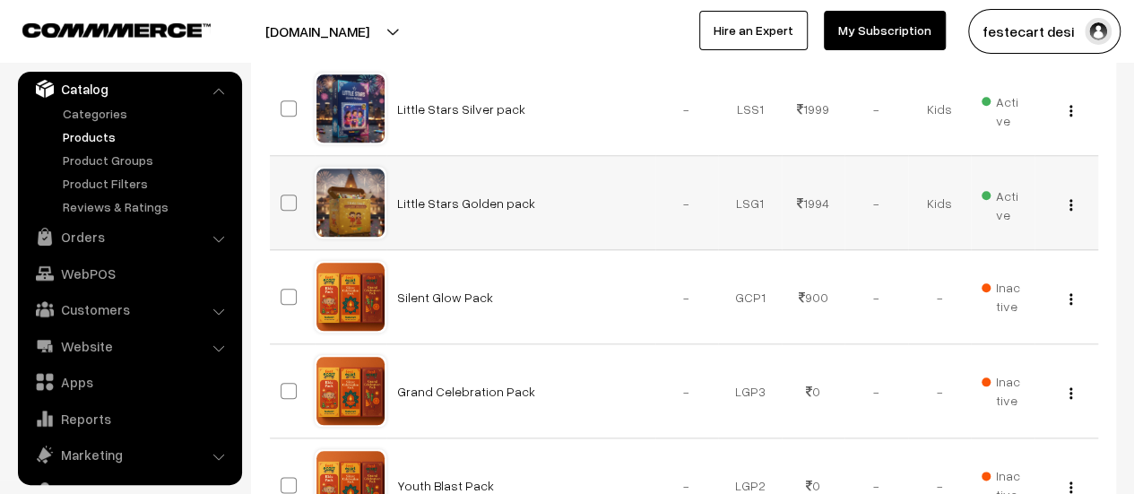
click at [1068, 199] on button "button" at bounding box center [1070, 204] width 4 height 14
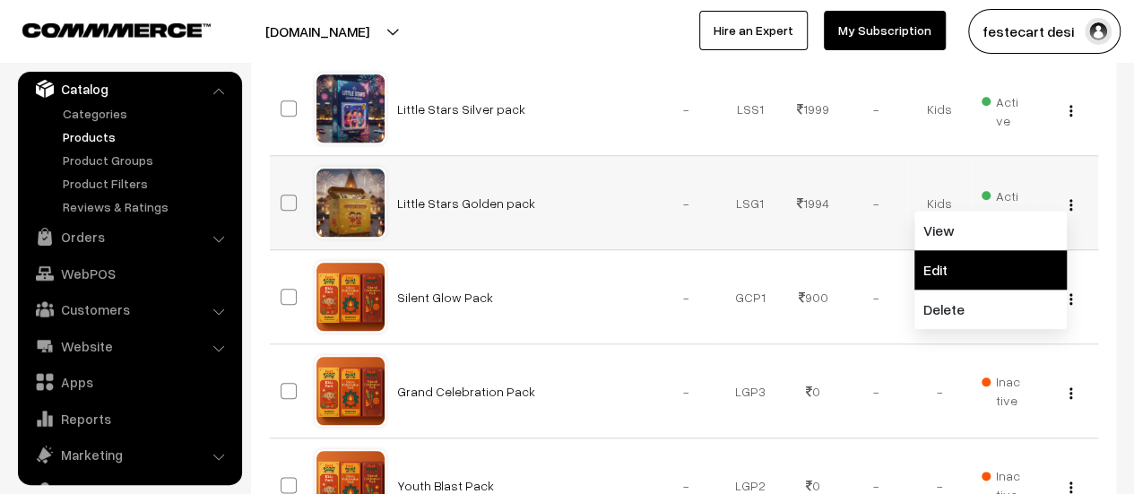
click at [987, 260] on link "Edit" at bounding box center [990, 269] width 152 height 39
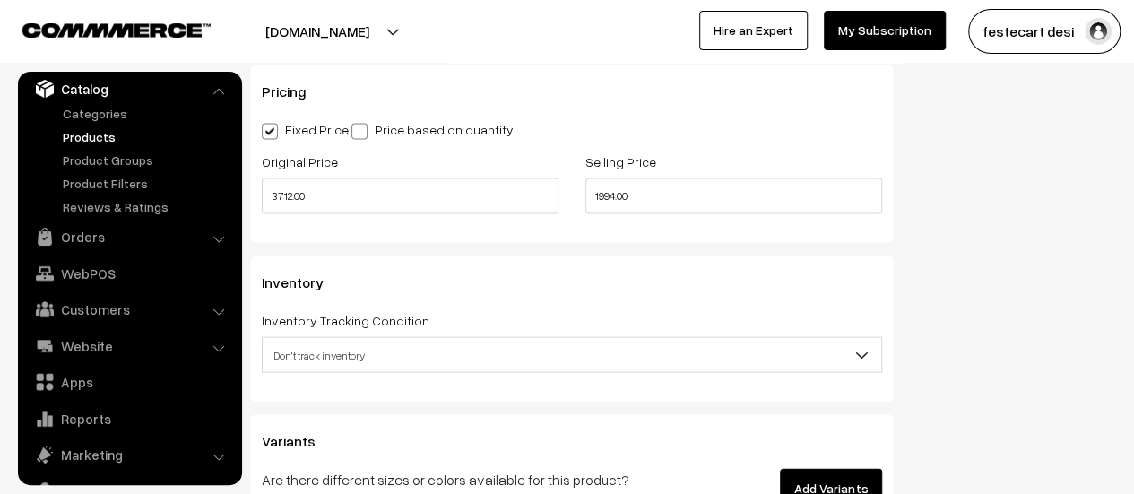
scroll to position [1820, 0]
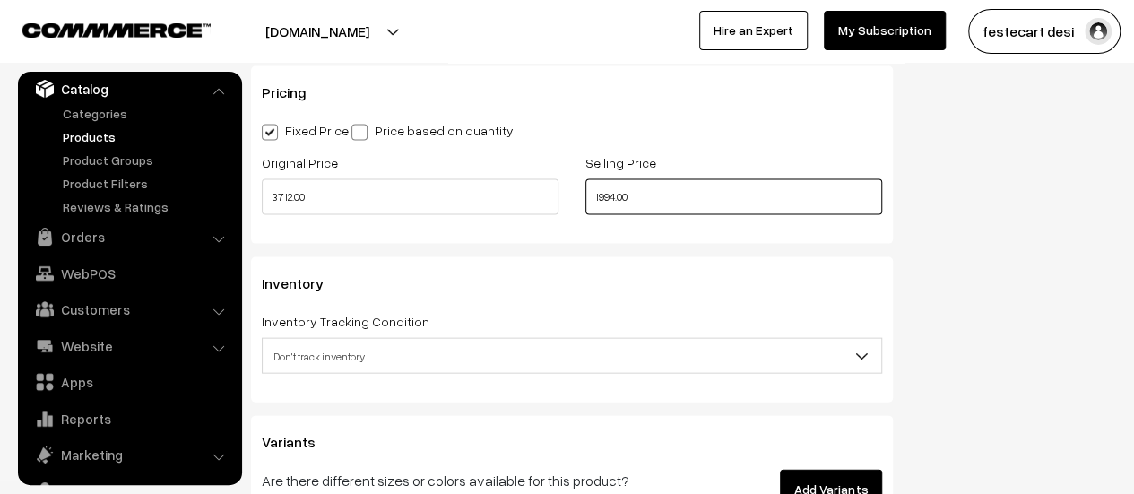
click at [616, 205] on input "1994.00" at bounding box center [733, 197] width 297 height 36
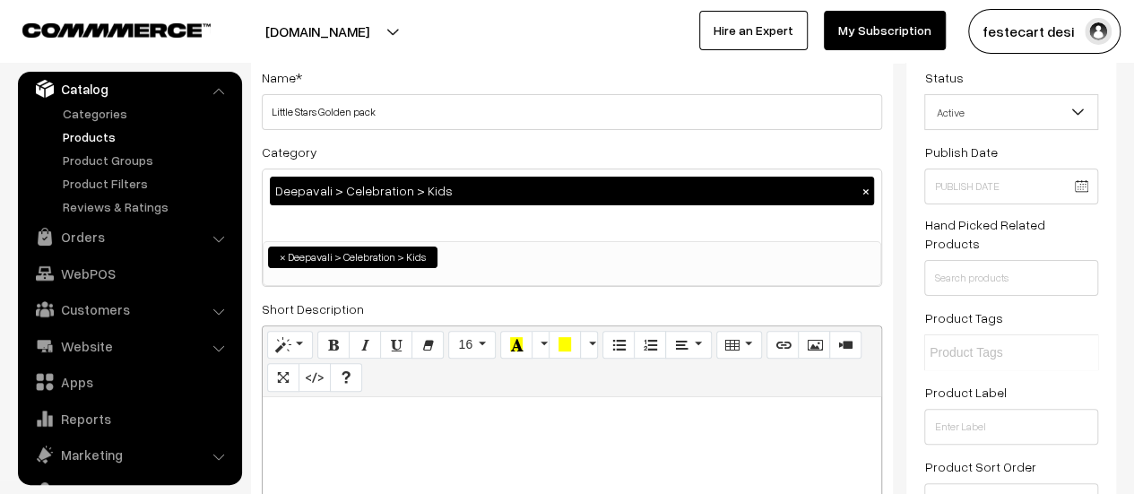
scroll to position [0, 0]
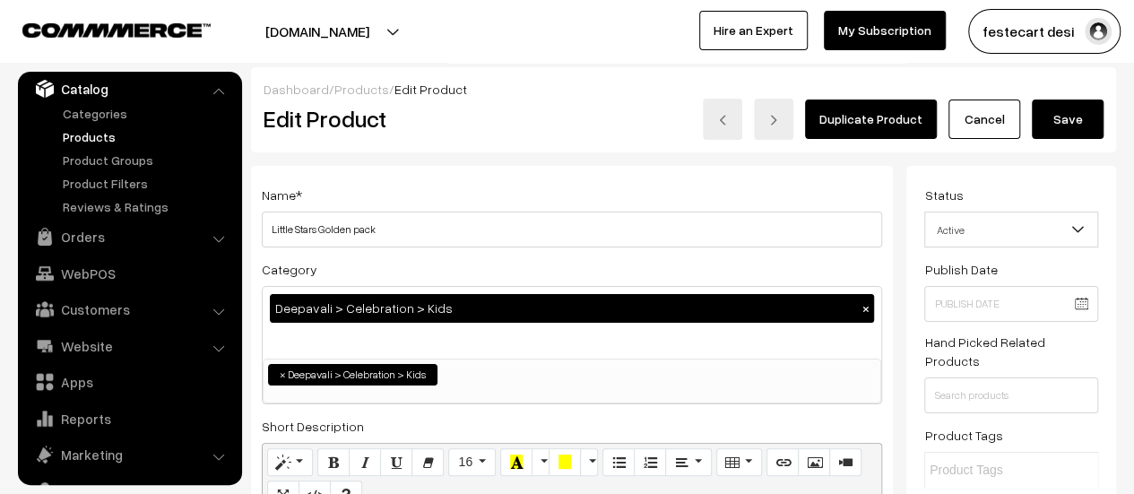
type input "1990.00"
click at [1087, 121] on button "Save" at bounding box center [1068, 118] width 72 height 39
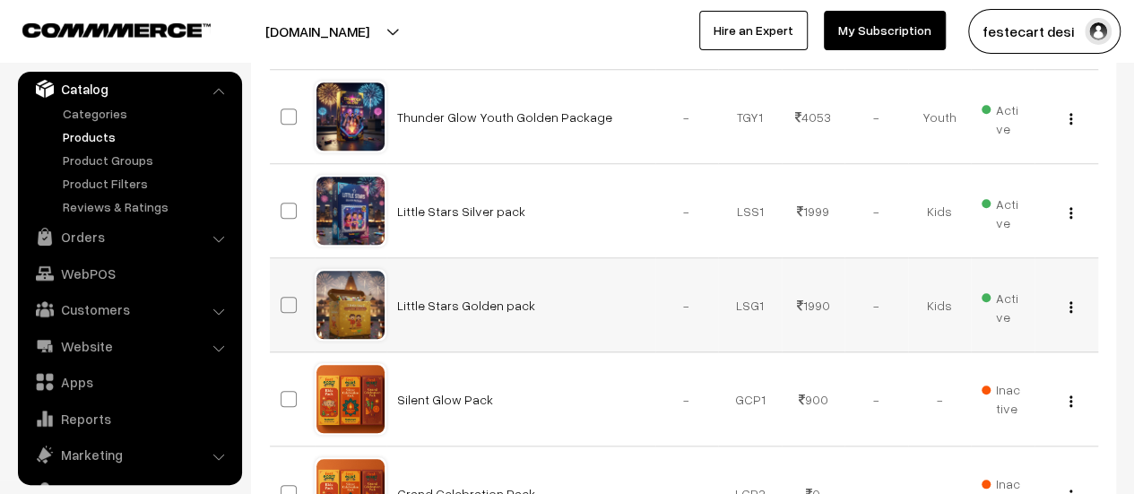
scroll to position [713, 0]
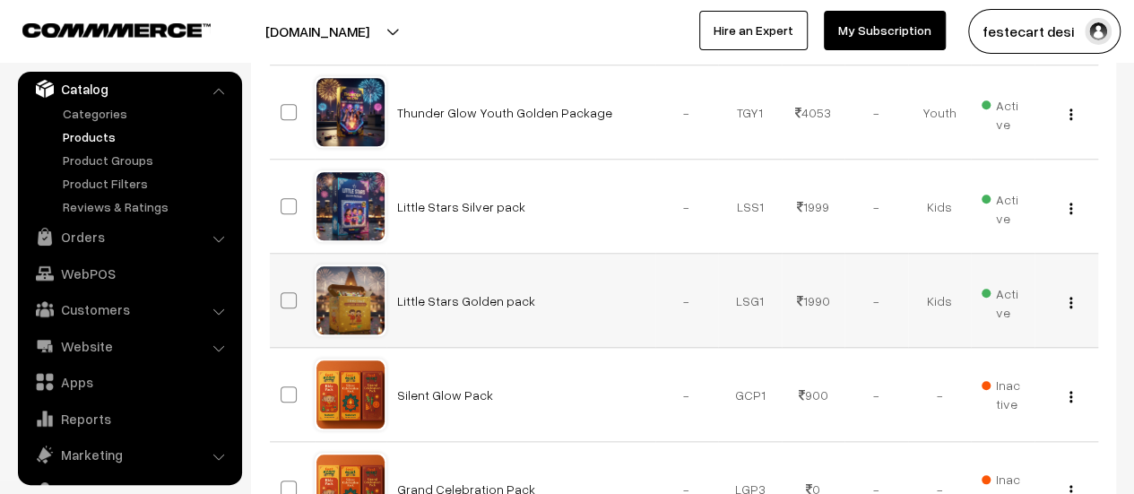
click at [1072, 300] on button "button" at bounding box center [1070, 302] width 4 height 14
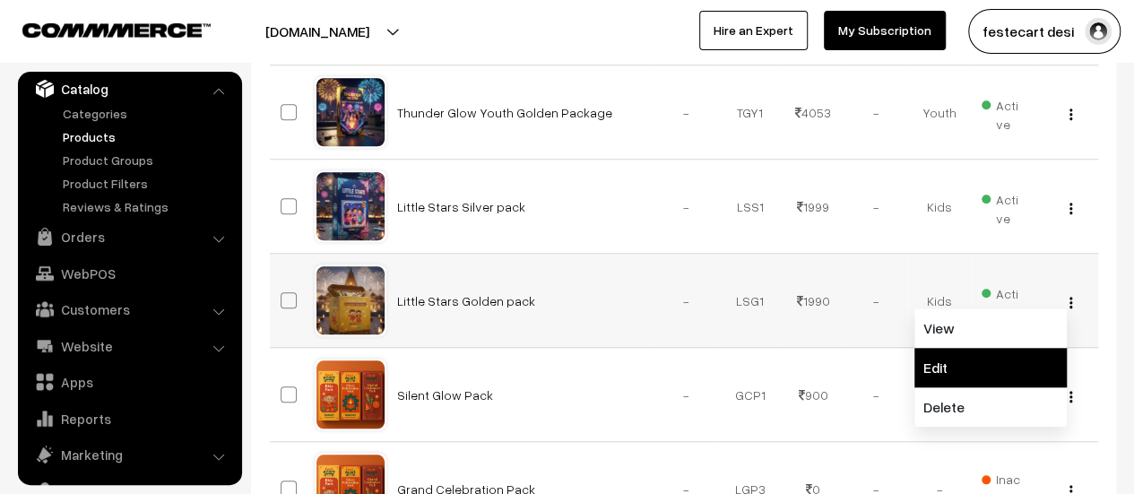
click at [996, 350] on link "Edit" at bounding box center [990, 367] width 152 height 39
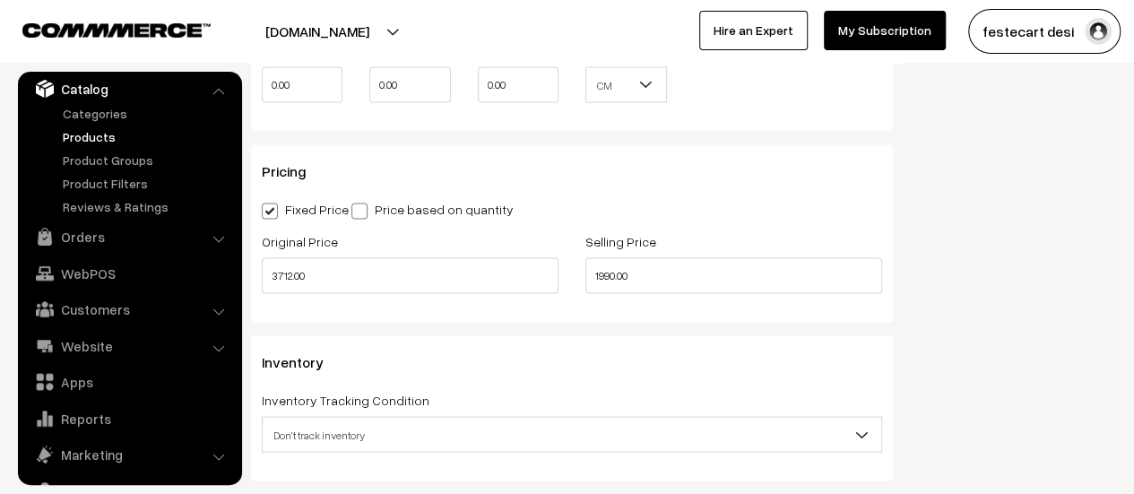
scroll to position [1745, 0]
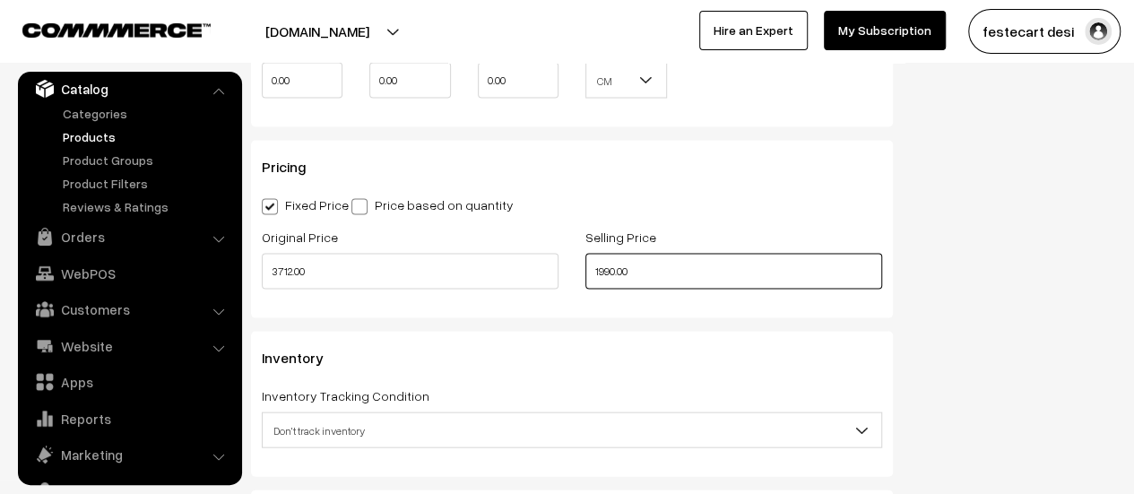
drag, startPoint x: 593, startPoint y: 273, endPoint x: 685, endPoint y: 255, distance: 93.2
click at [685, 255] on input "1990.00" at bounding box center [733, 272] width 297 height 36
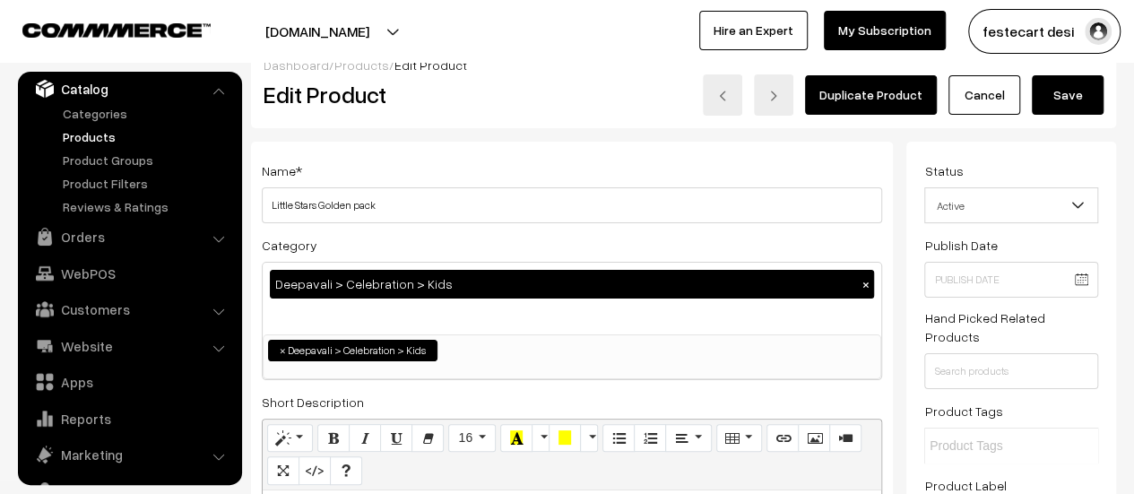
scroll to position [0, 0]
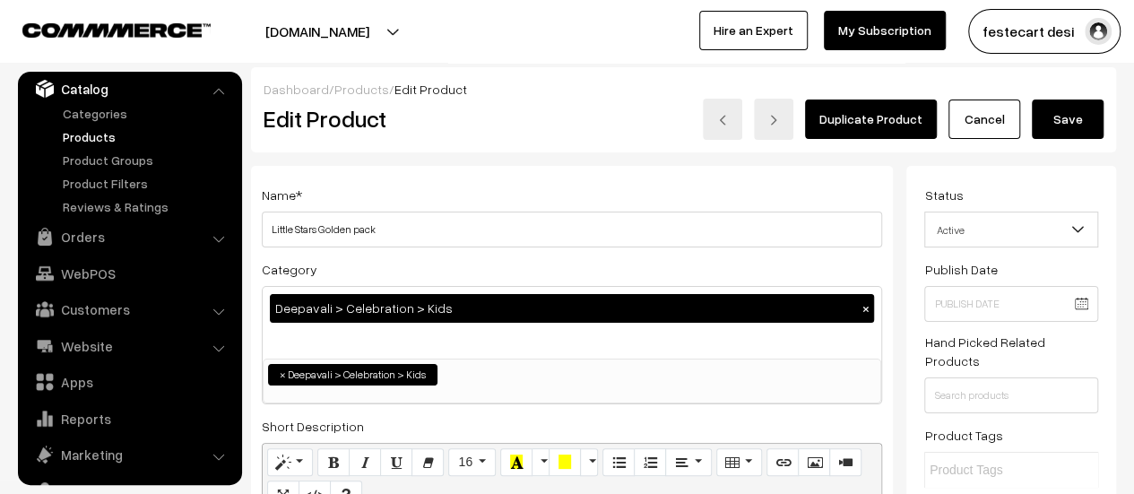
type input "2041.00"
click at [1077, 125] on button "Save" at bounding box center [1068, 118] width 72 height 39
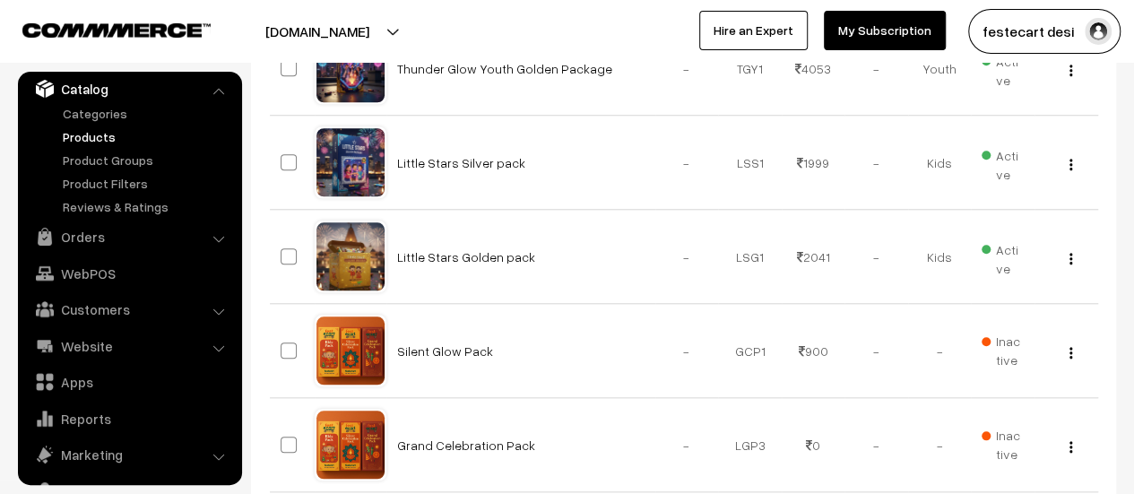
scroll to position [715, 0]
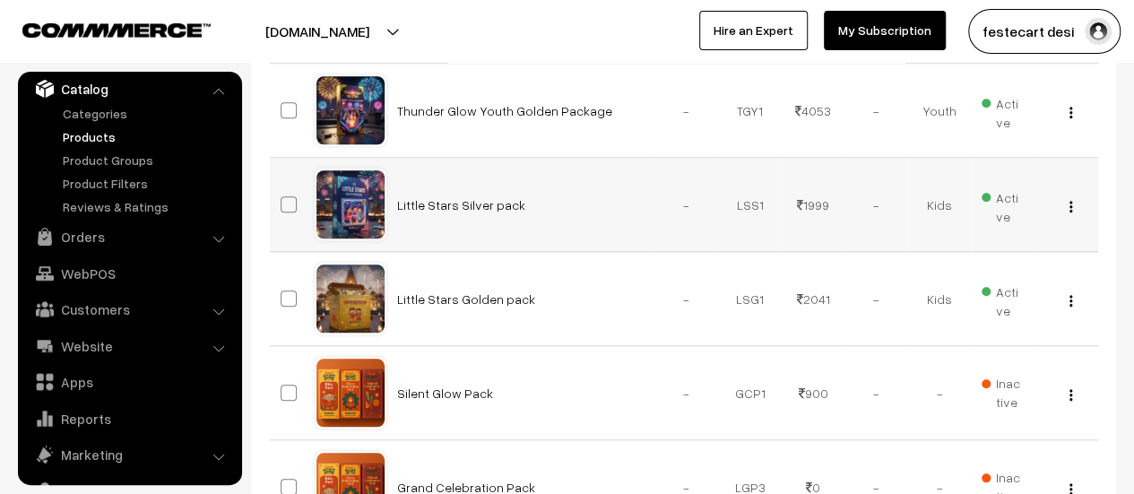
click at [1069, 203] on img "button" at bounding box center [1070, 207] width 3 height 12
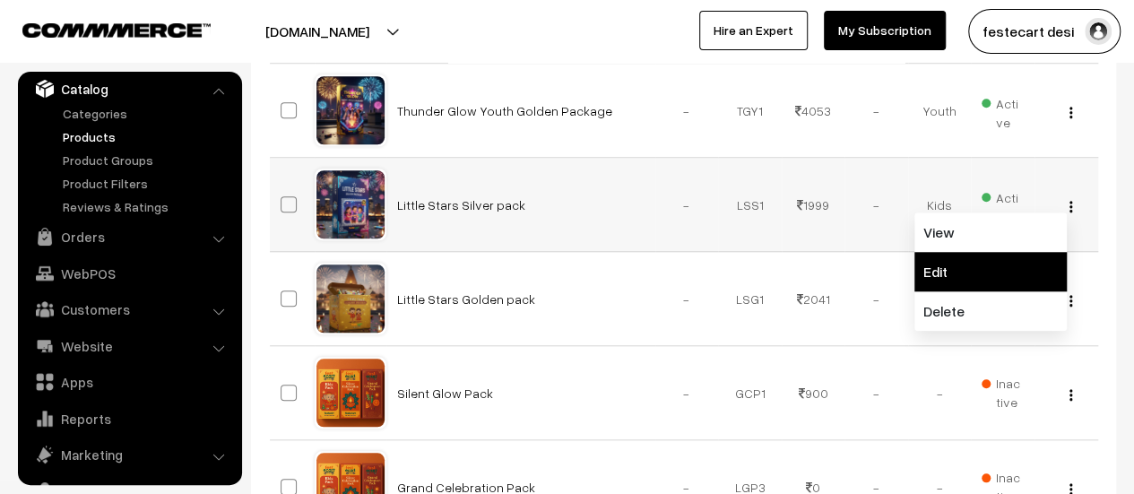
click at [982, 279] on link "Edit" at bounding box center [990, 271] width 152 height 39
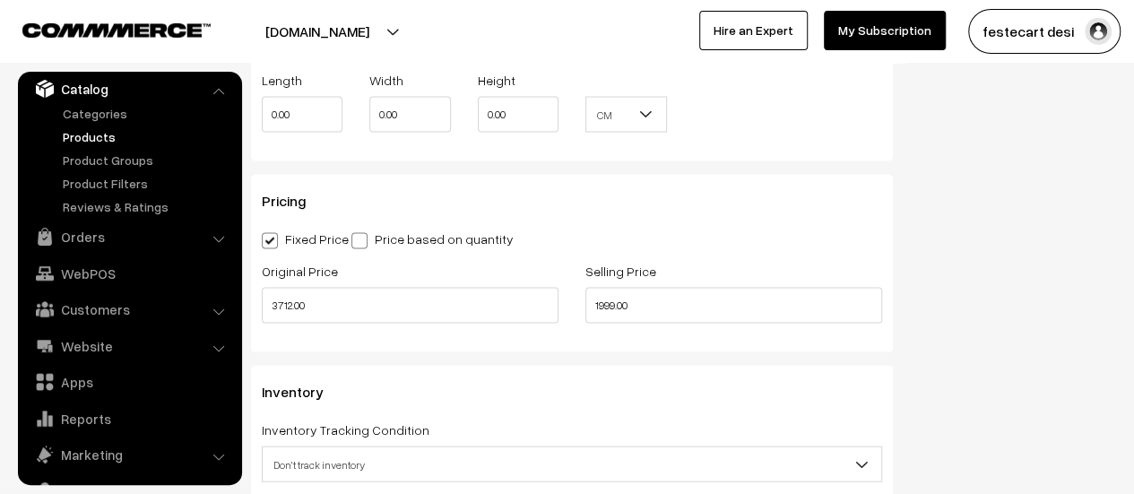
scroll to position [1712, 0]
drag, startPoint x: 651, startPoint y: 309, endPoint x: 354, endPoint y: 298, distance: 296.9
click at [354, 298] on div "Original Price 3712.00 Selling Price 1999.00" at bounding box center [571, 296] width 647 height 74
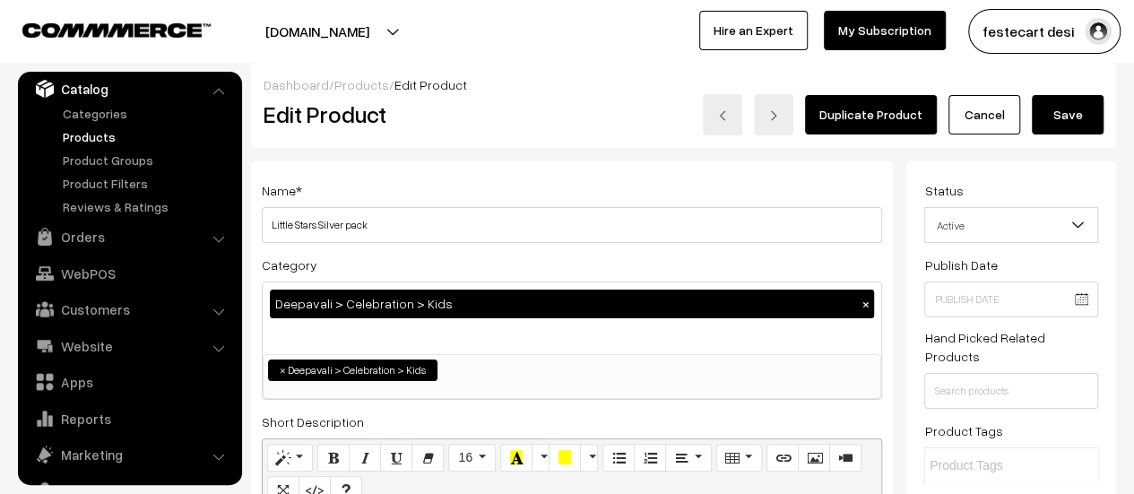
scroll to position [0, 0]
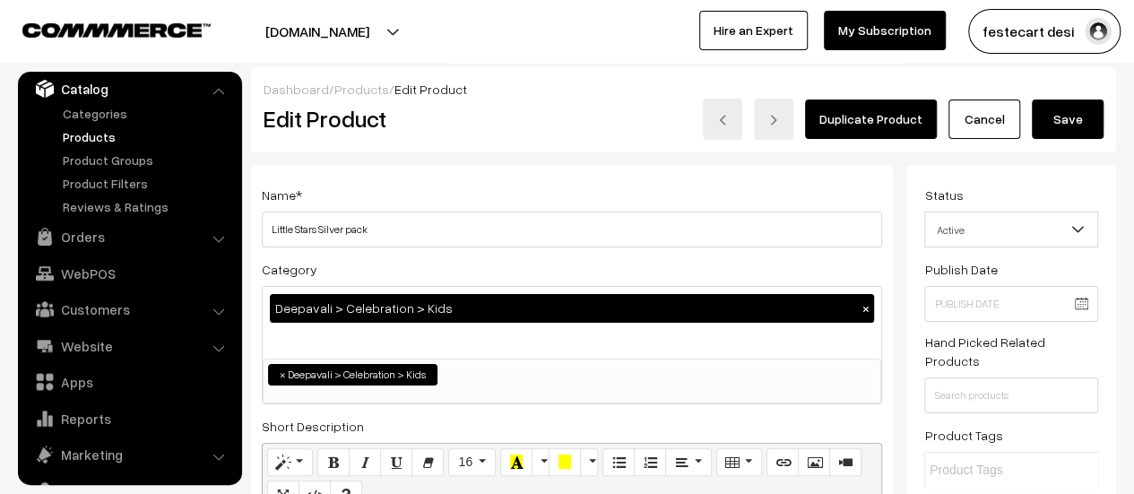
type input "2096.00"
click at [1074, 121] on button "Save" at bounding box center [1068, 118] width 72 height 39
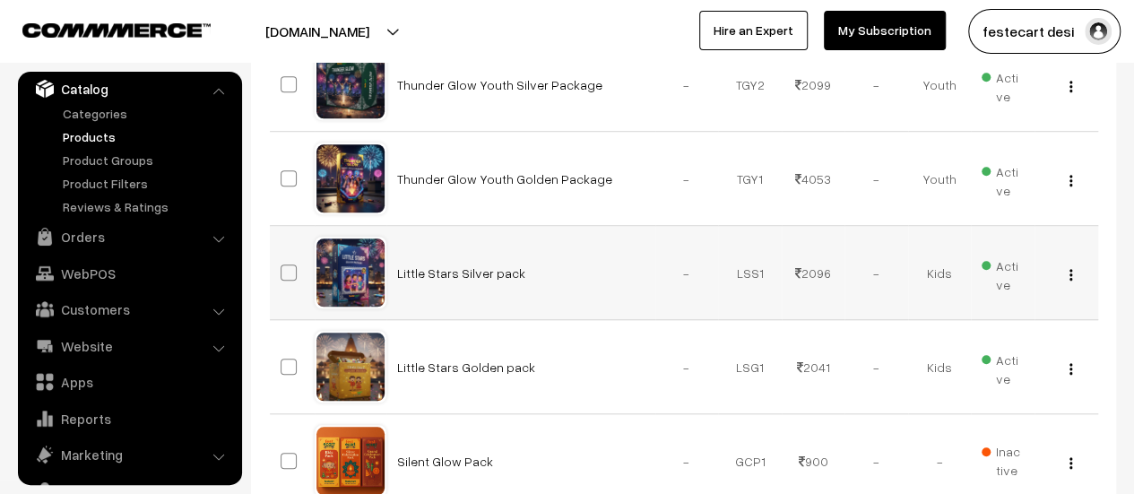
scroll to position [646, 0]
click at [1070, 278] on img "button" at bounding box center [1070, 276] width 3 height 12
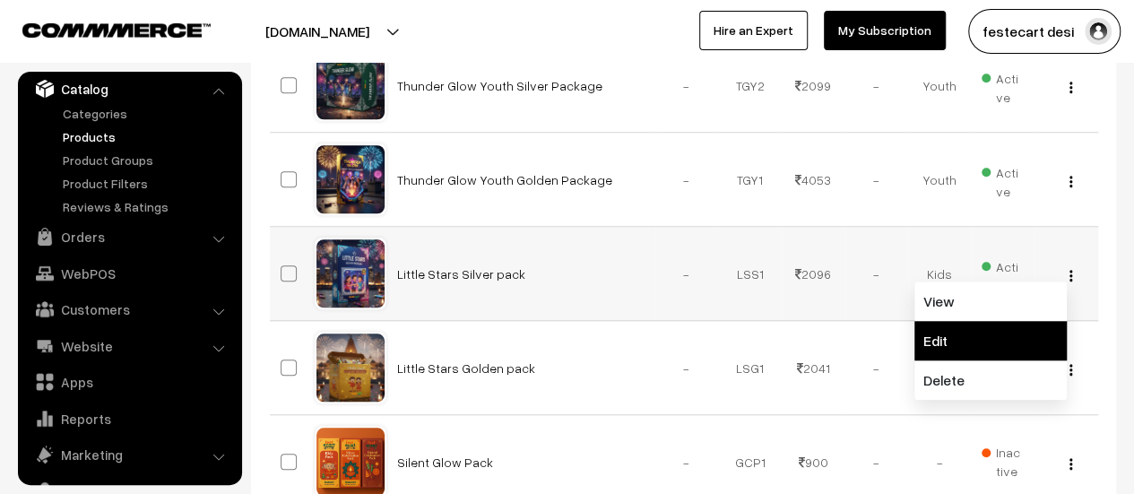
click at [961, 350] on link "Edit" at bounding box center [990, 340] width 152 height 39
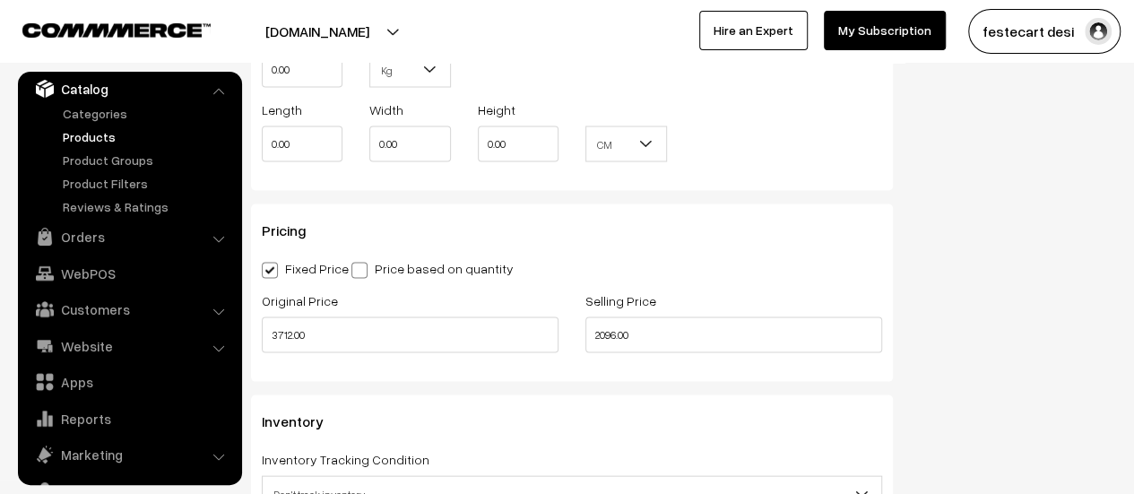
scroll to position [1687, 0]
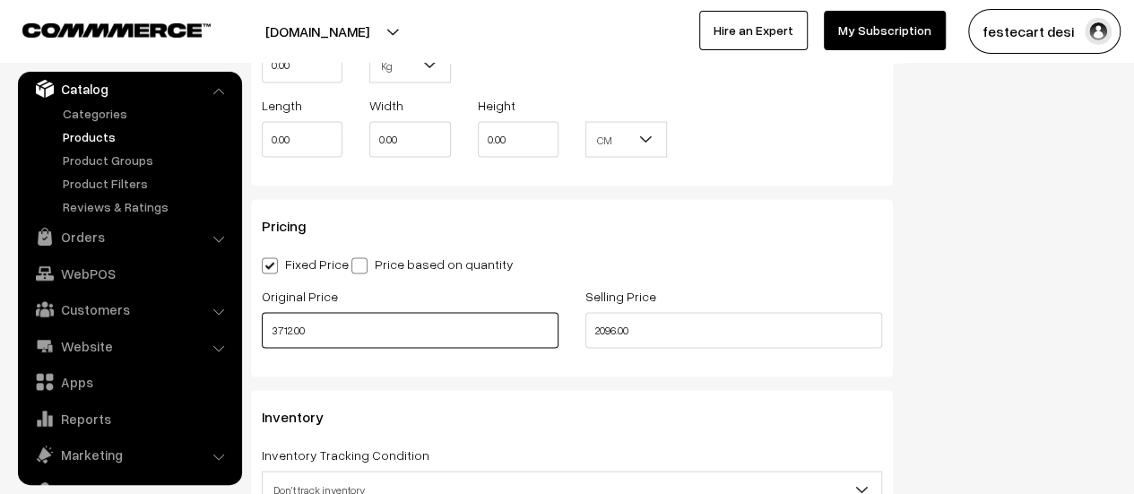
click at [285, 327] on input "3712.00" at bounding box center [410, 330] width 297 height 36
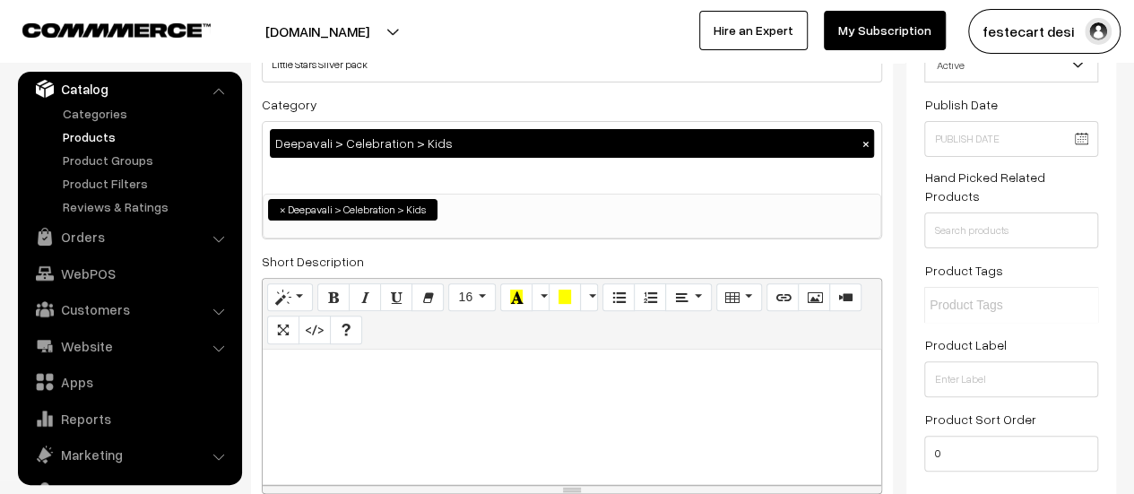
scroll to position [0, 0]
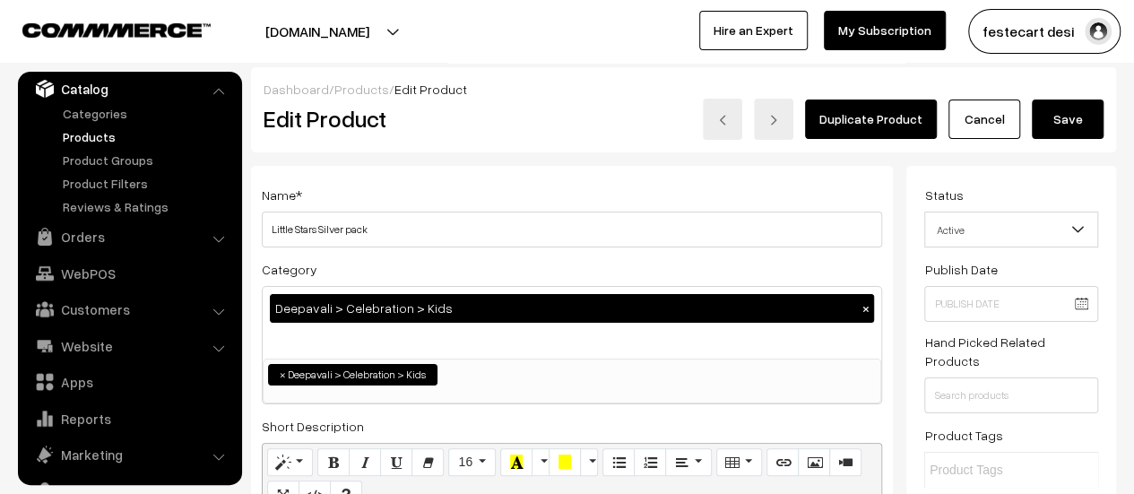
type input "3812.00"
click at [1059, 116] on button "Save" at bounding box center [1068, 118] width 72 height 39
